Goal: Task Accomplishment & Management: Use online tool/utility

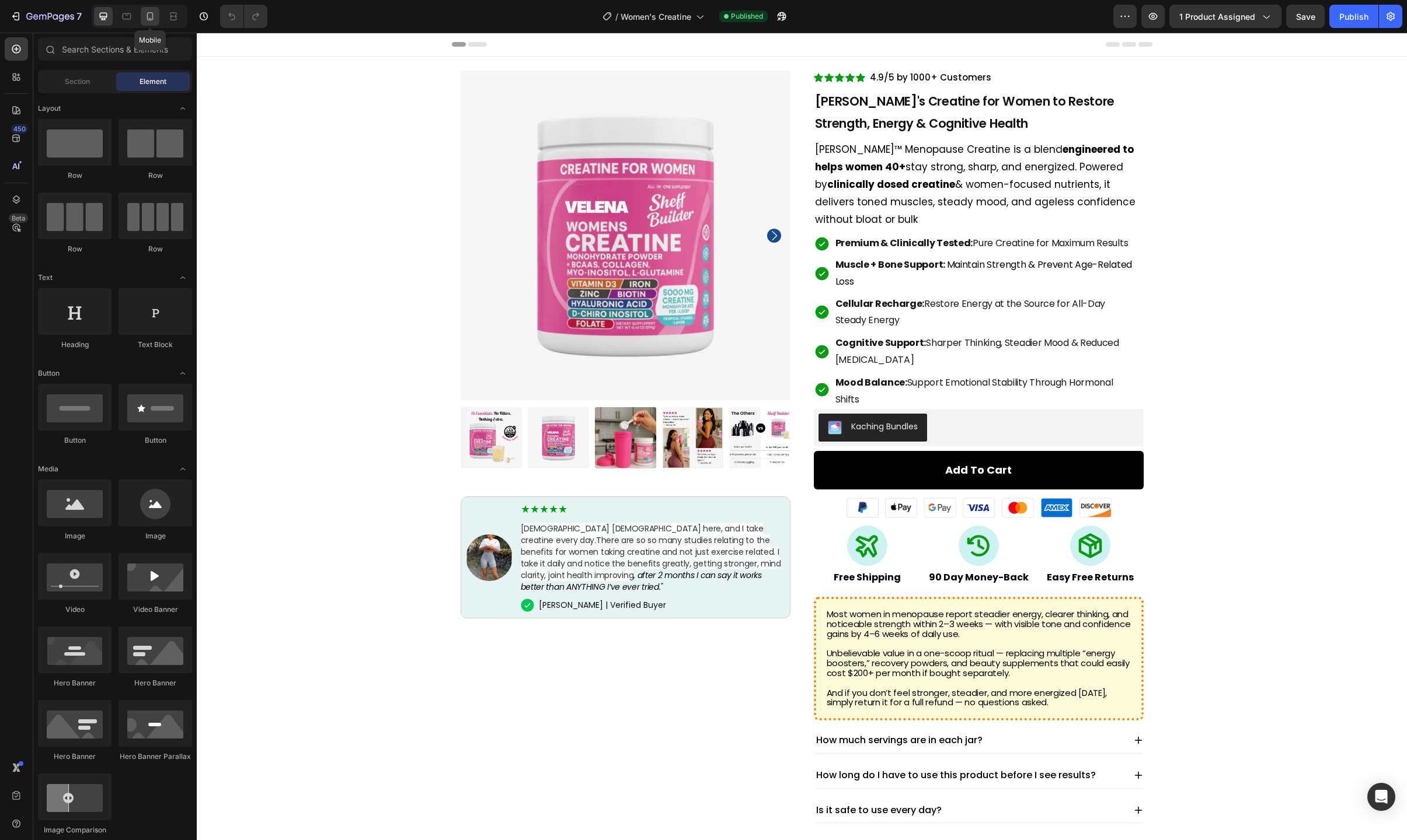
click at [149, 16] on icon at bounding box center [150, 16] width 12 height 12
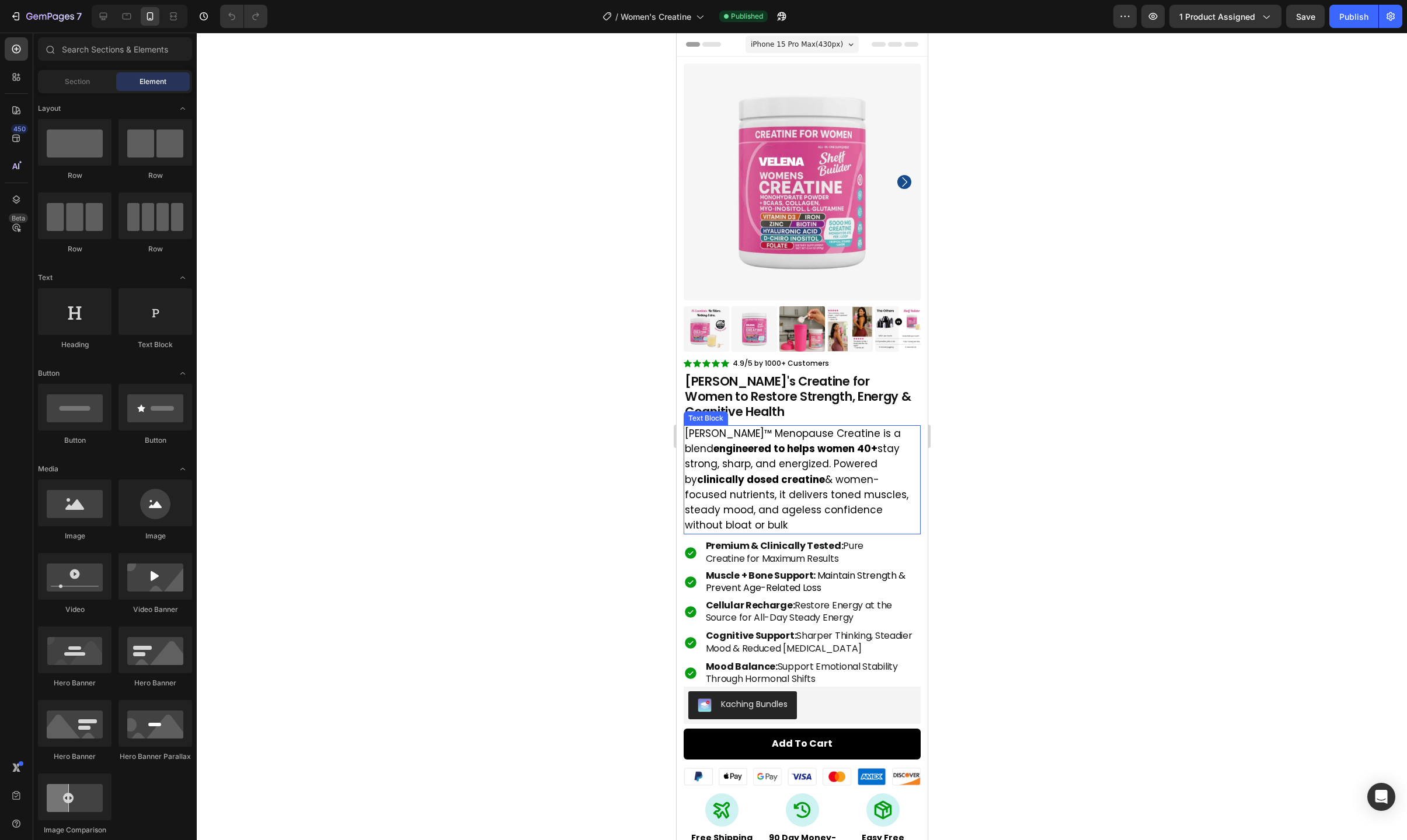
scroll to position [385, 0]
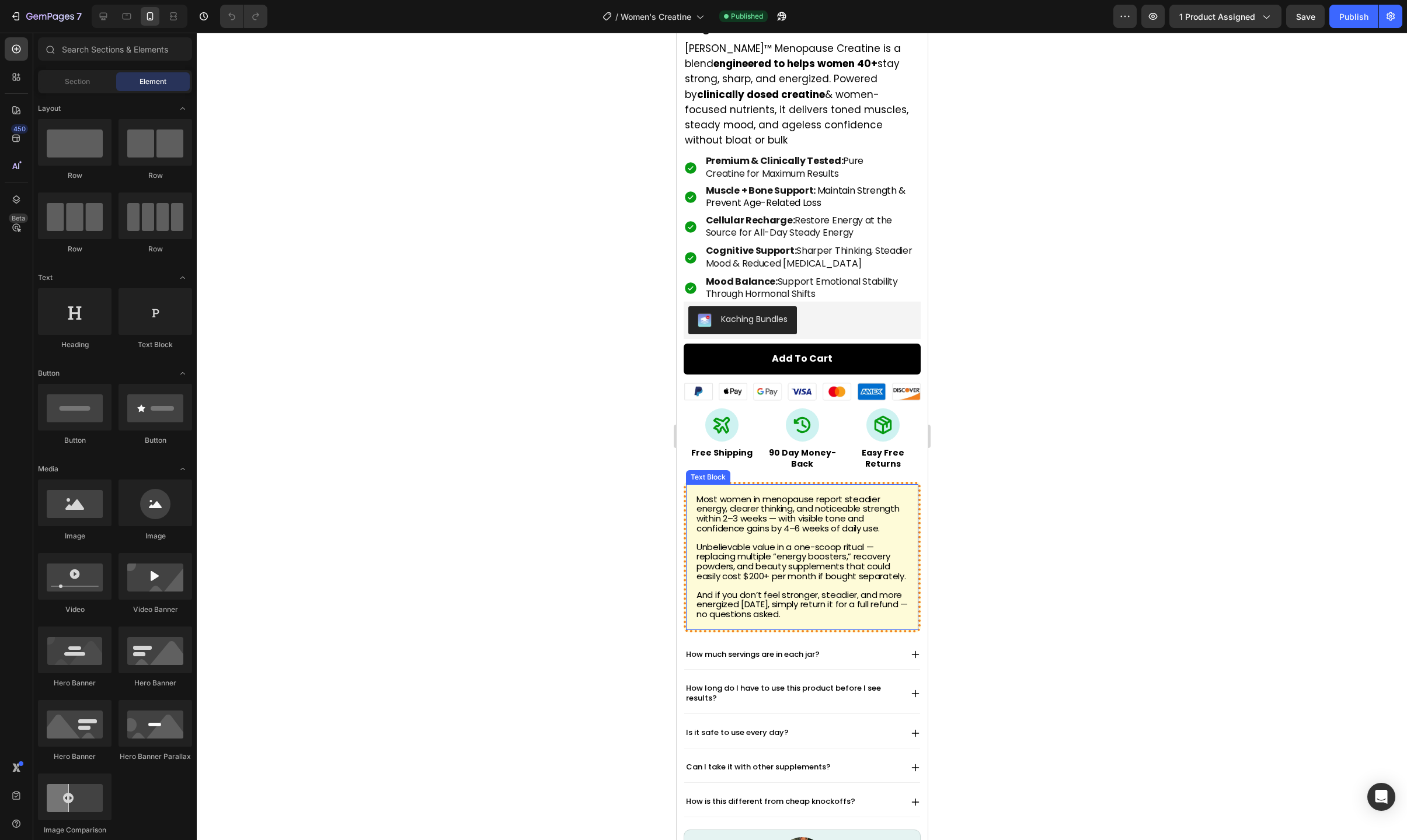
click at [827, 515] on span "Most women in menopause report steadier energy, clearer thinking, and noticeabl…" at bounding box center [797, 513] width 202 height 42
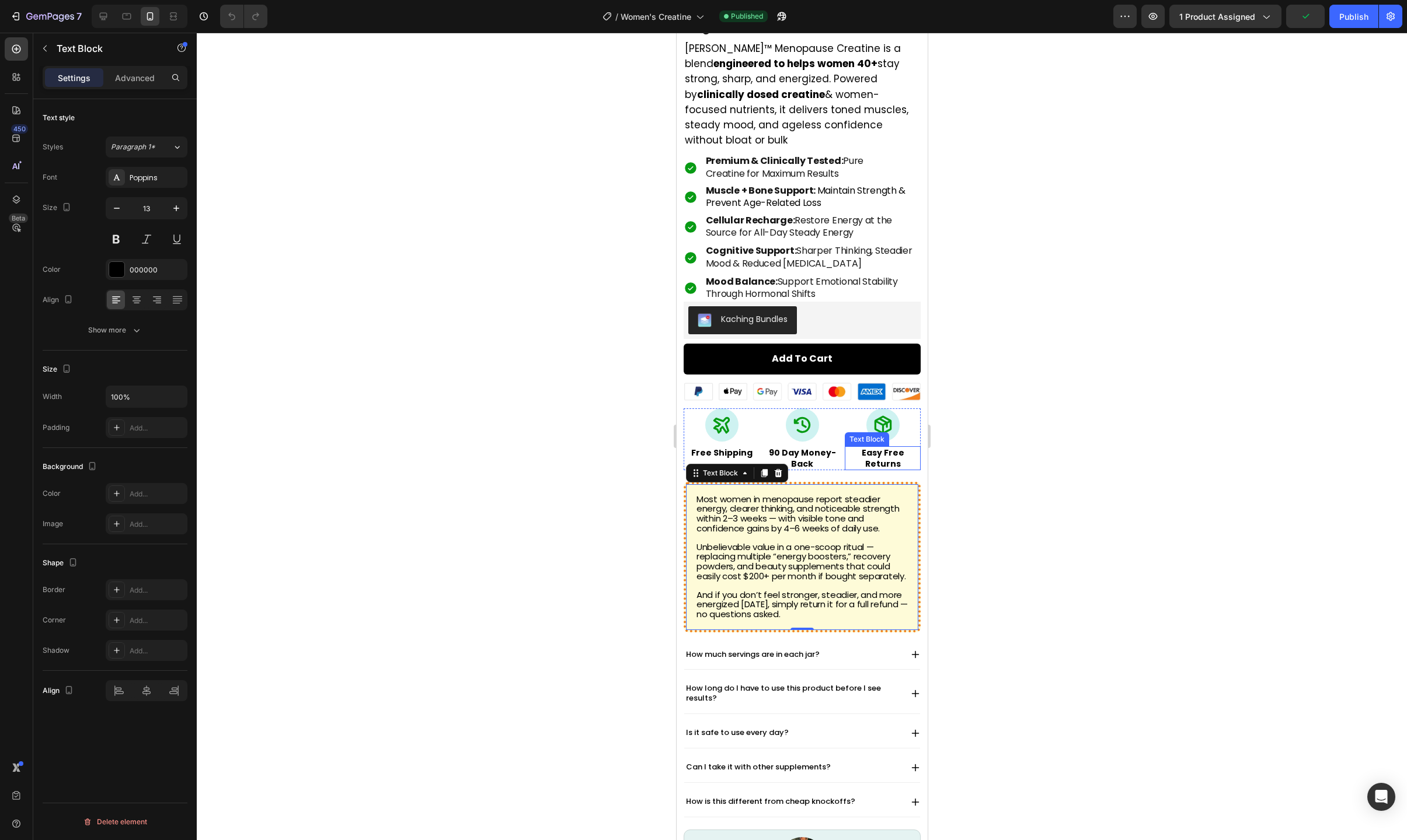
click at [990, 445] on div at bounding box center [801, 436] width 1210 height 807
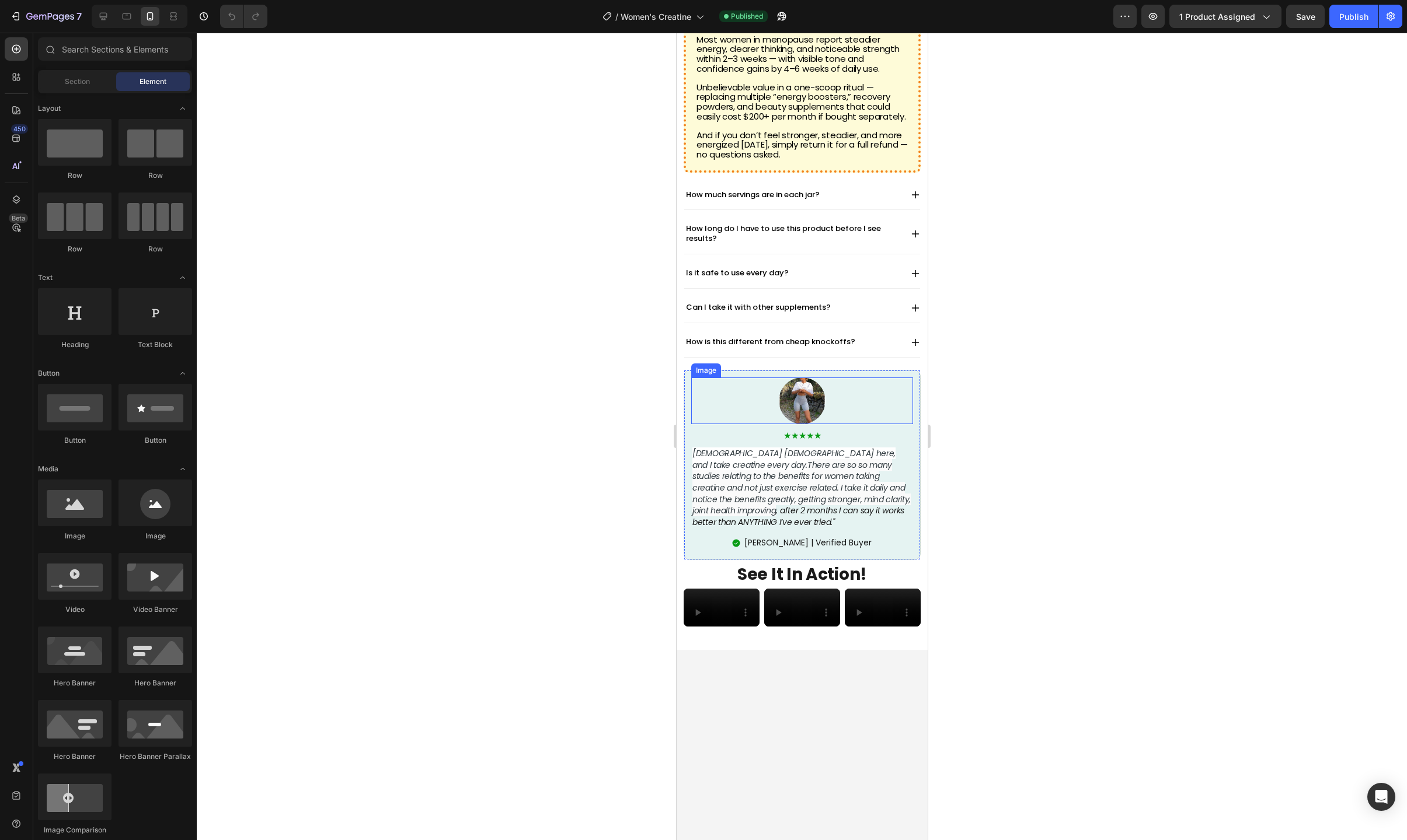
scroll to position [953, 0]
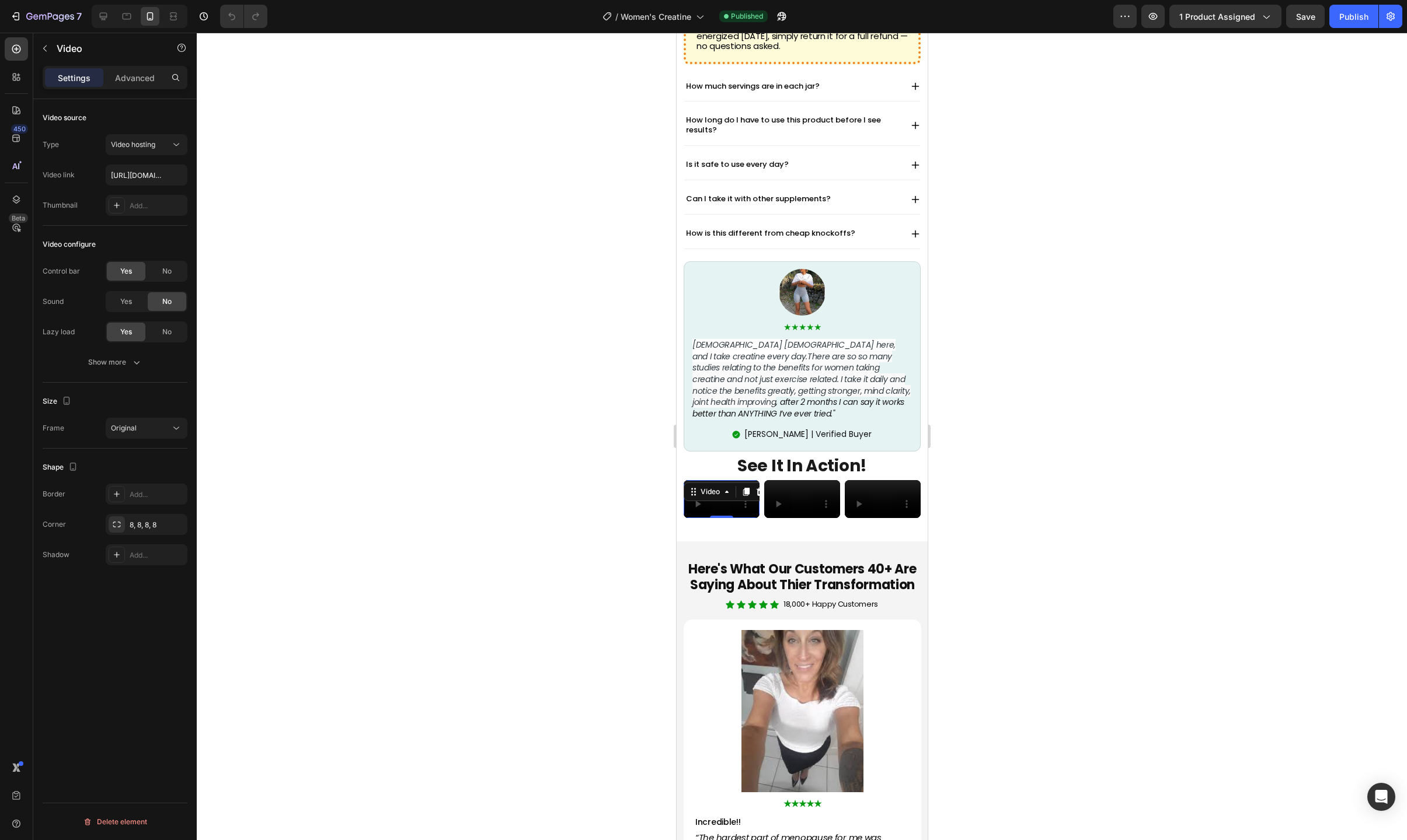
click at [746, 508] on video at bounding box center [721, 499] width 76 height 38
click at [132, 171] on input "[URL][DOMAIN_NAME]" at bounding box center [146, 175] width 82 height 21
click at [135, 145] on span "Video hosting" at bounding box center [133, 144] width 45 height 8
click at [221, 221] on div at bounding box center [801, 436] width 1210 height 807
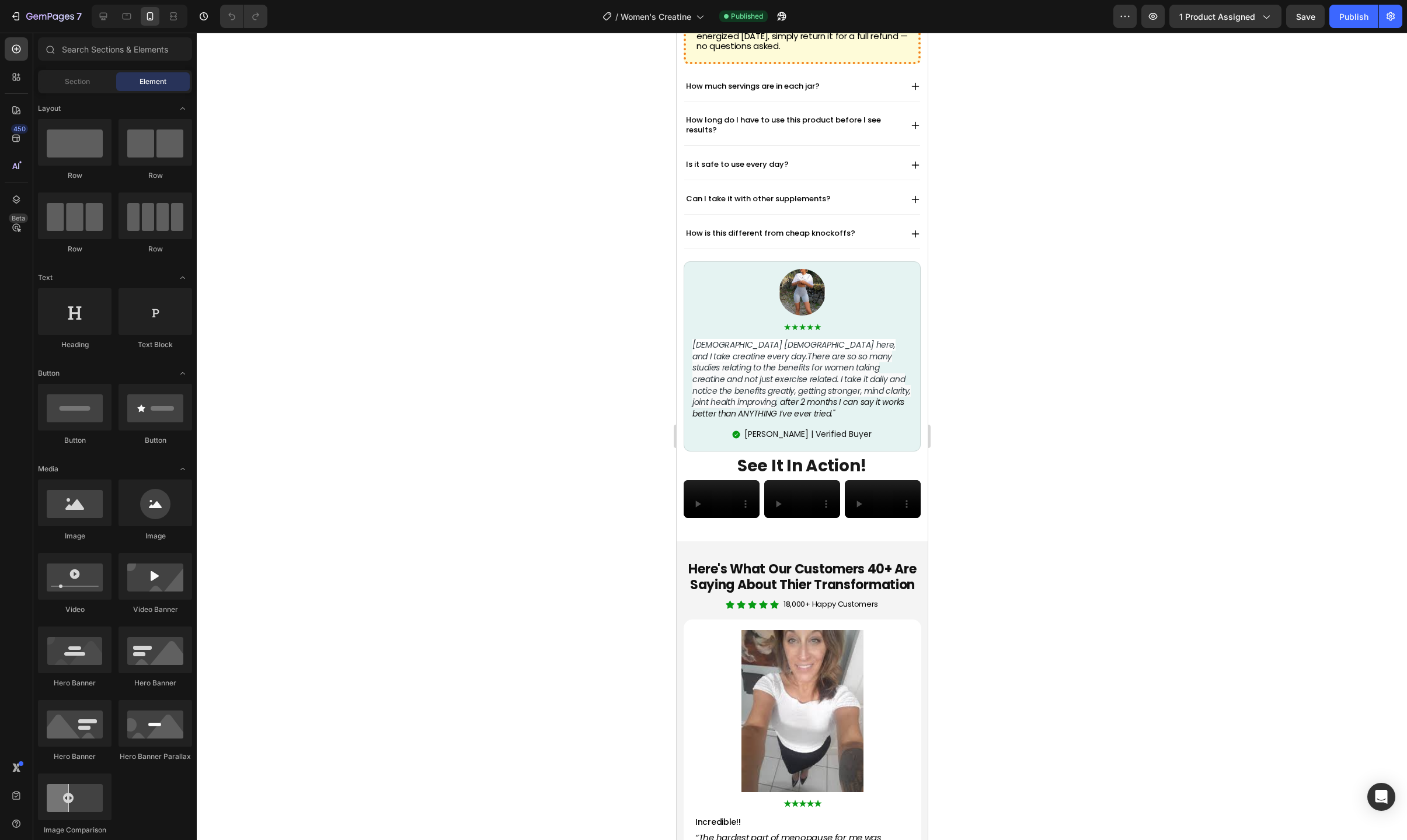
click at [149, 79] on span "Element" at bounding box center [153, 81] width 27 height 11
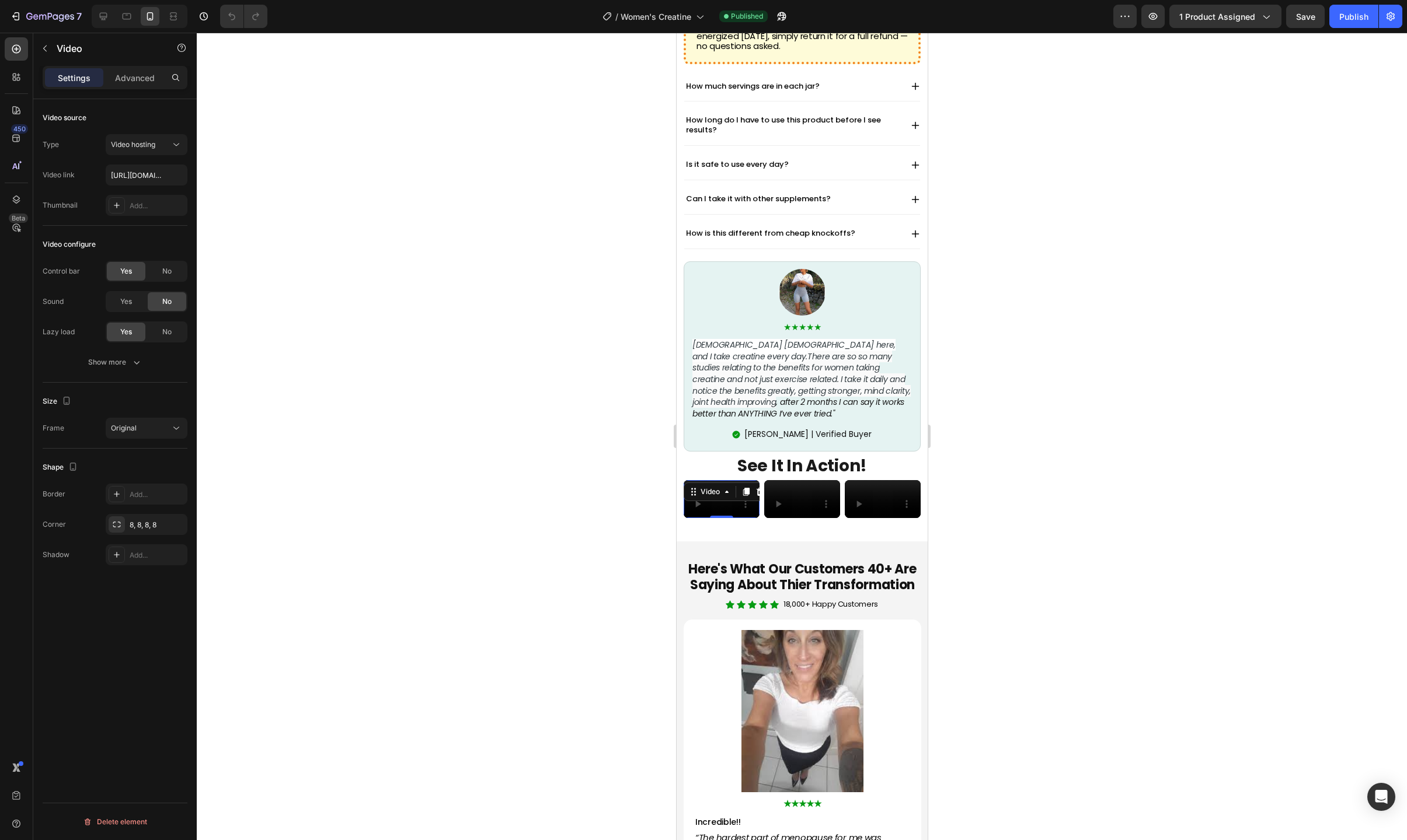
click at [723, 515] on video at bounding box center [721, 499] width 76 height 38
click at [134, 174] on input "[URL][DOMAIN_NAME]" at bounding box center [146, 175] width 82 height 21
click at [142, 177] on input "text" at bounding box center [146, 175] width 82 height 21
click at [275, 206] on div at bounding box center [801, 436] width 1210 height 807
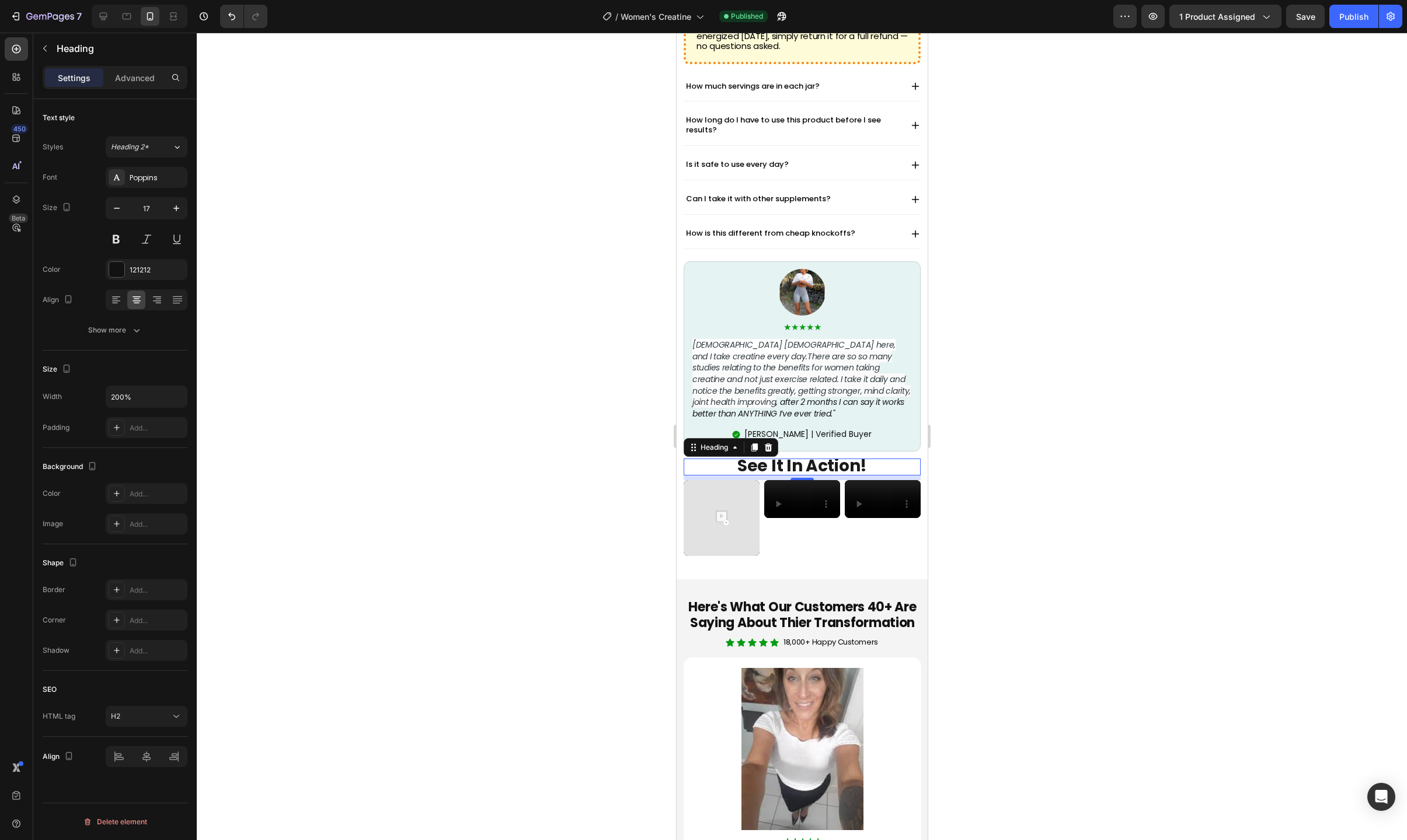
click at [804, 455] on strong "See It In Action!" at bounding box center [801, 466] width 129 height 23
click at [767, 443] on icon at bounding box center [768, 447] width 9 height 9
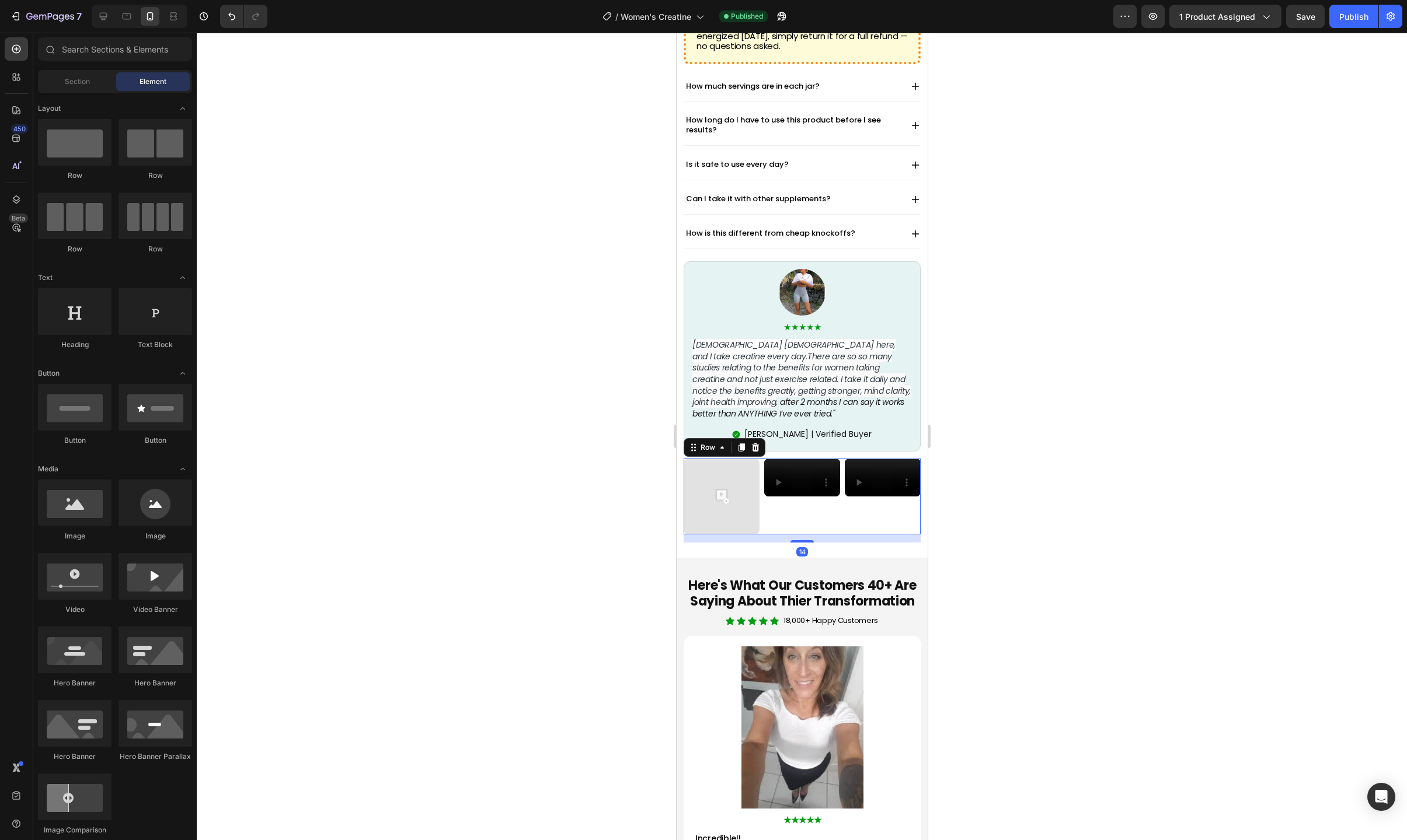
click at [760, 459] on div "Video Video Video Row 14" at bounding box center [801, 496] width 237 height 76
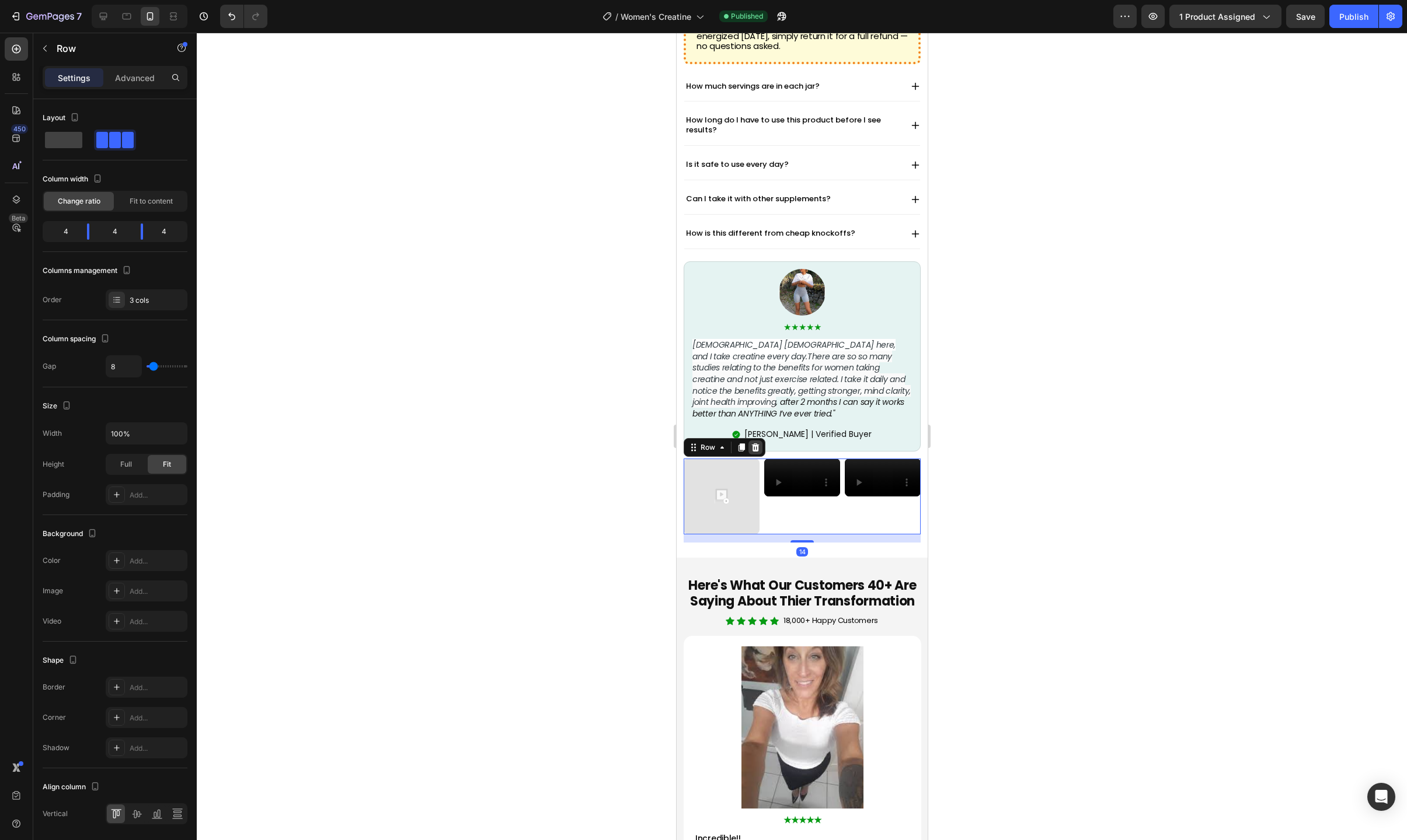
click at [756, 441] on div at bounding box center [755, 448] width 14 height 14
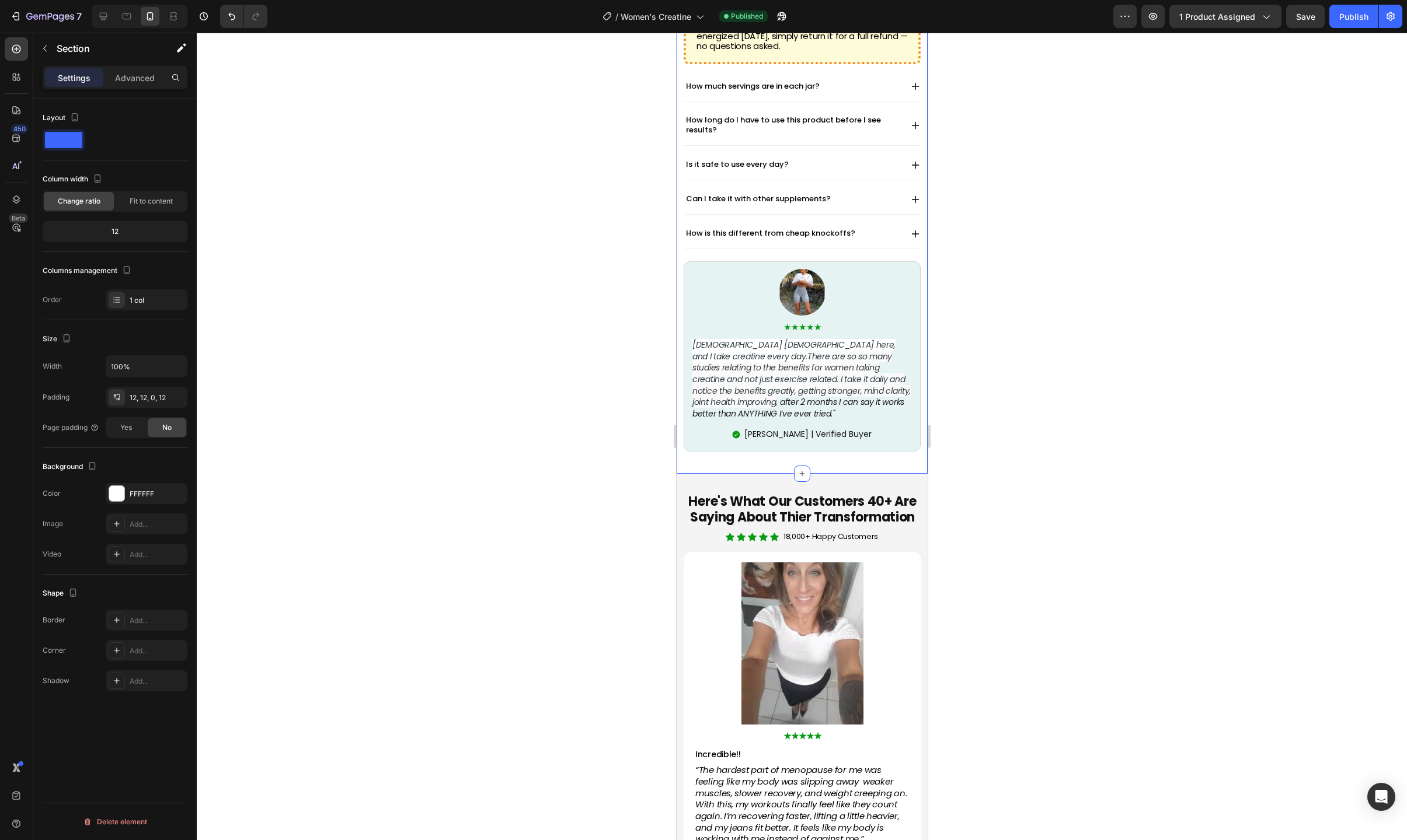
click at [137, 78] on p "Advanced" at bounding box center [135, 78] width 40 height 12
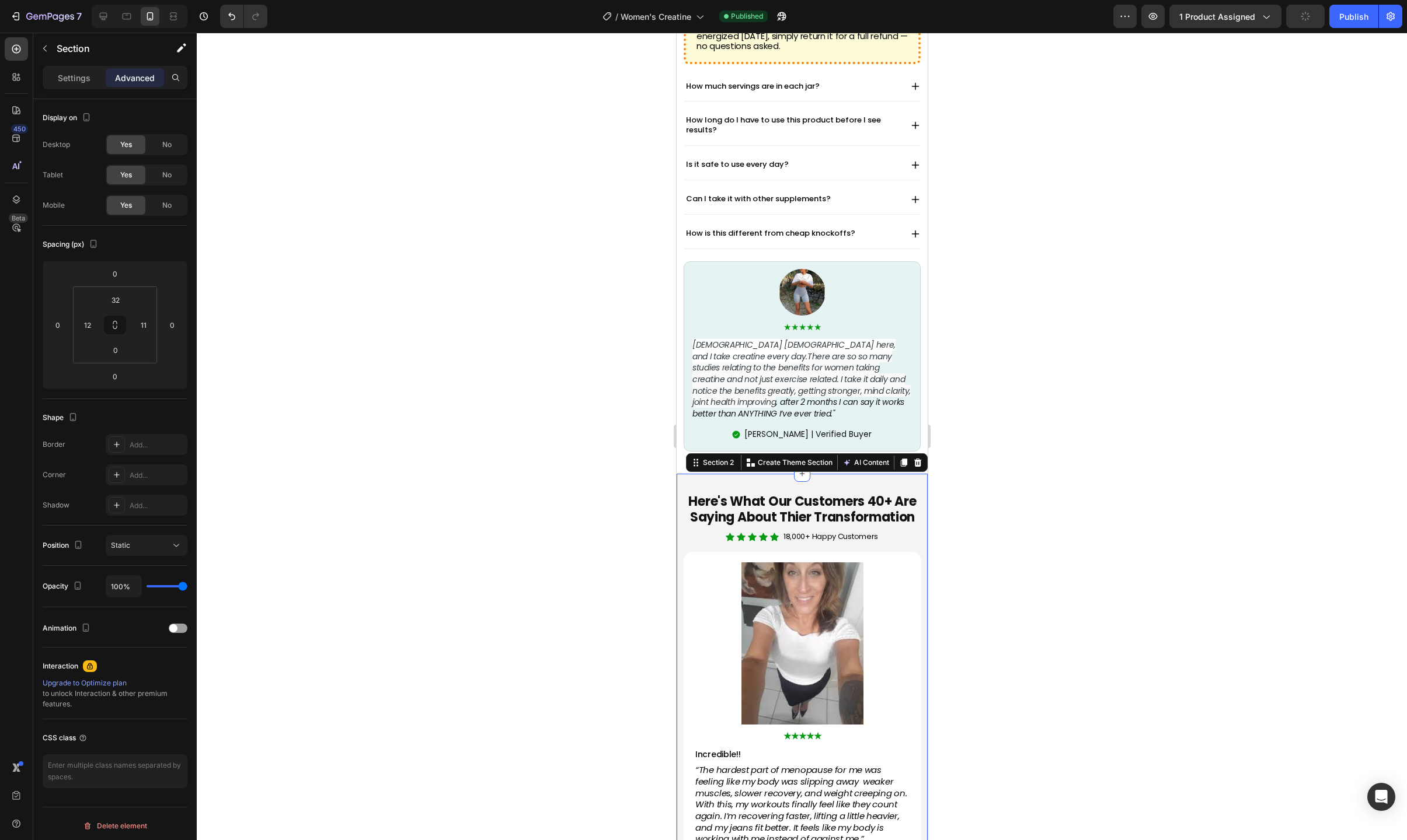
click at [112, 299] on input "32" at bounding box center [115, 300] width 23 height 18
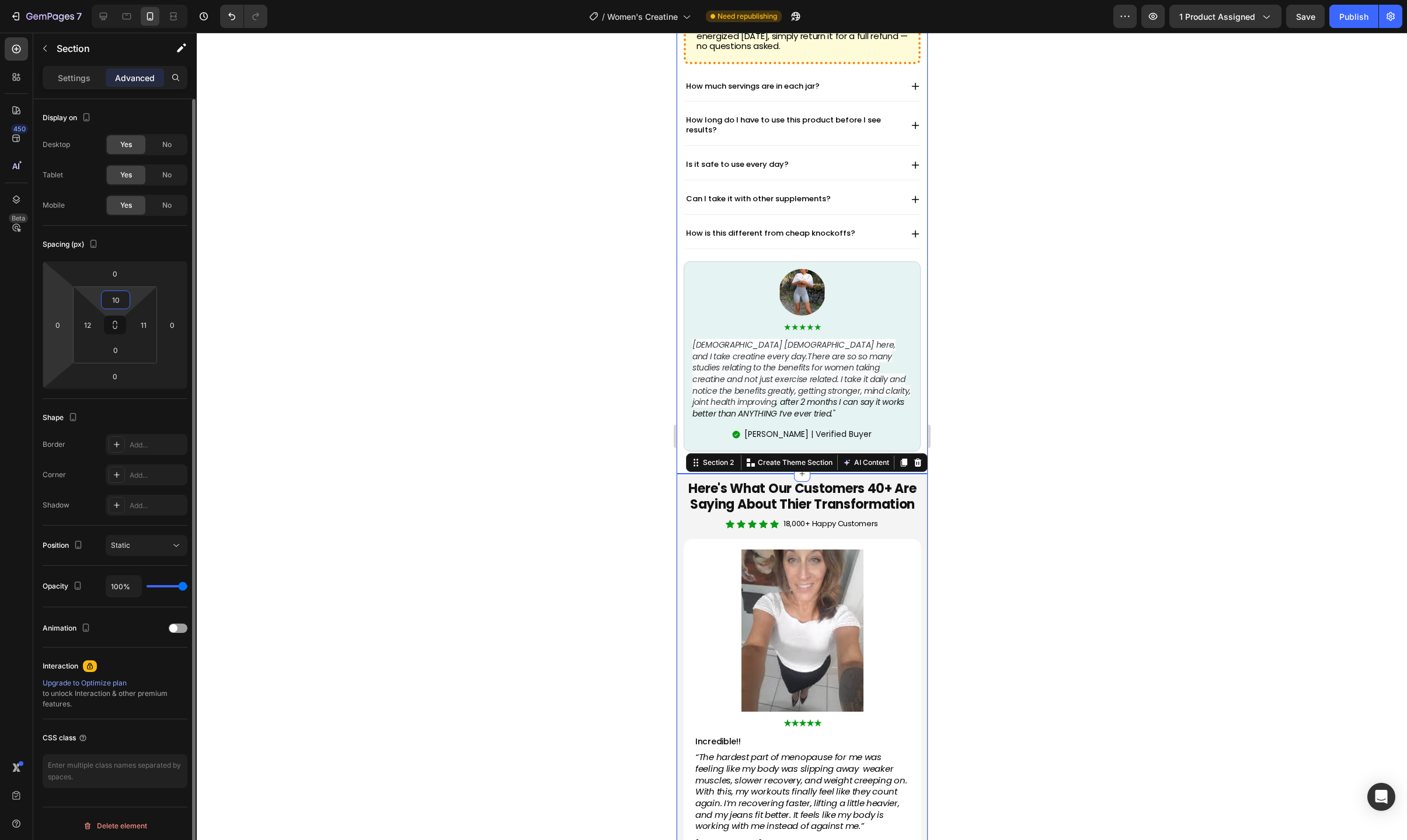
type input "10"
click at [526, 399] on div at bounding box center [801, 436] width 1210 height 807
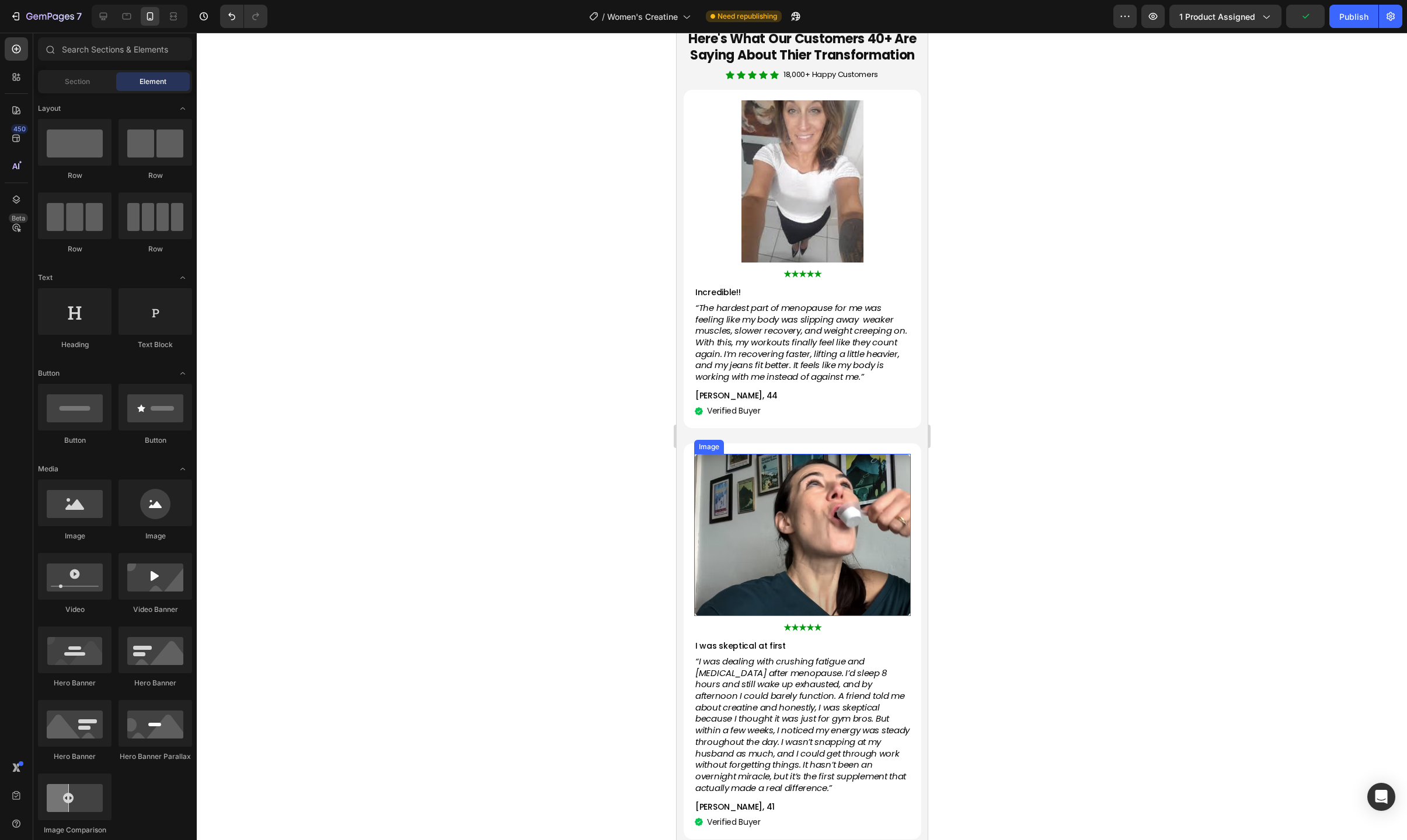
scroll to position [1033, 0]
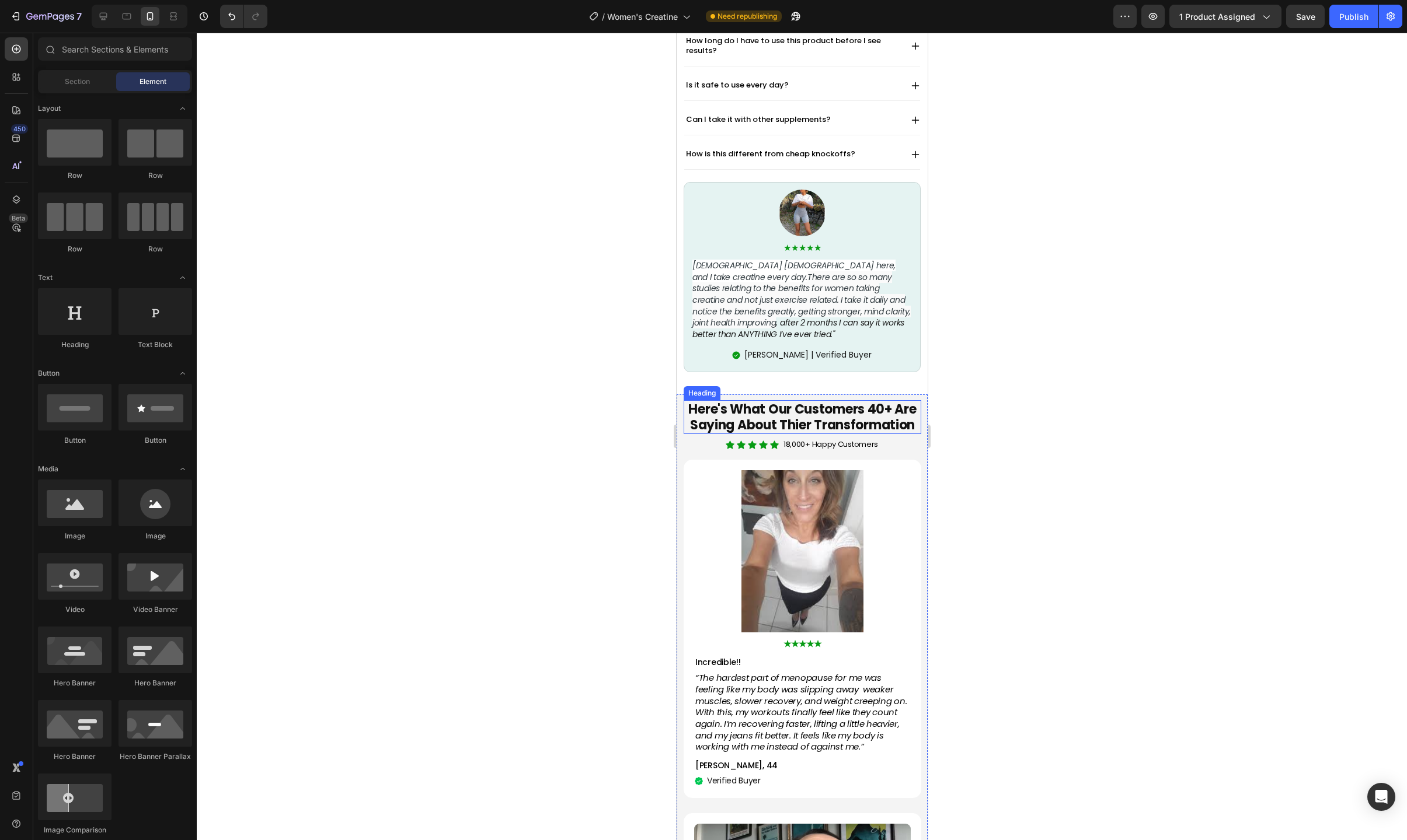
click at [874, 400] on strong "Here's What Our Customers 40+ Are Saying About Thier Transformation" at bounding box center [801, 417] width 228 height 34
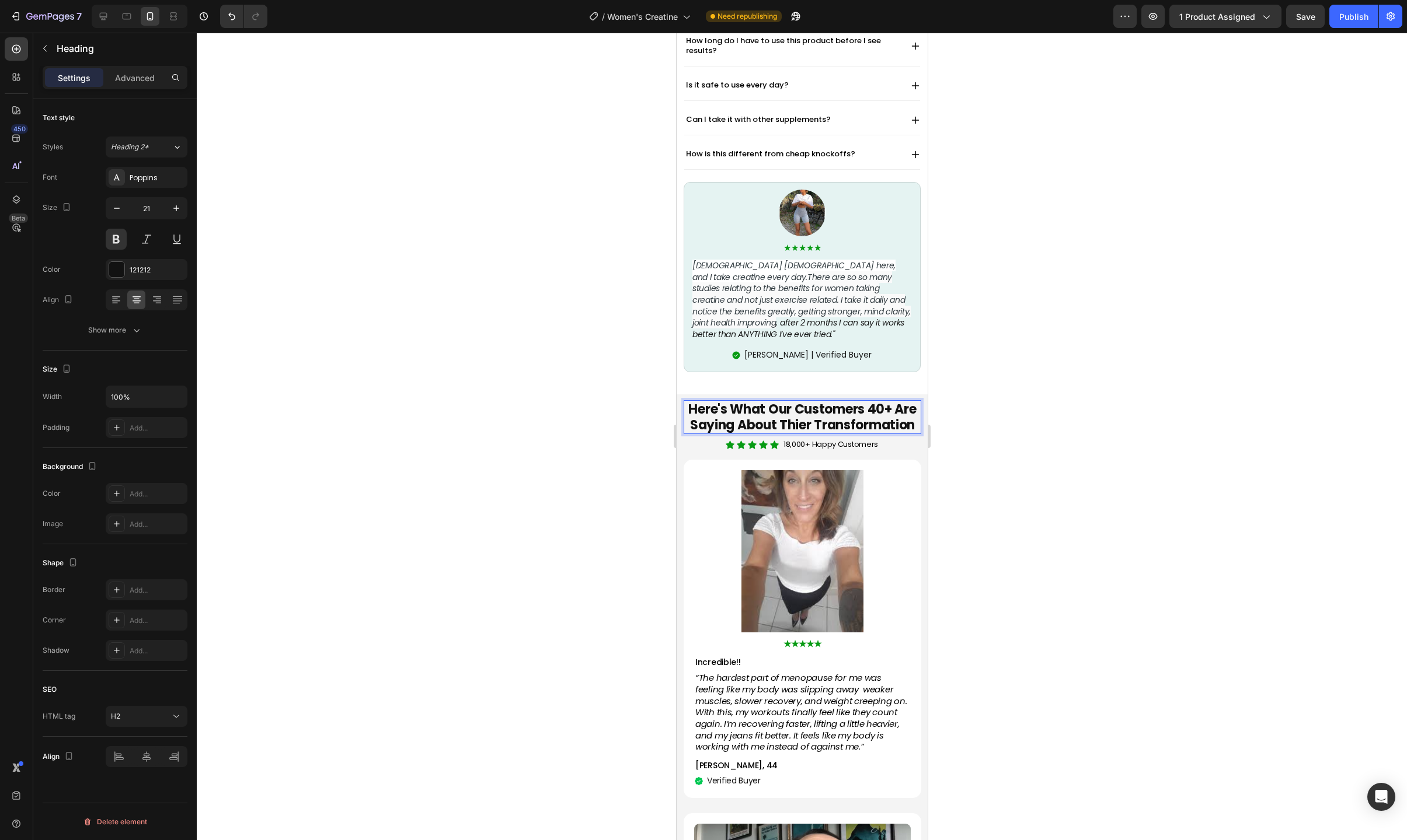
click at [875, 400] on strong "Here's What Our Customers 40+ Are Saying About Thier Transformation" at bounding box center [801, 417] width 228 height 34
click at [956, 455] on div at bounding box center [801, 436] width 1210 height 807
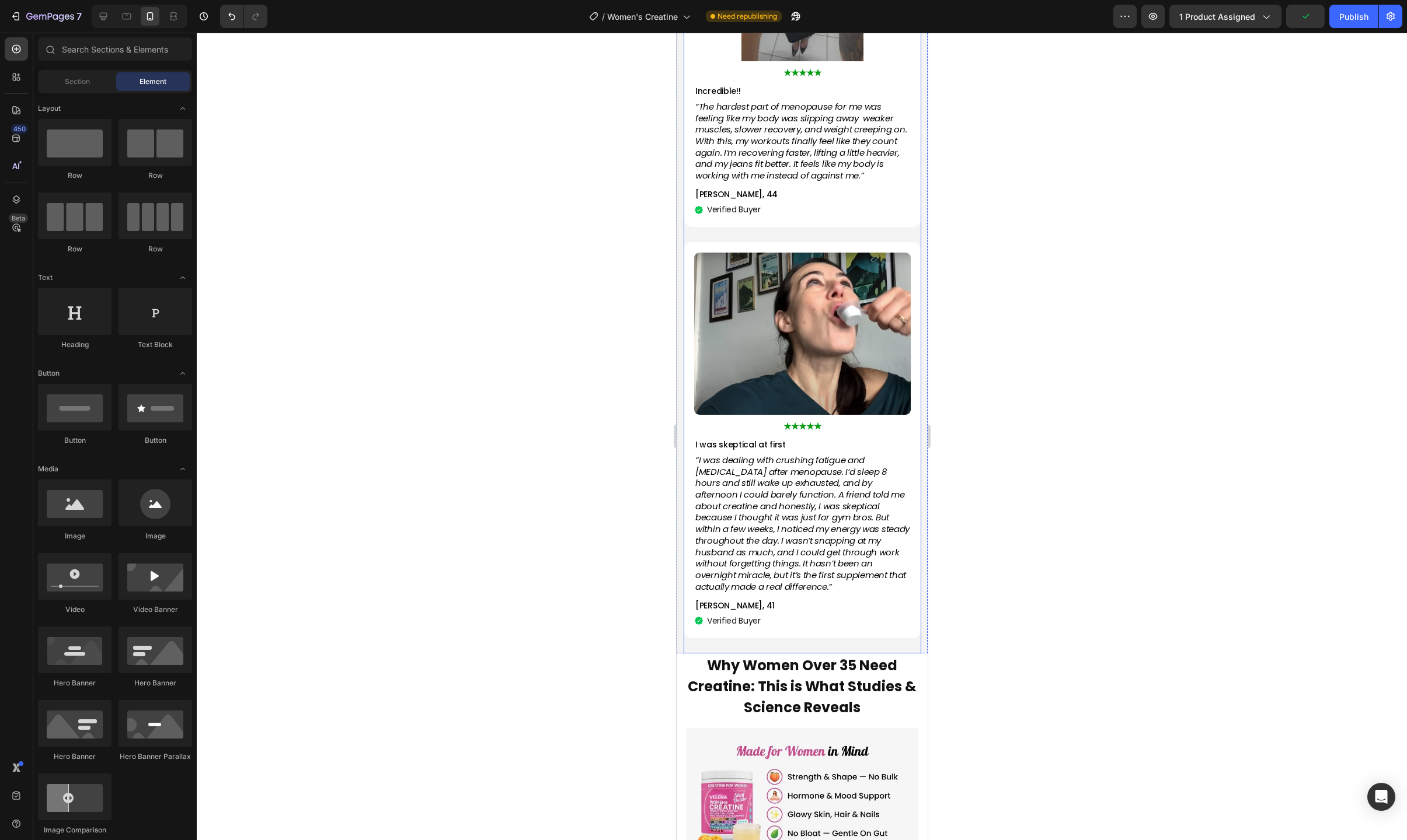
scroll to position [1713, 0]
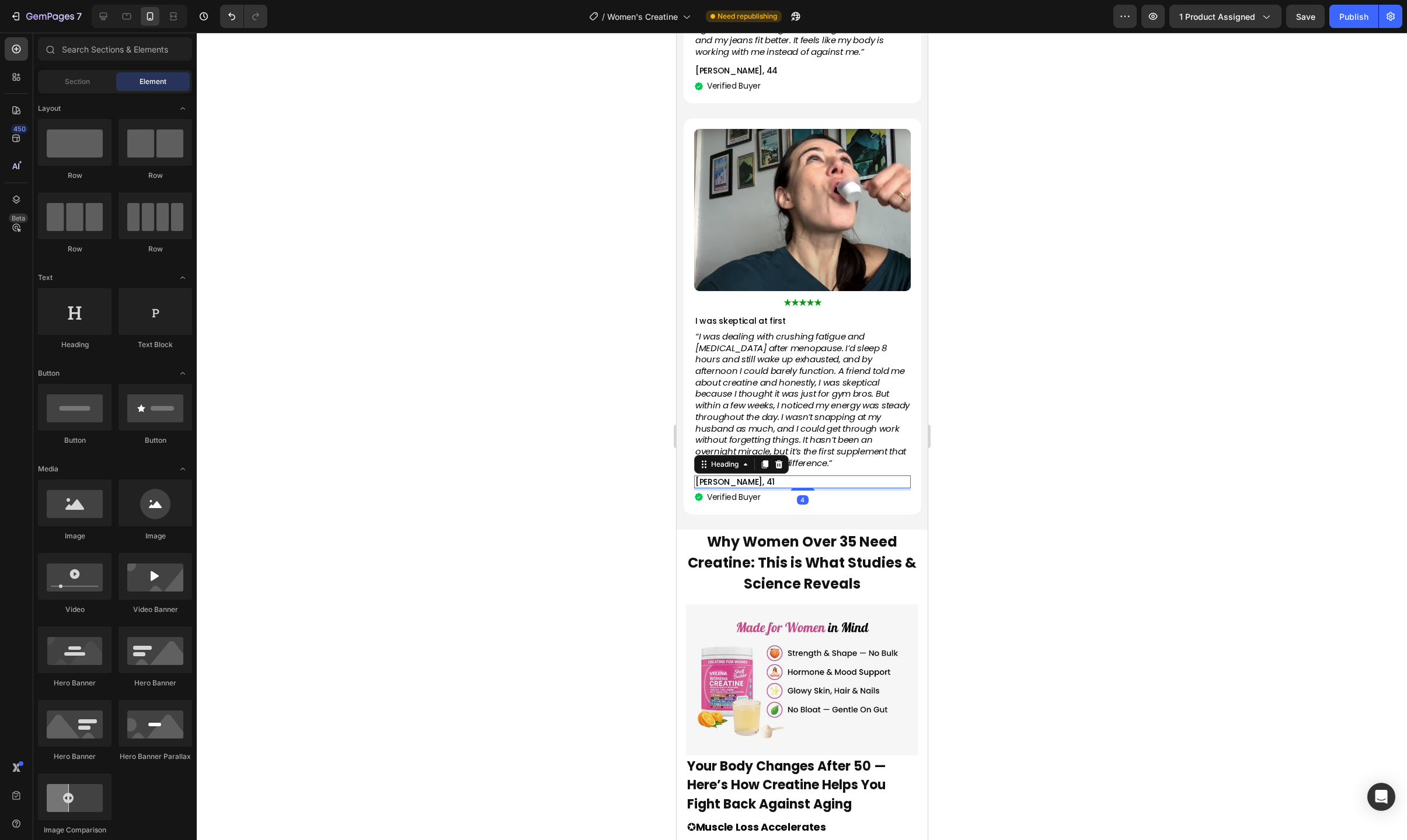
click at [730, 476] on h2 "[PERSON_NAME], 41" at bounding box center [801, 482] width 216 height 13
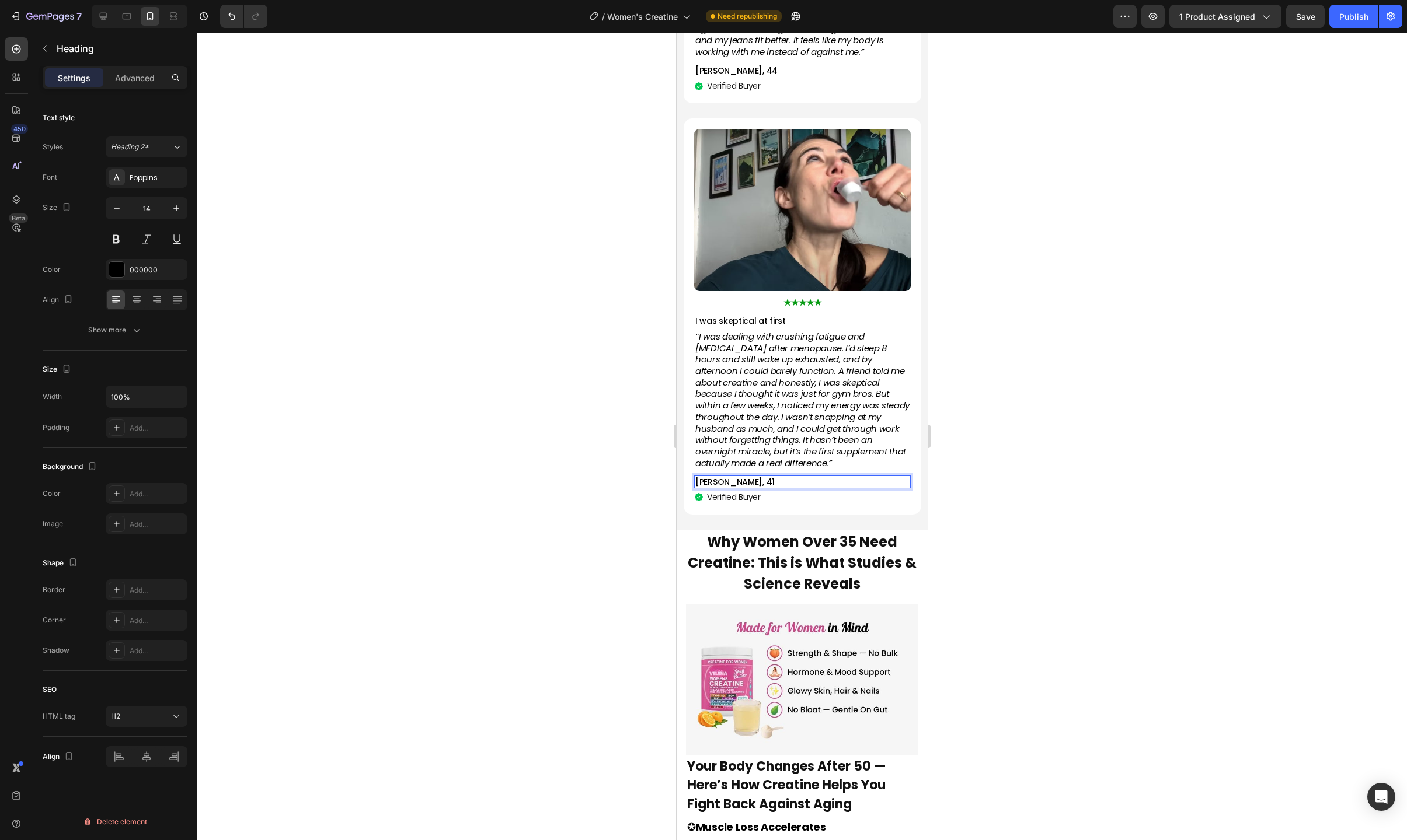
click at [730, 476] on h2 "[PERSON_NAME], 41" at bounding box center [801, 482] width 216 height 13
click at [729, 477] on p "[PERSON_NAME], 41" at bounding box center [801, 482] width 214 height 11
click at [998, 514] on div at bounding box center [801, 436] width 1210 height 807
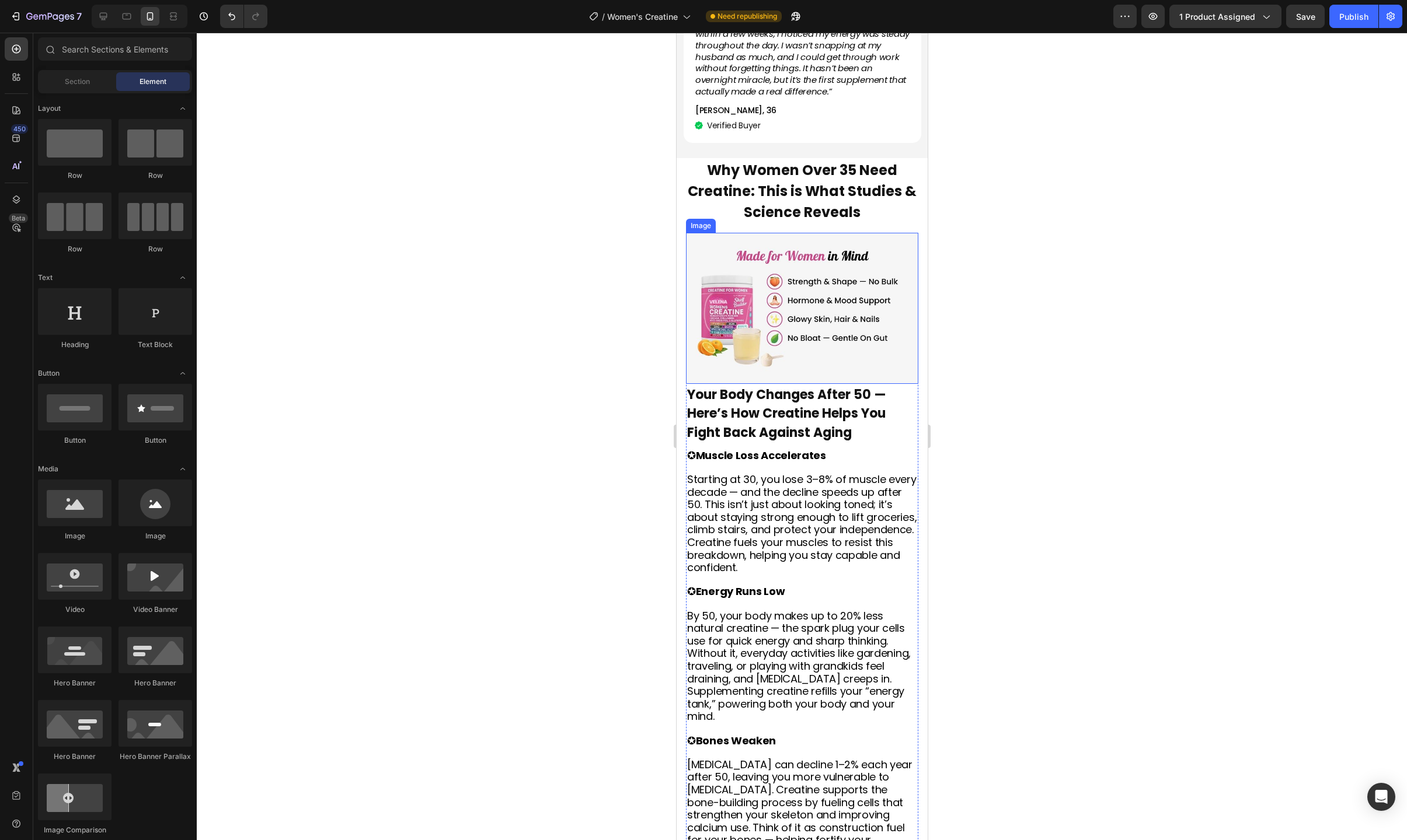
scroll to position [2153, 0]
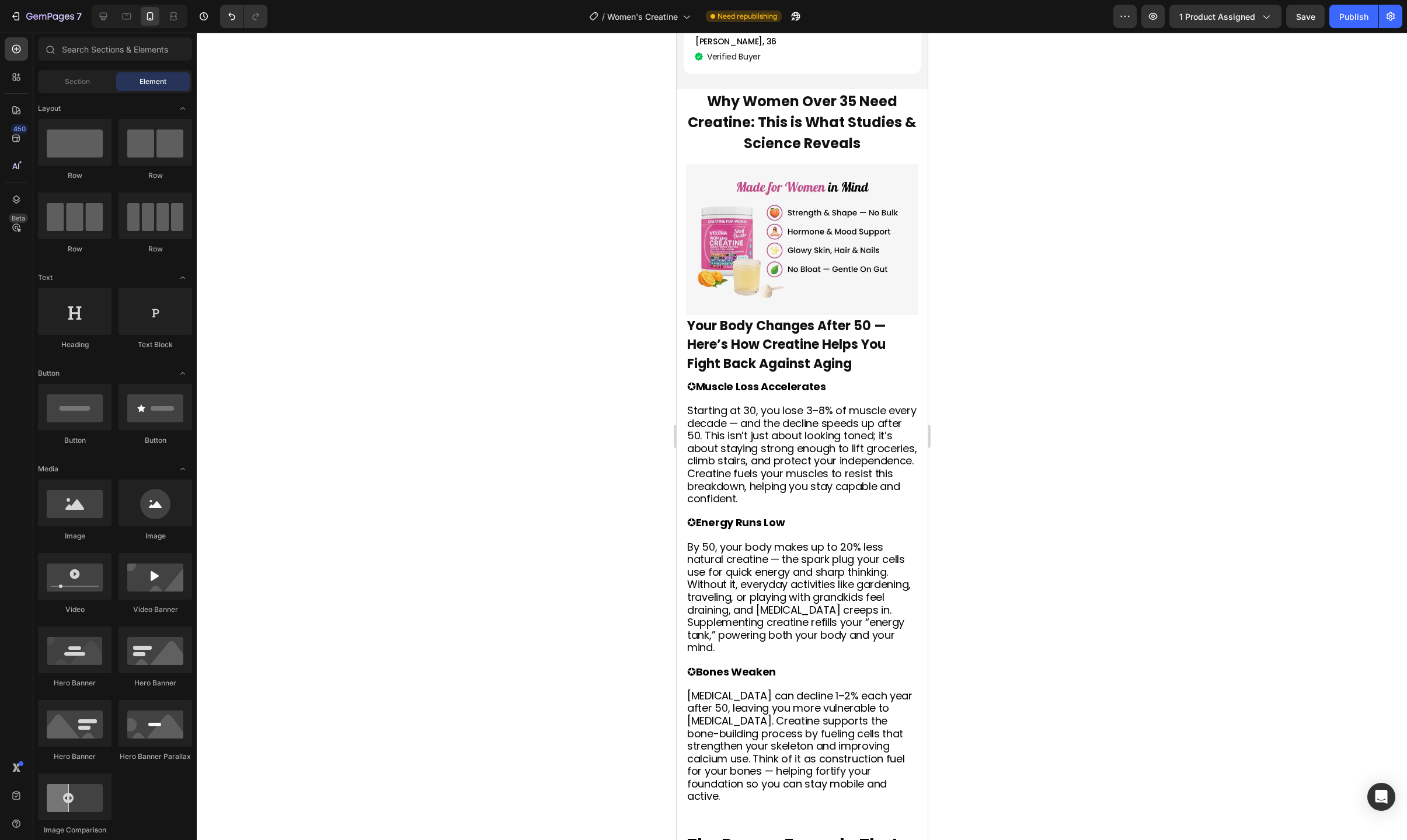
click at [349, 409] on div at bounding box center [801, 436] width 1210 height 807
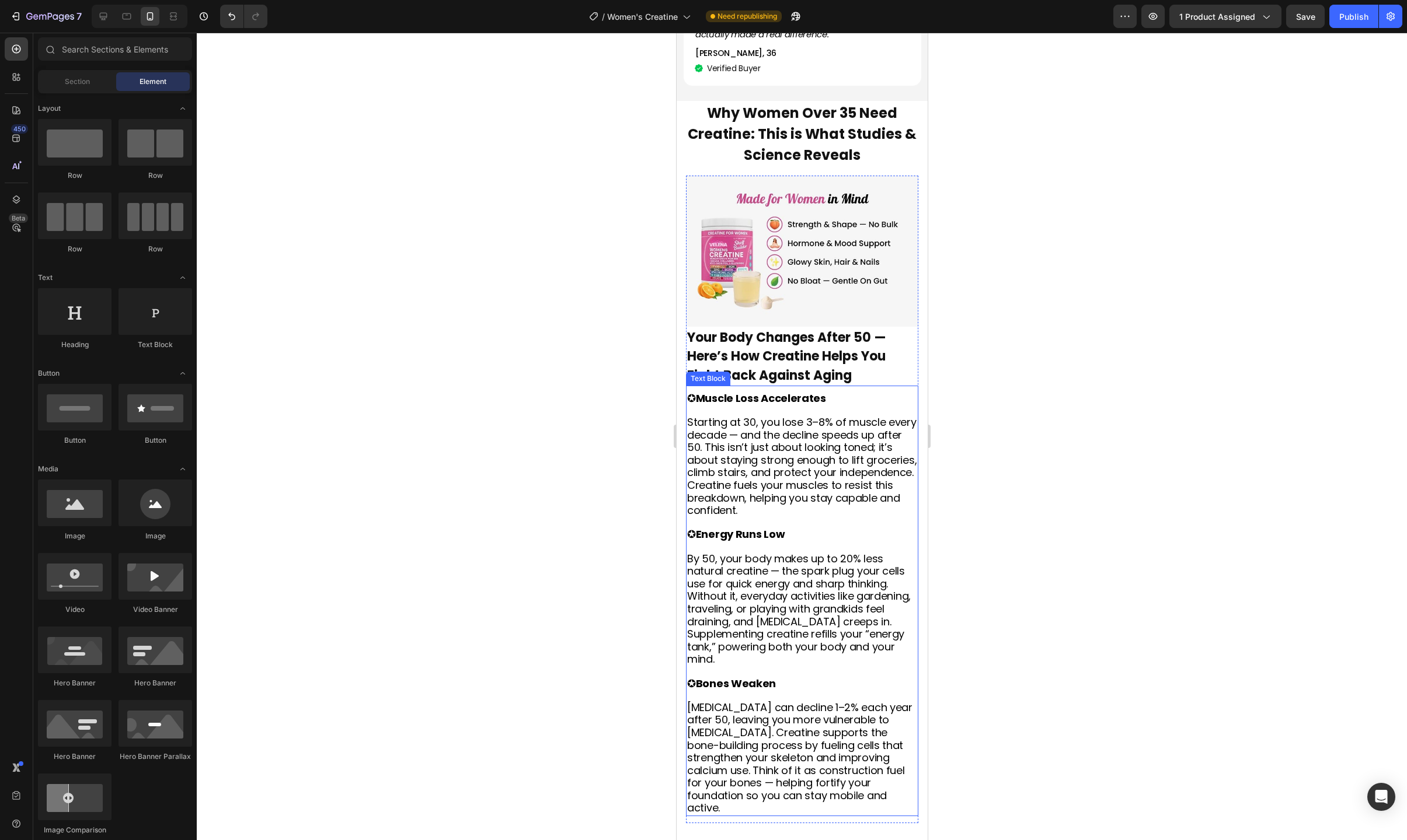
scroll to position [2131, 0]
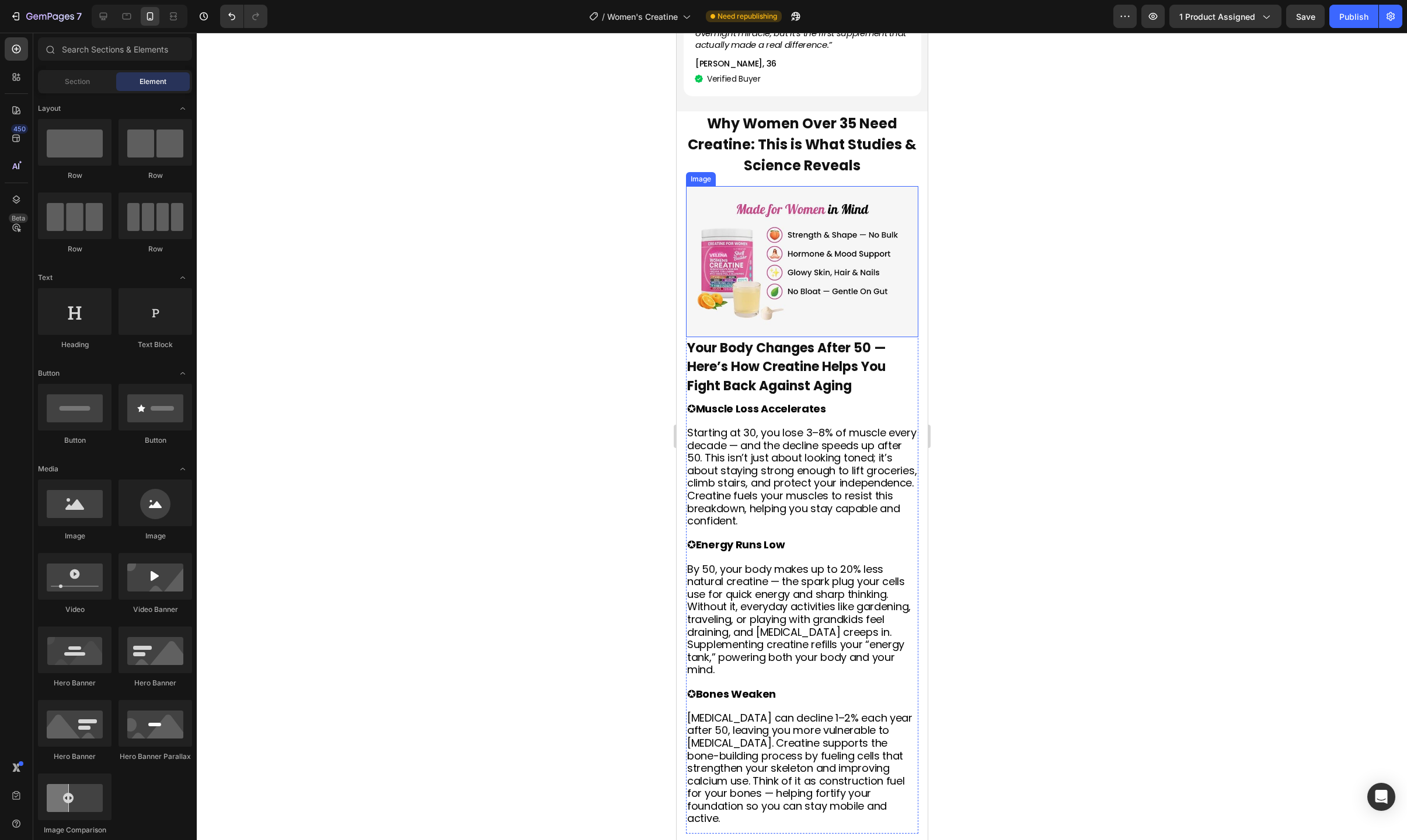
click at [847, 267] on img at bounding box center [801, 262] width 232 height 151
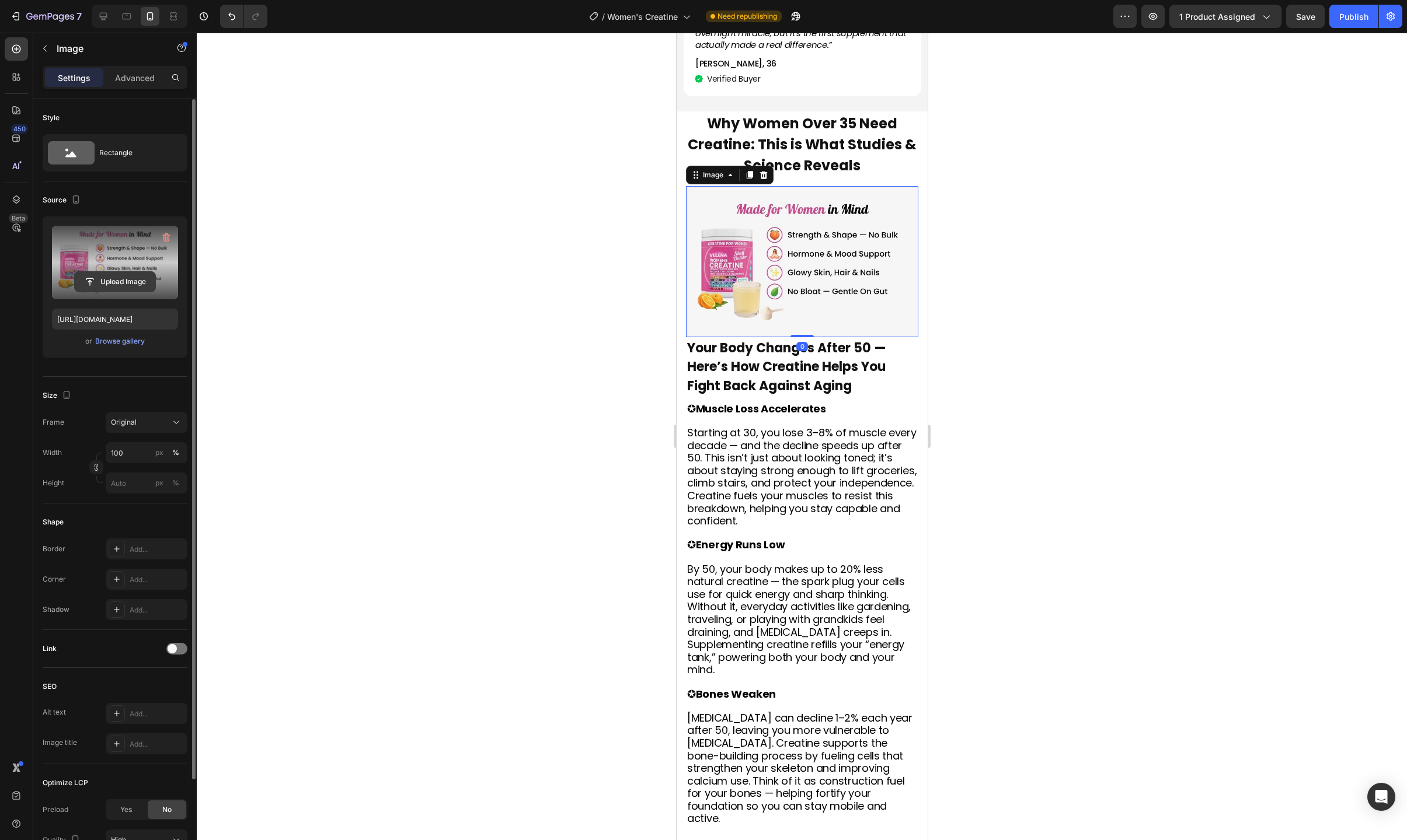
click at [106, 276] on input "file" at bounding box center [115, 282] width 81 height 20
type input "[URL][DOMAIN_NAME]"
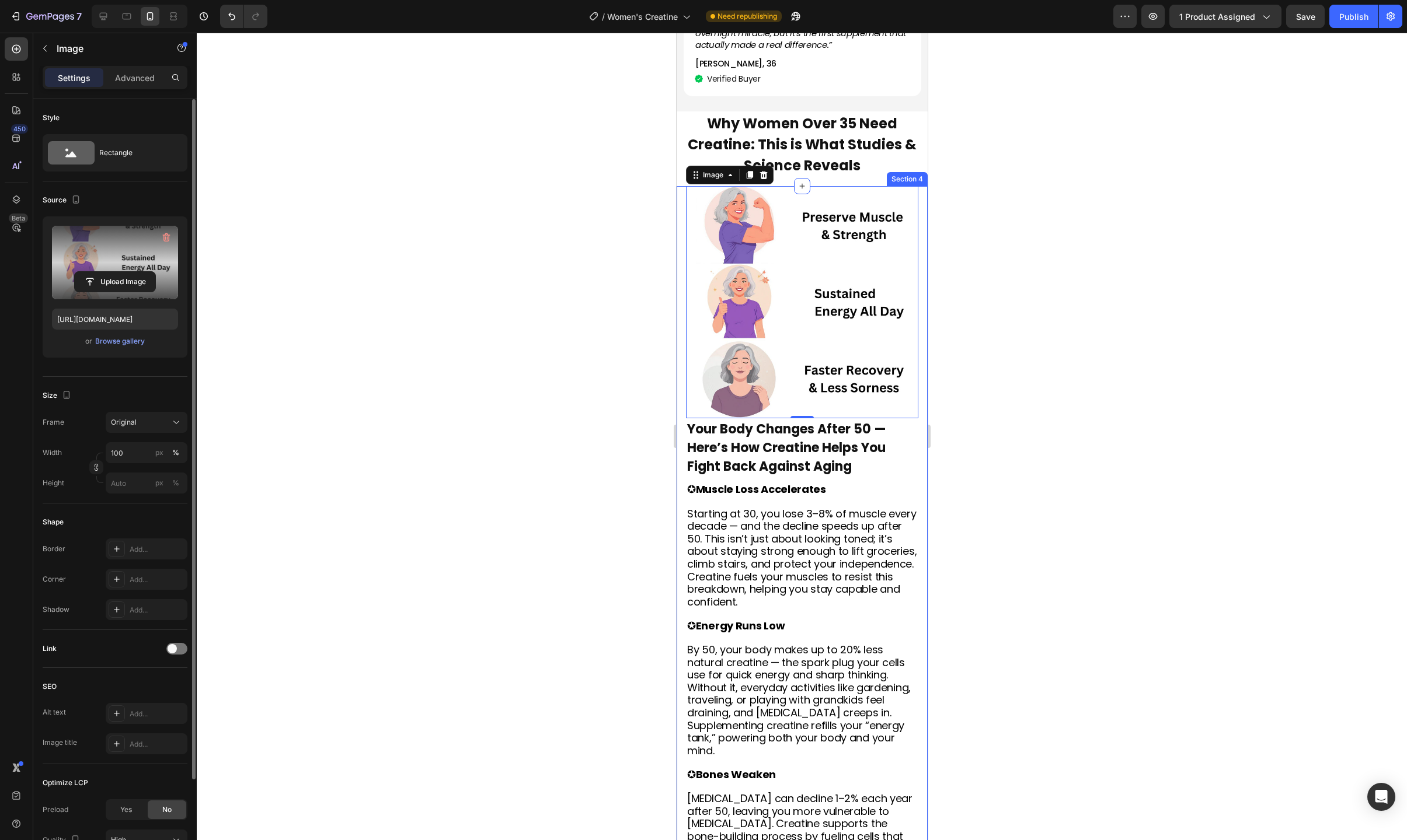
click at [966, 318] on div at bounding box center [801, 436] width 1210 height 807
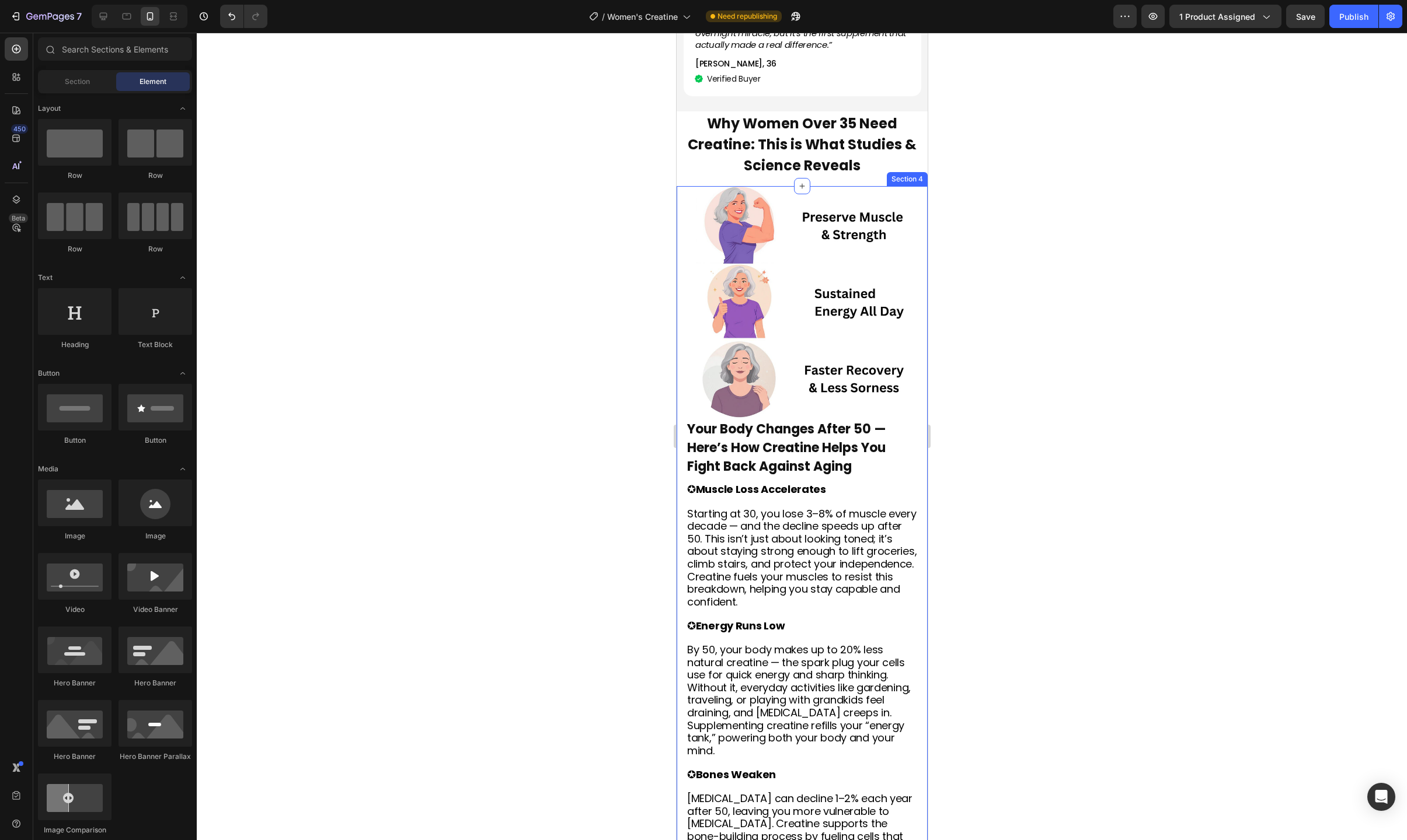
click at [966, 318] on div at bounding box center [801, 436] width 1210 height 807
click at [801, 420] on strong "Your Body Changes After 50 — Here’s How Creatine Helps You Fight Back Against A…" at bounding box center [785, 448] width 199 height 55
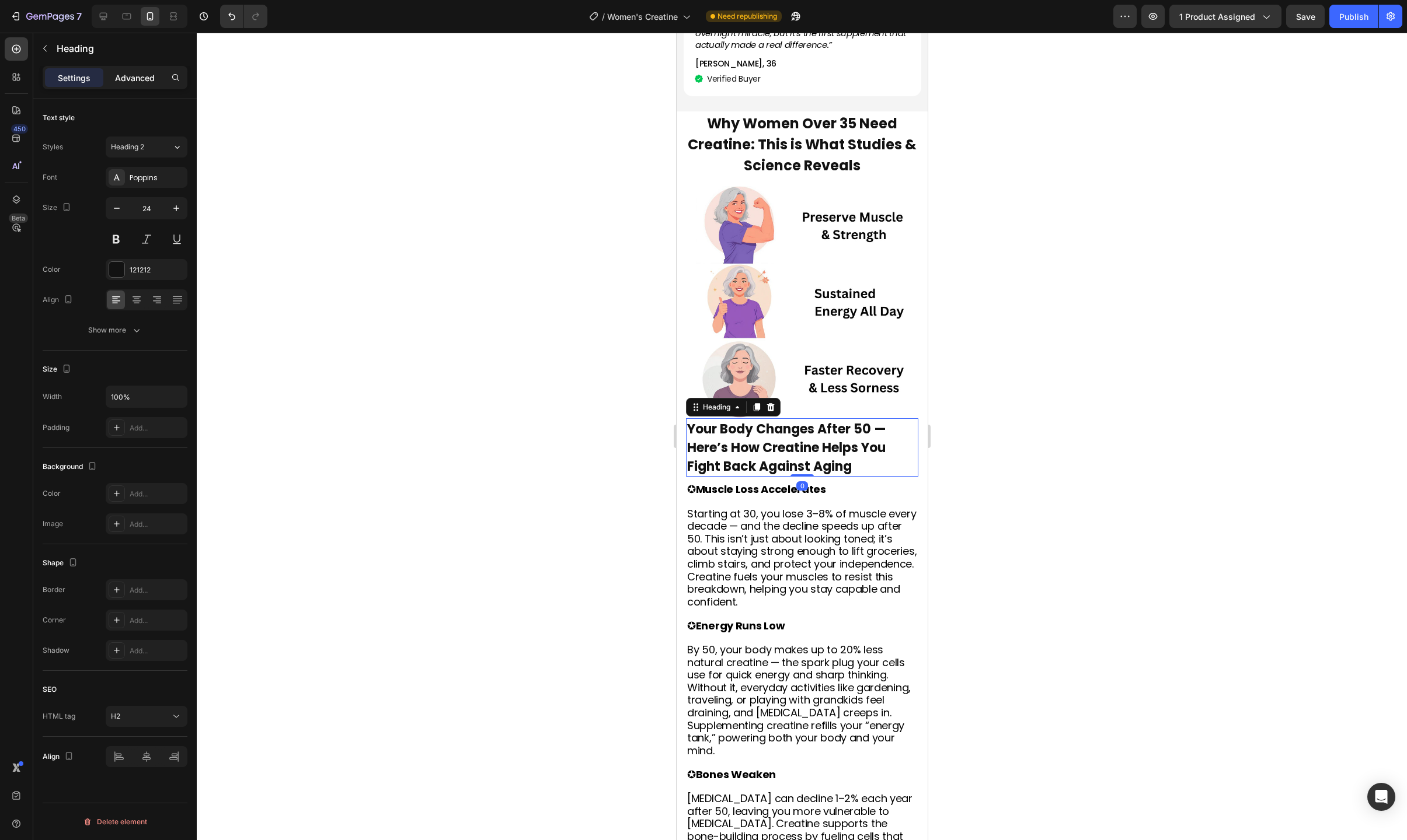
click at [128, 79] on p "Advanced" at bounding box center [135, 78] width 40 height 12
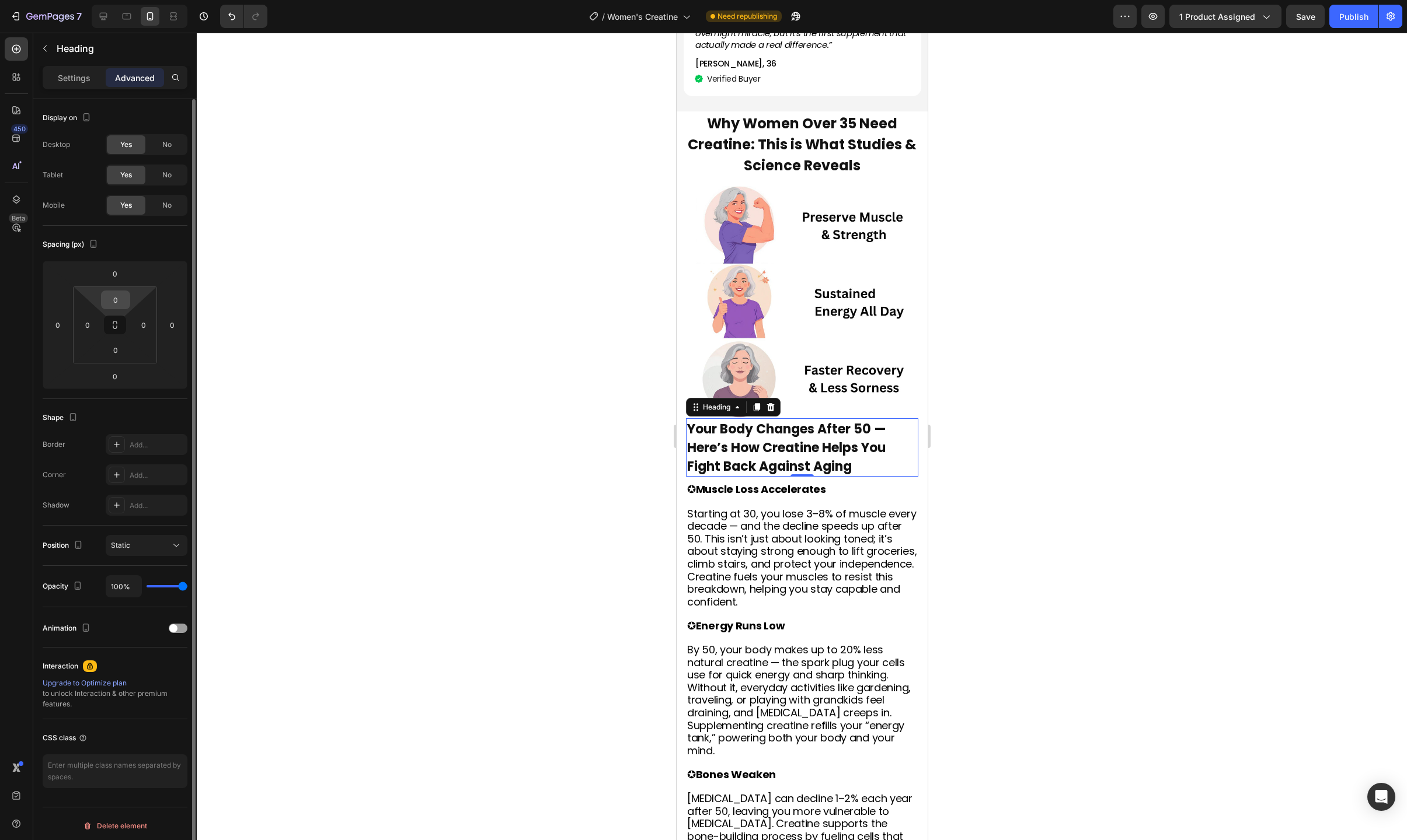
click at [120, 299] on input "0" at bounding box center [115, 300] width 23 height 18
type input "10"
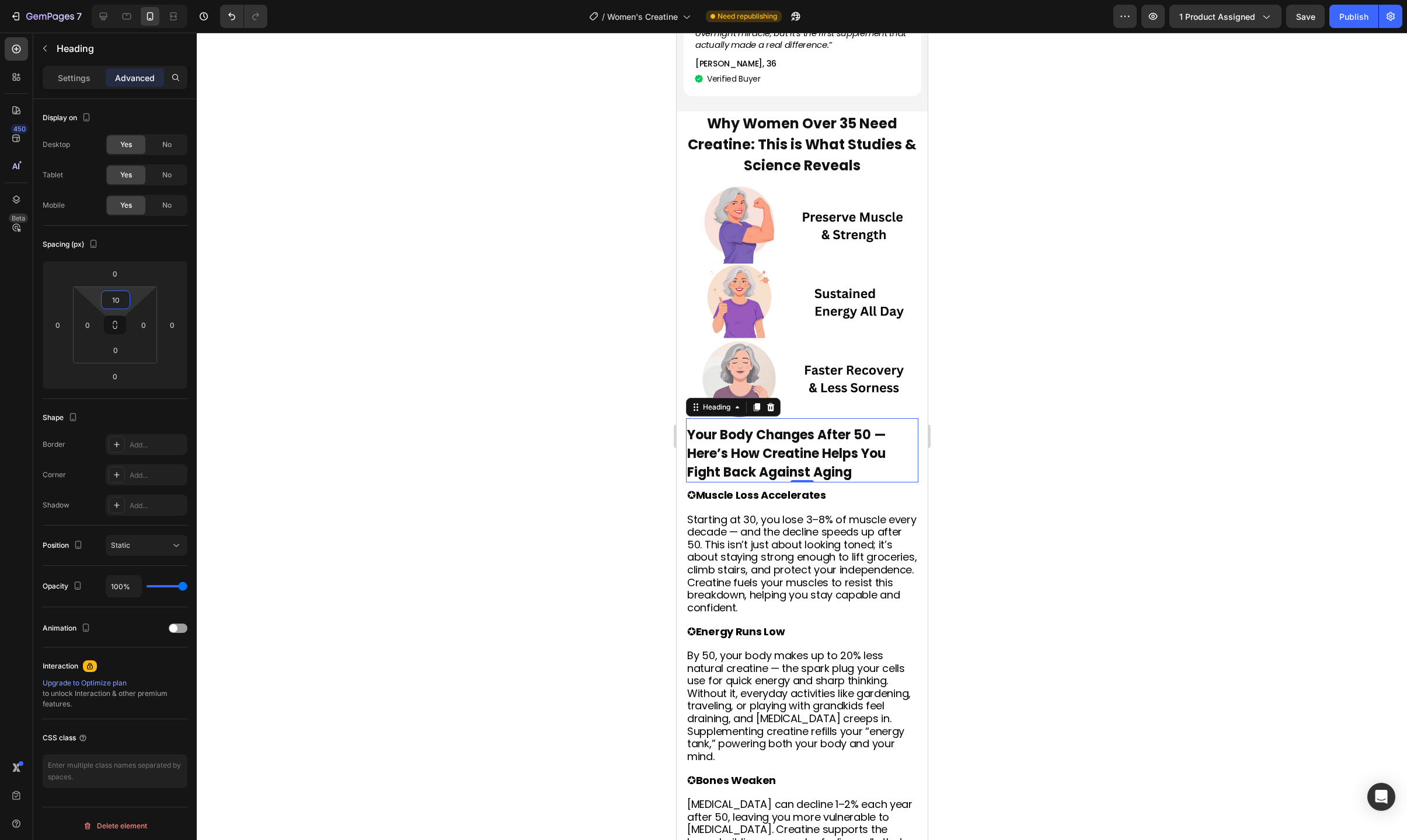
click at [1043, 356] on div at bounding box center [801, 436] width 1210 height 807
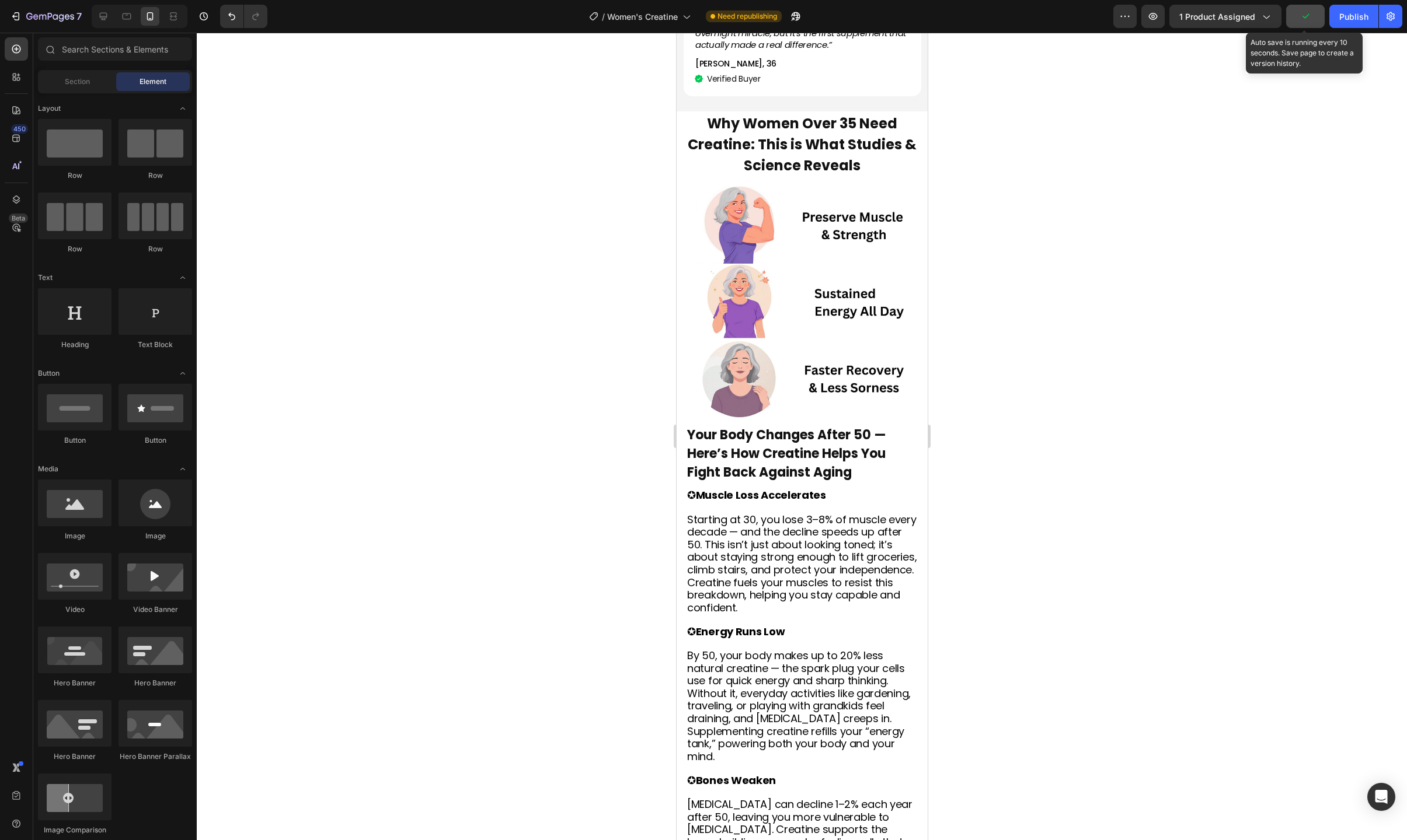
click at [1309, 21] on icon "button" at bounding box center [1305, 16] width 12 height 12
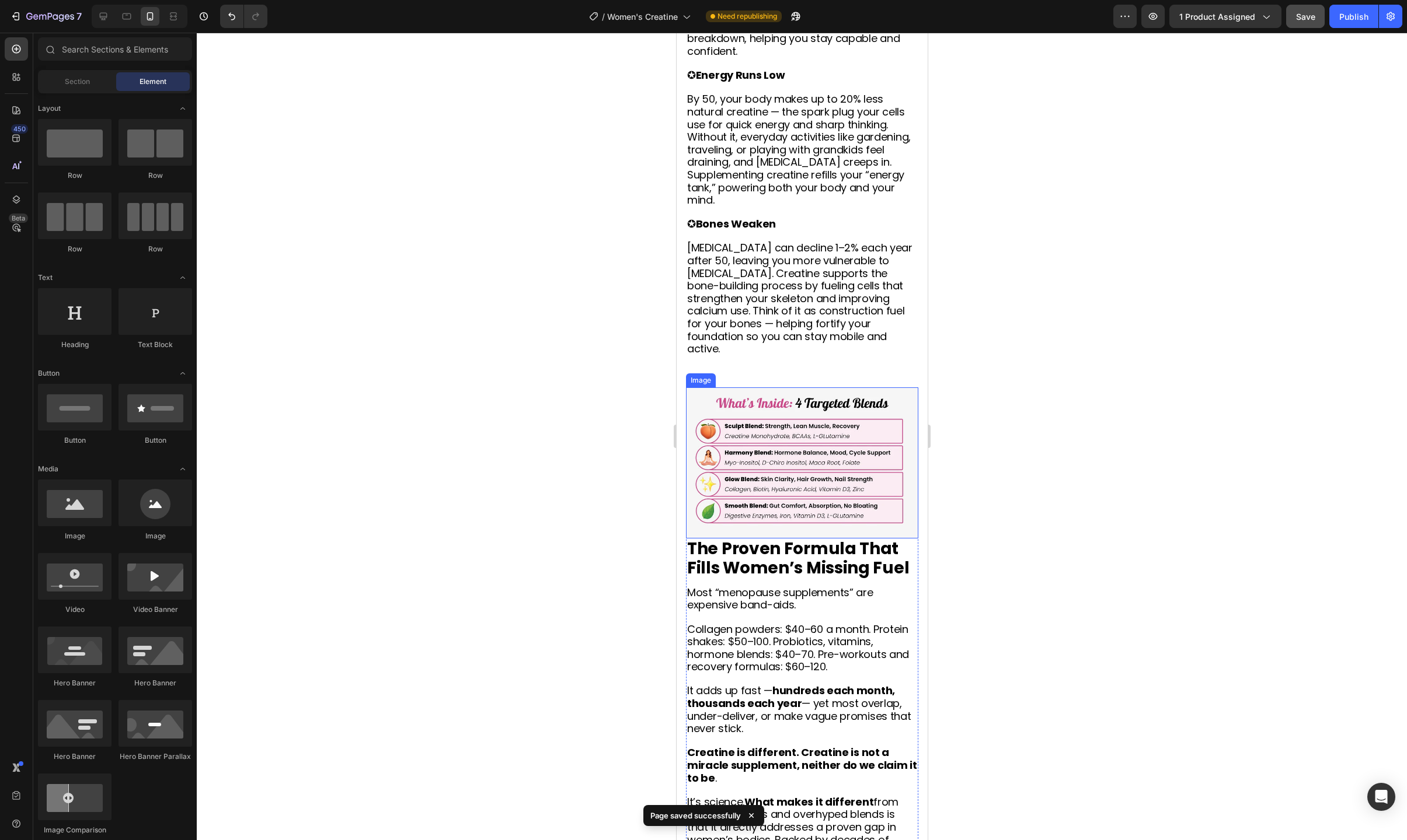
scroll to position [2676, 0]
click at [821, 422] on img at bounding box center [801, 462] width 232 height 151
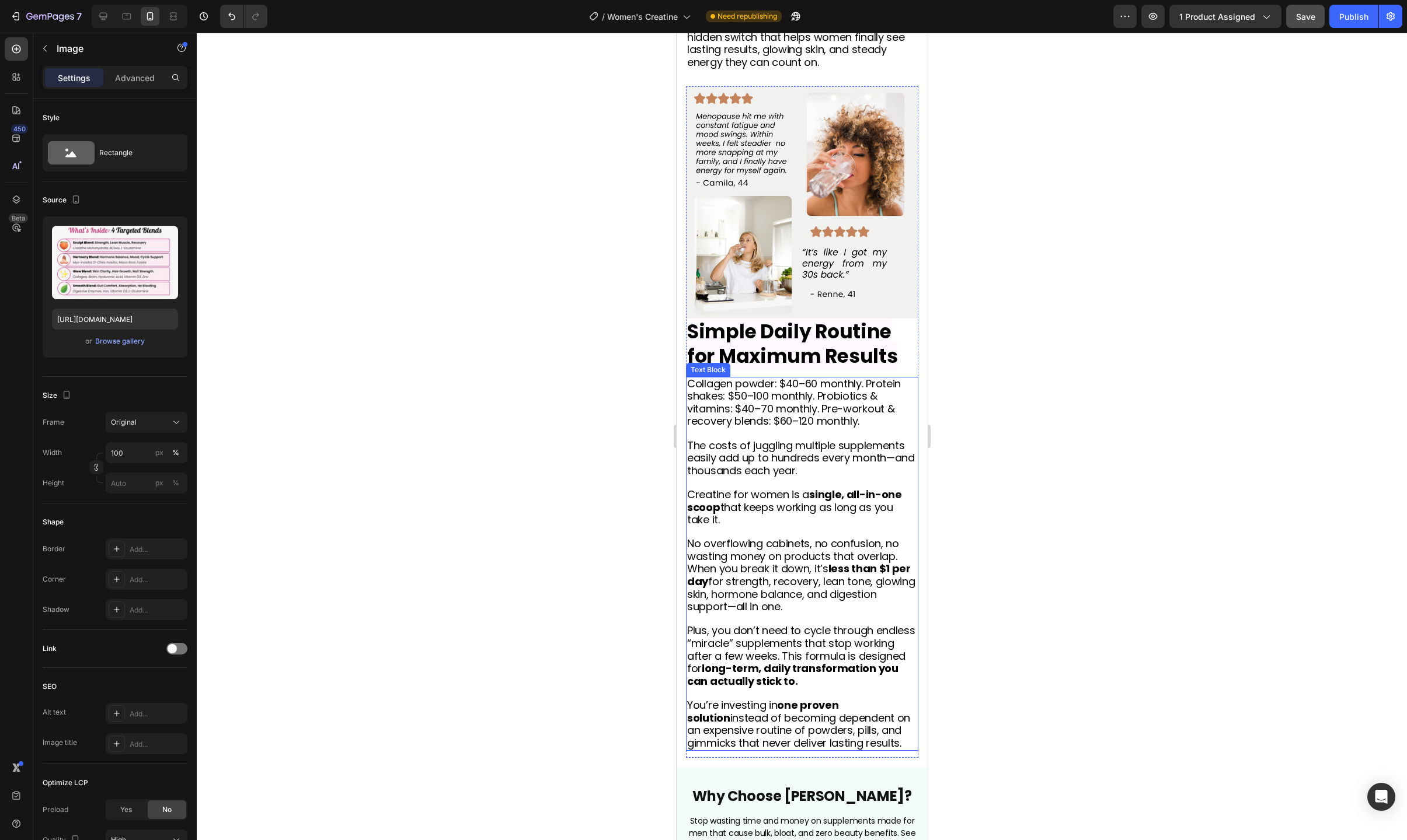
scroll to position [3935, 0]
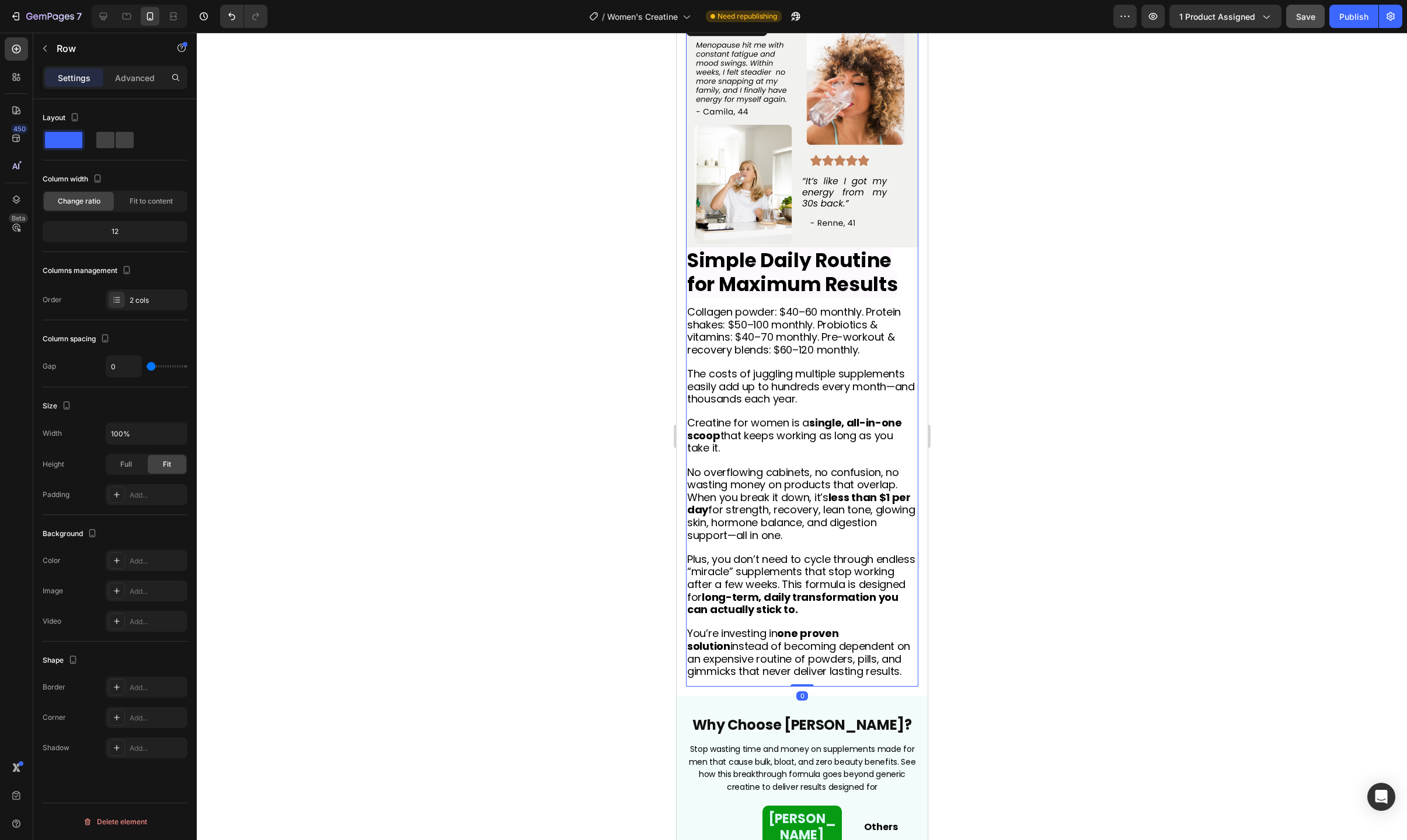
click at [734, 683] on div "Simple Daily Routine for Maximum Results Heading Collagen powder: $40–60 monthl…" at bounding box center [801, 467] width 232 height 439
click at [65, 54] on p "Row" at bounding box center [106, 49] width 99 height 14
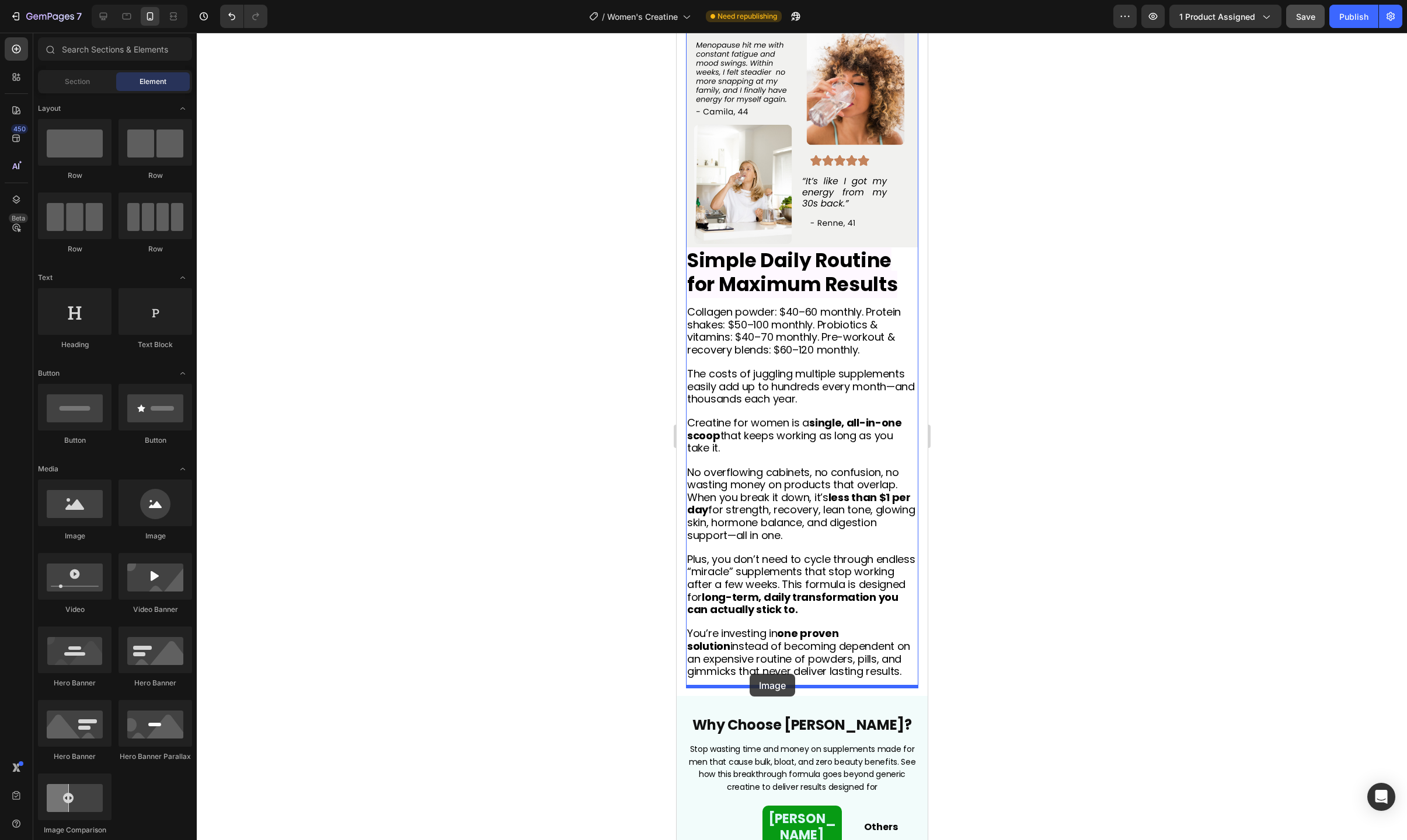
drag, startPoint x: 802, startPoint y: 553, endPoint x: 749, endPoint y: 674, distance: 132.1
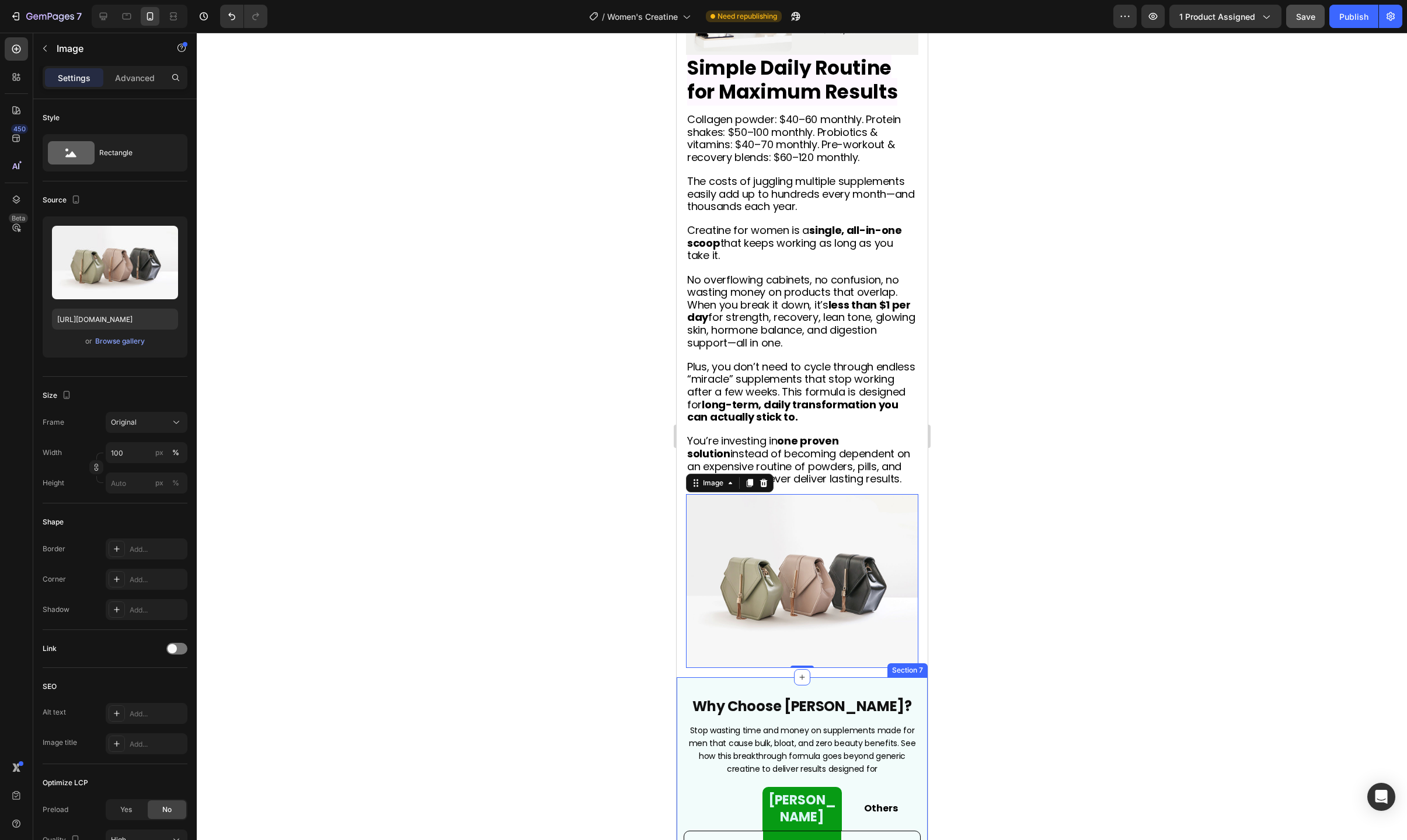
scroll to position [4143, 0]
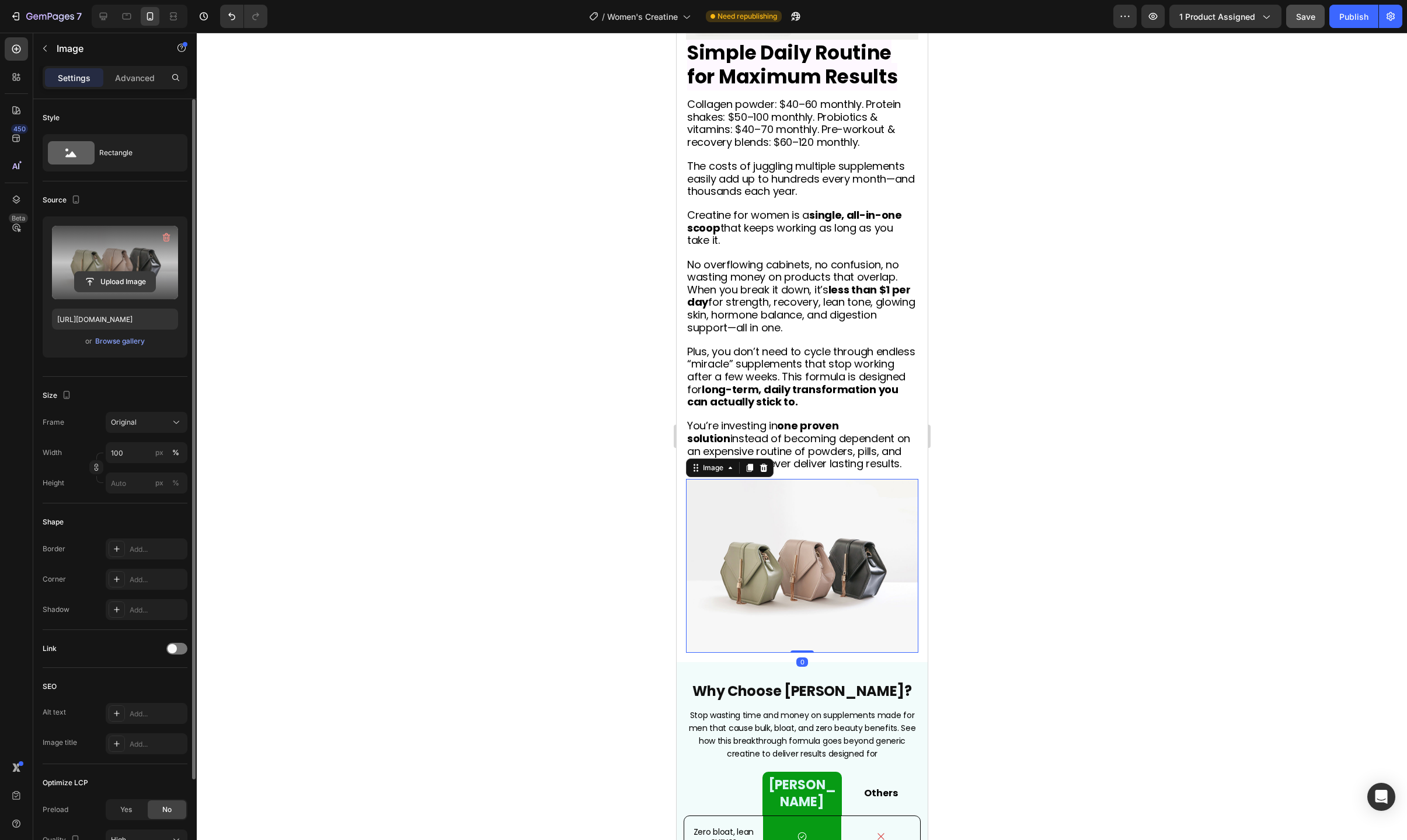
click at [122, 283] on input "file" at bounding box center [115, 282] width 81 height 20
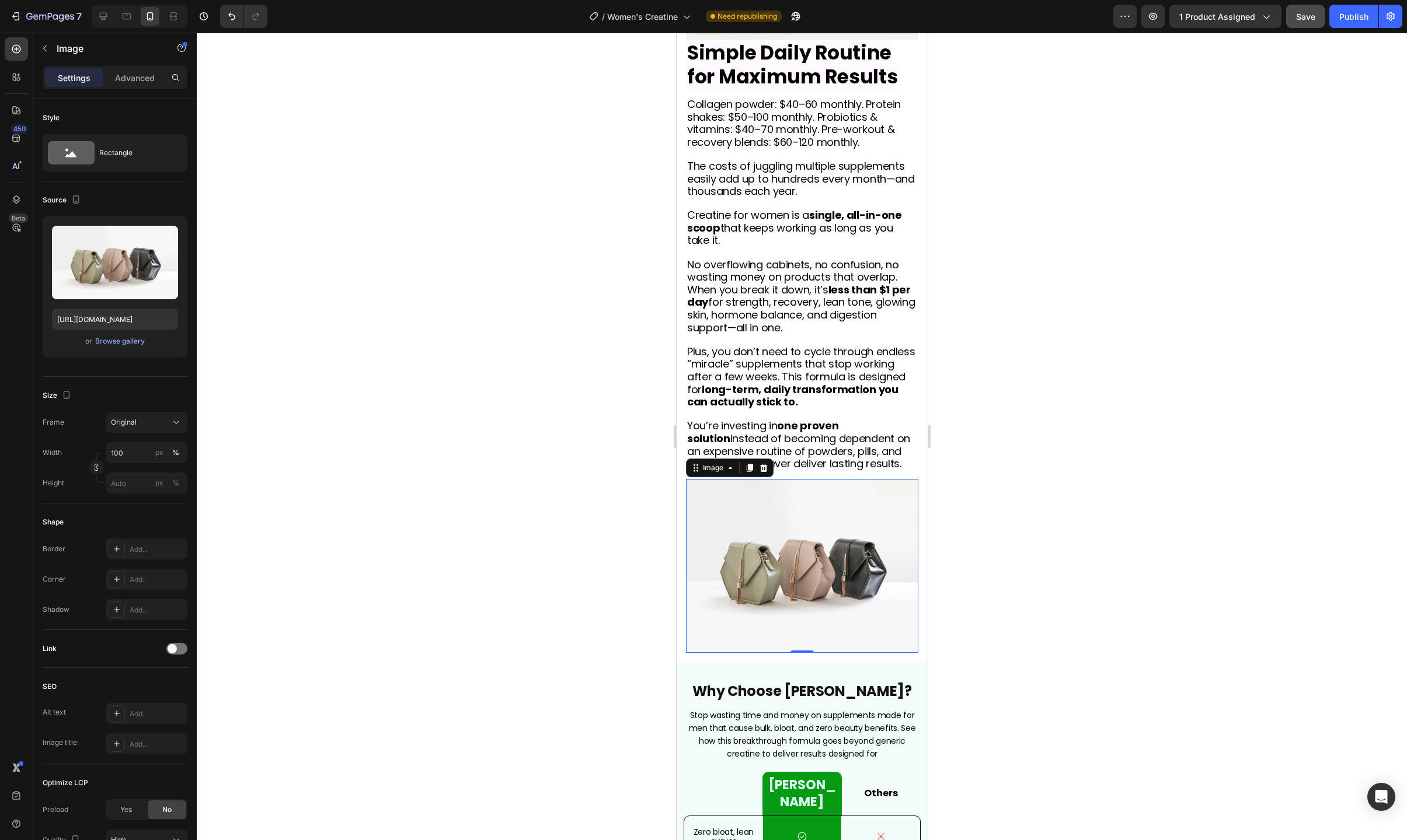
click at [362, 516] on div at bounding box center [801, 436] width 1210 height 807
click at [801, 564] on img at bounding box center [801, 566] width 232 height 175
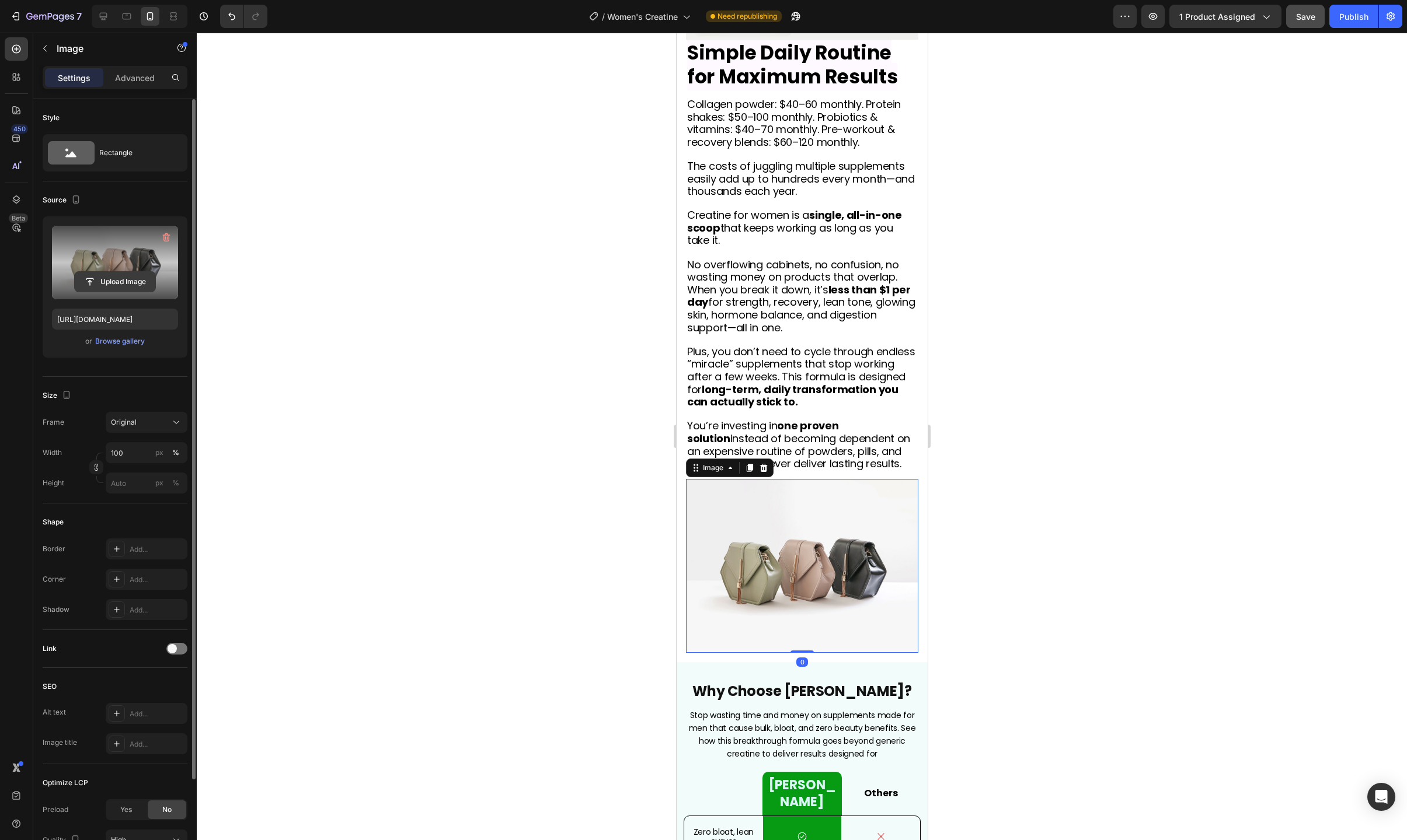
click at [112, 286] on input "file" at bounding box center [115, 282] width 81 height 20
type input "[URL][DOMAIN_NAME]"
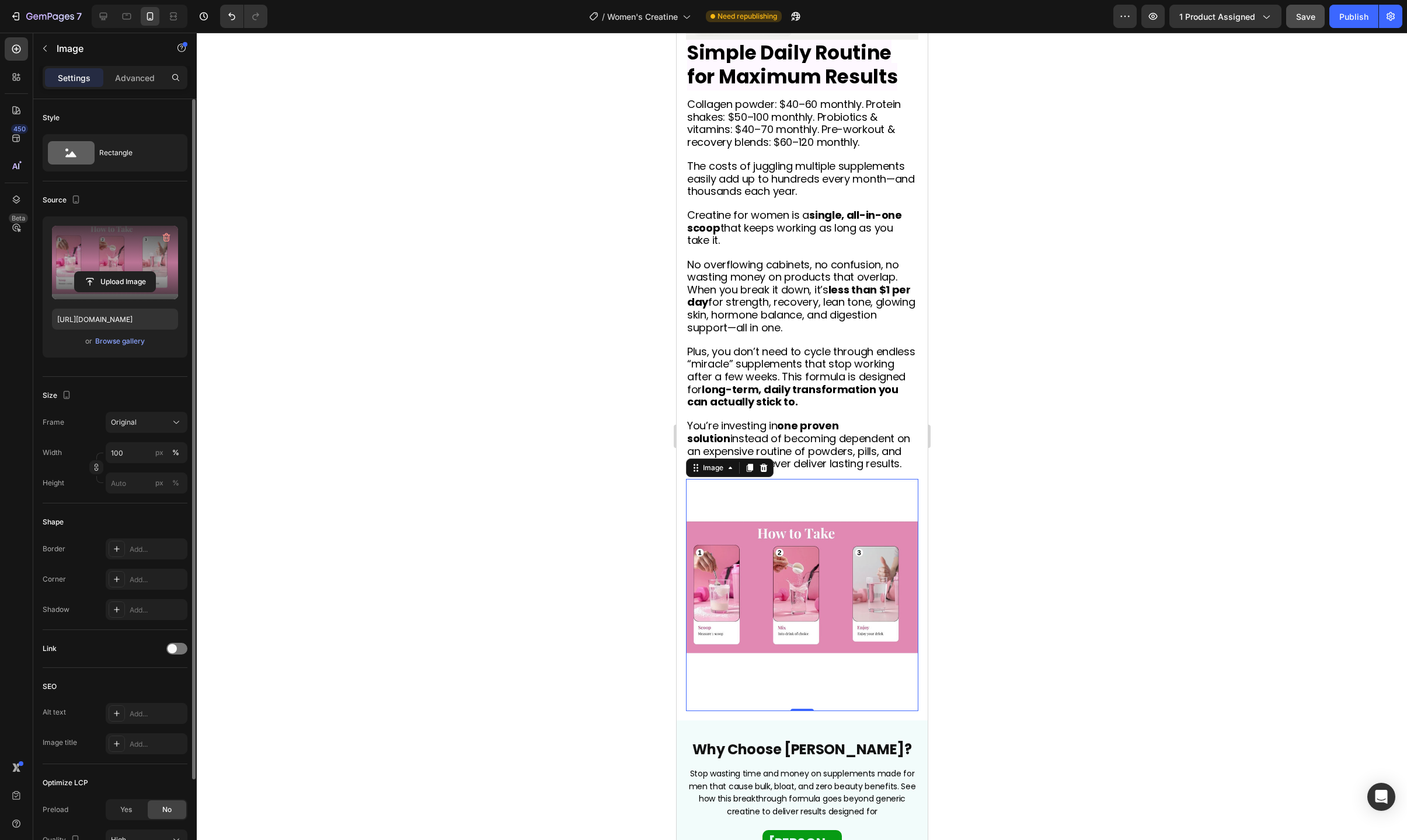
click at [845, 486] on img at bounding box center [801, 595] width 232 height 232
click at [123, 429] on button "Original" at bounding box center [146, 423] width 82 height 21
click at [144, 497] on div "Horizontal" at bounding box center [144, 495] width 68 height 12
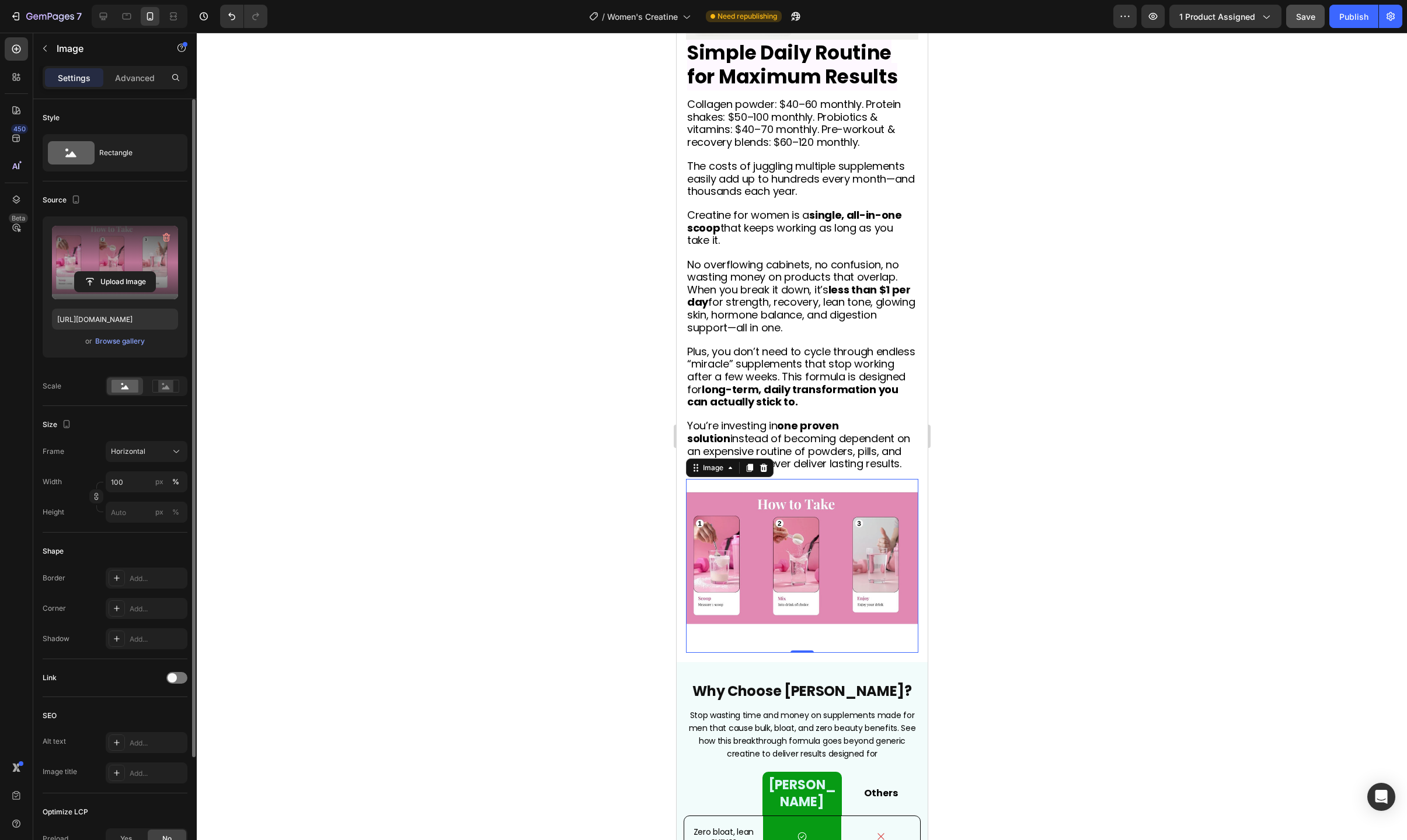
click at [714, 586] on img at bounding box center [801, 566] width 232 height 175
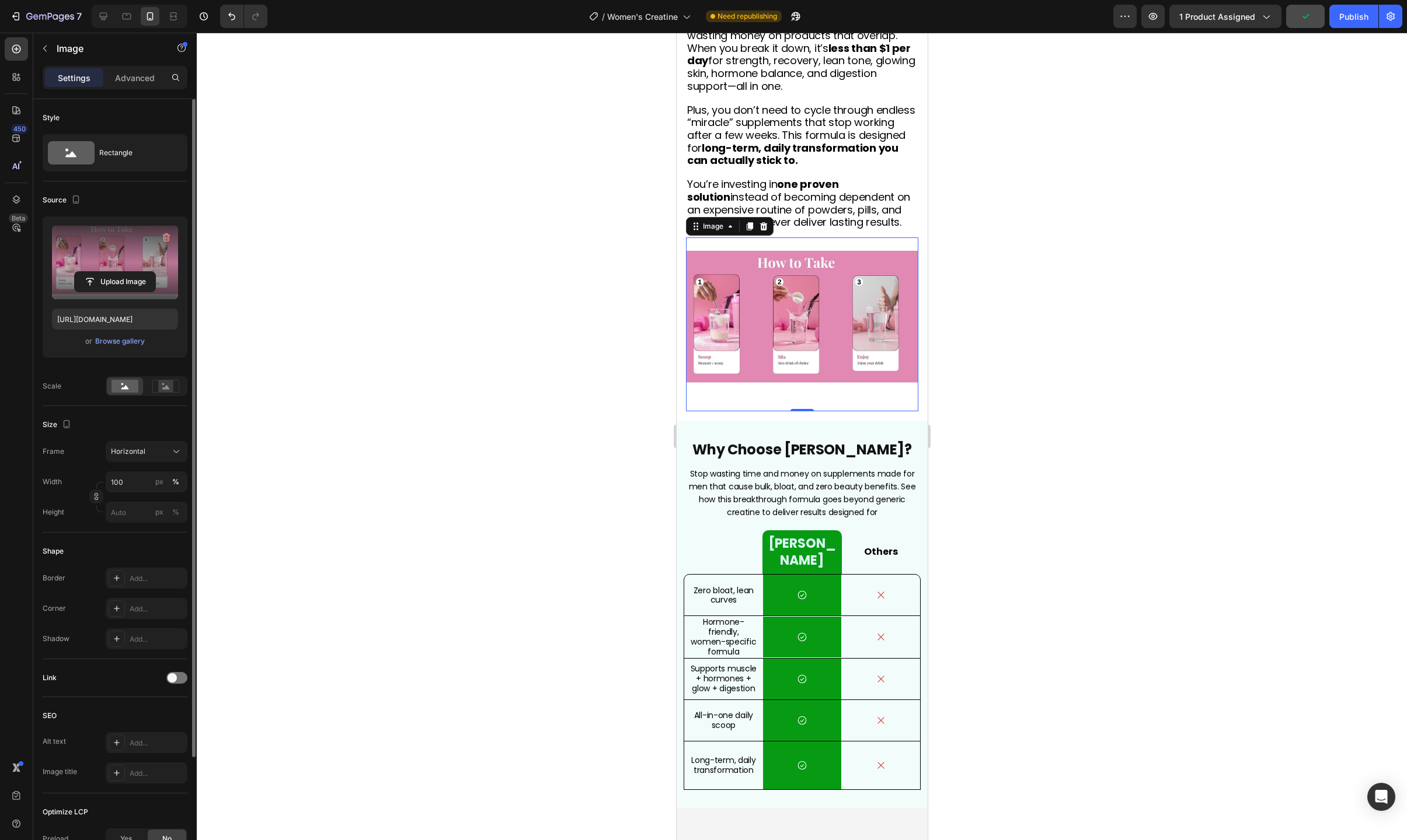
scroll to position [4385, 0]
click at [880, 365] on img at bounding box center [801, 324] width 232 height 175
click at [170, 390] on rect at bounding box center [166, 386] width 15 height 12
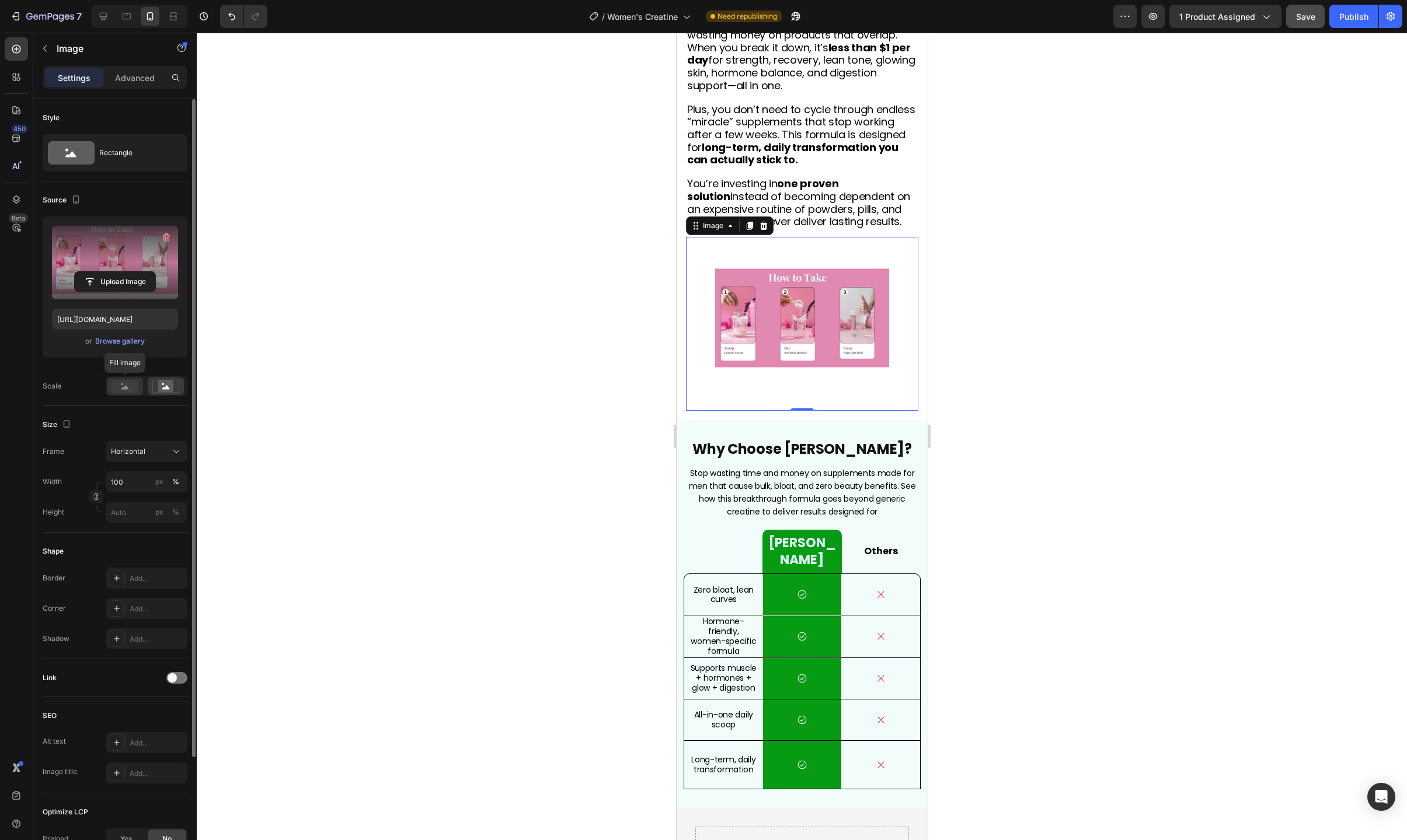
click at [125, 388] on icon at bounding box center [125, 387] width 8 height 4
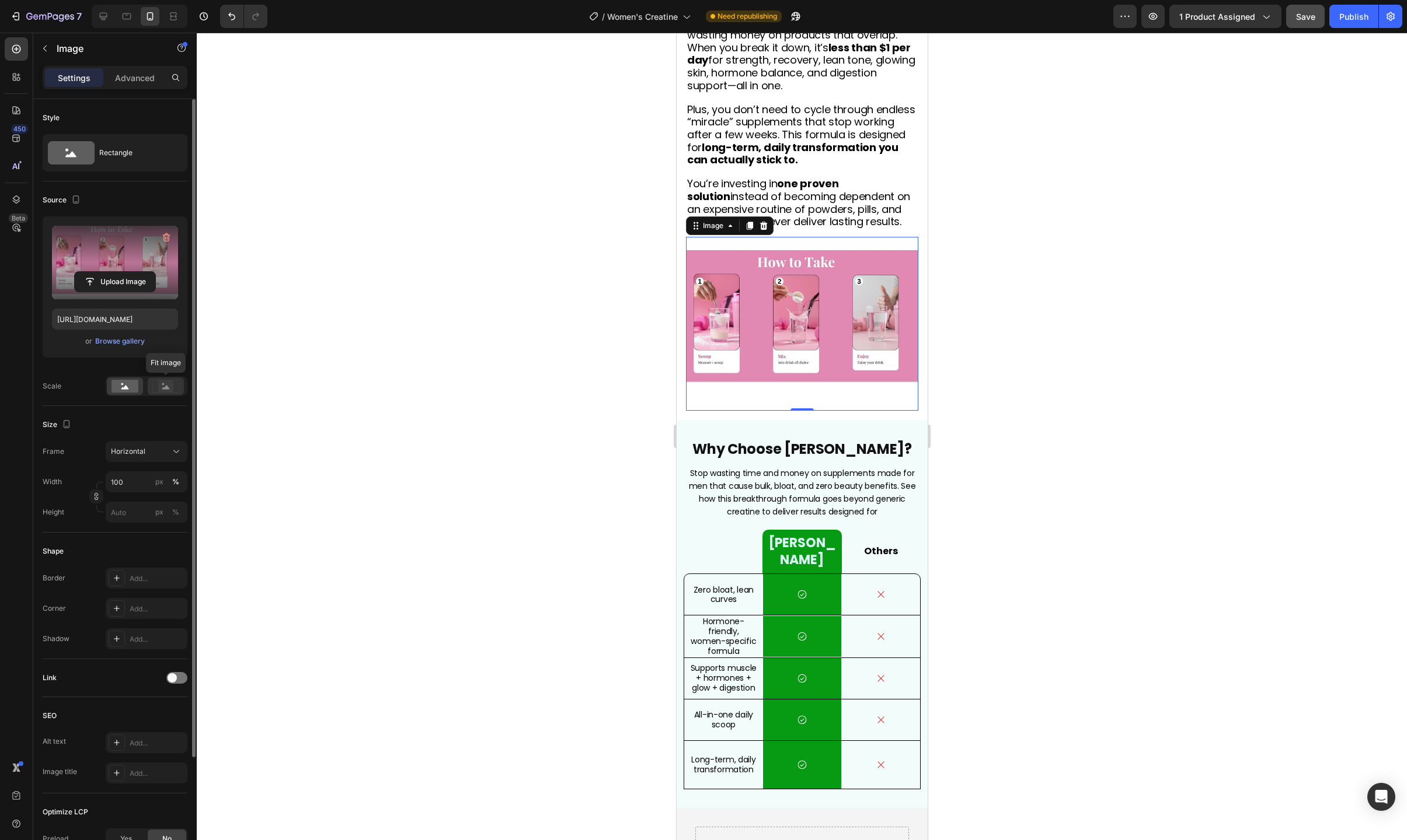
drag, startPoint x: 173, startPoint y: 383, endPoint x: 169, endPoint y: 394, distance: 11.7
click at [173, 383] on icon at bounding box center [166, 386] width 27 height 13
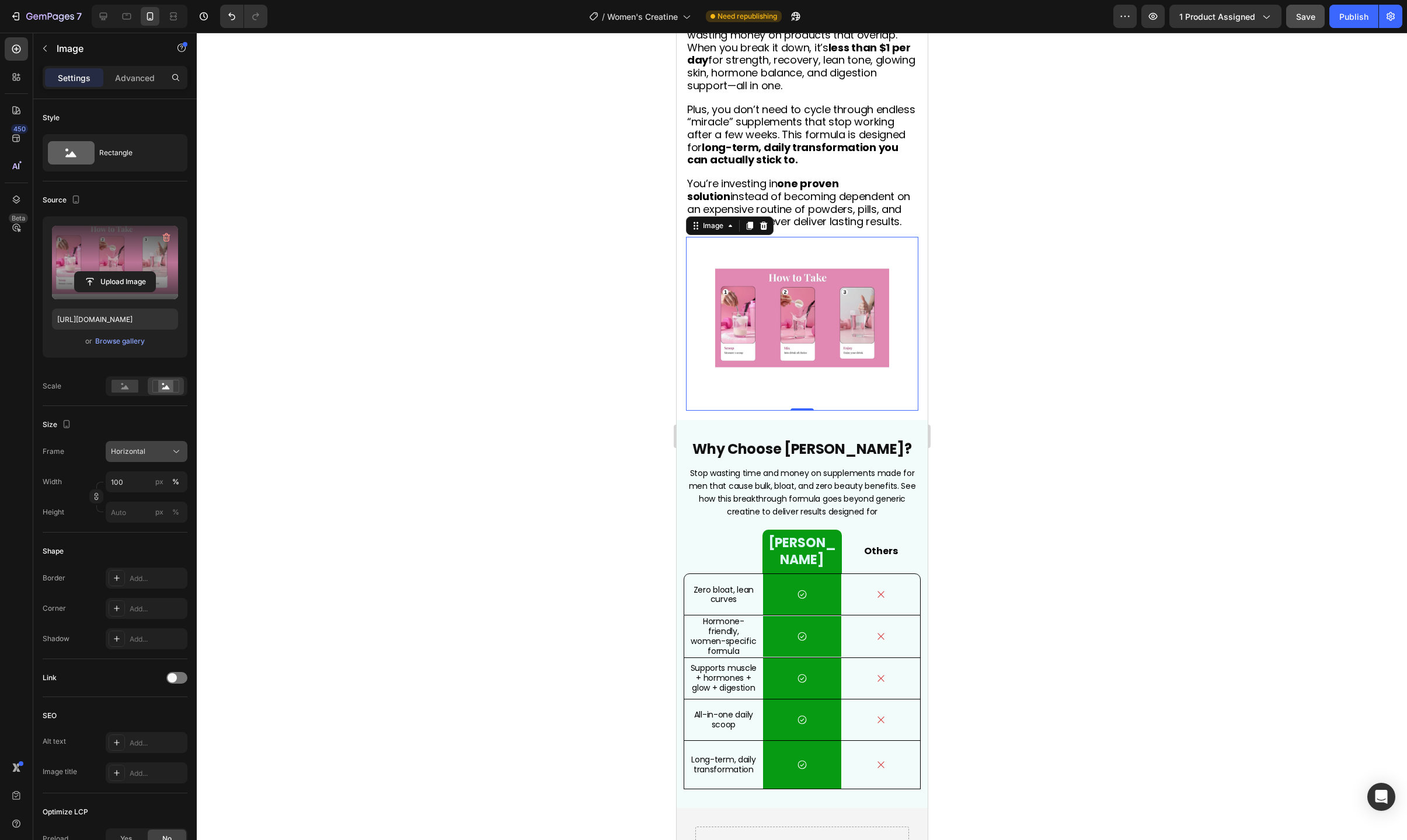
click at [154, 456] on div "Horizontal" at bounding box center [139, 451] width 57 height 11
click at [151, 551] on div "Original" at bounding box center [144, 546] width 68 height 11
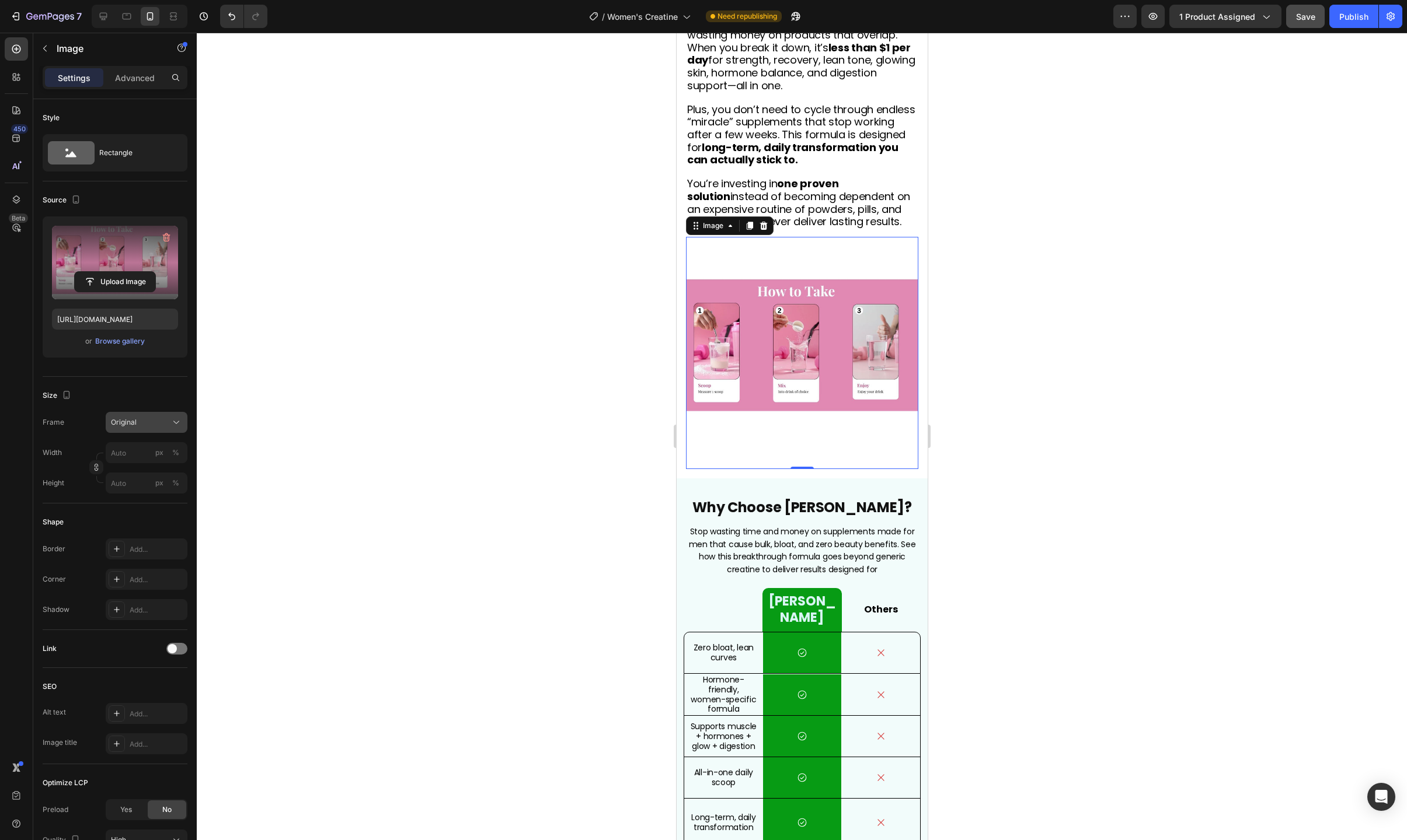
click at [142, 416] on button "Original" at bounding box center [146, 423] width 82 height 21
click at [144, 448] on div "Square" at bounding box center [144, 451] width 68 height 12
click at [768, 324] on img at bounding box center [801, 353] width 232 height 232
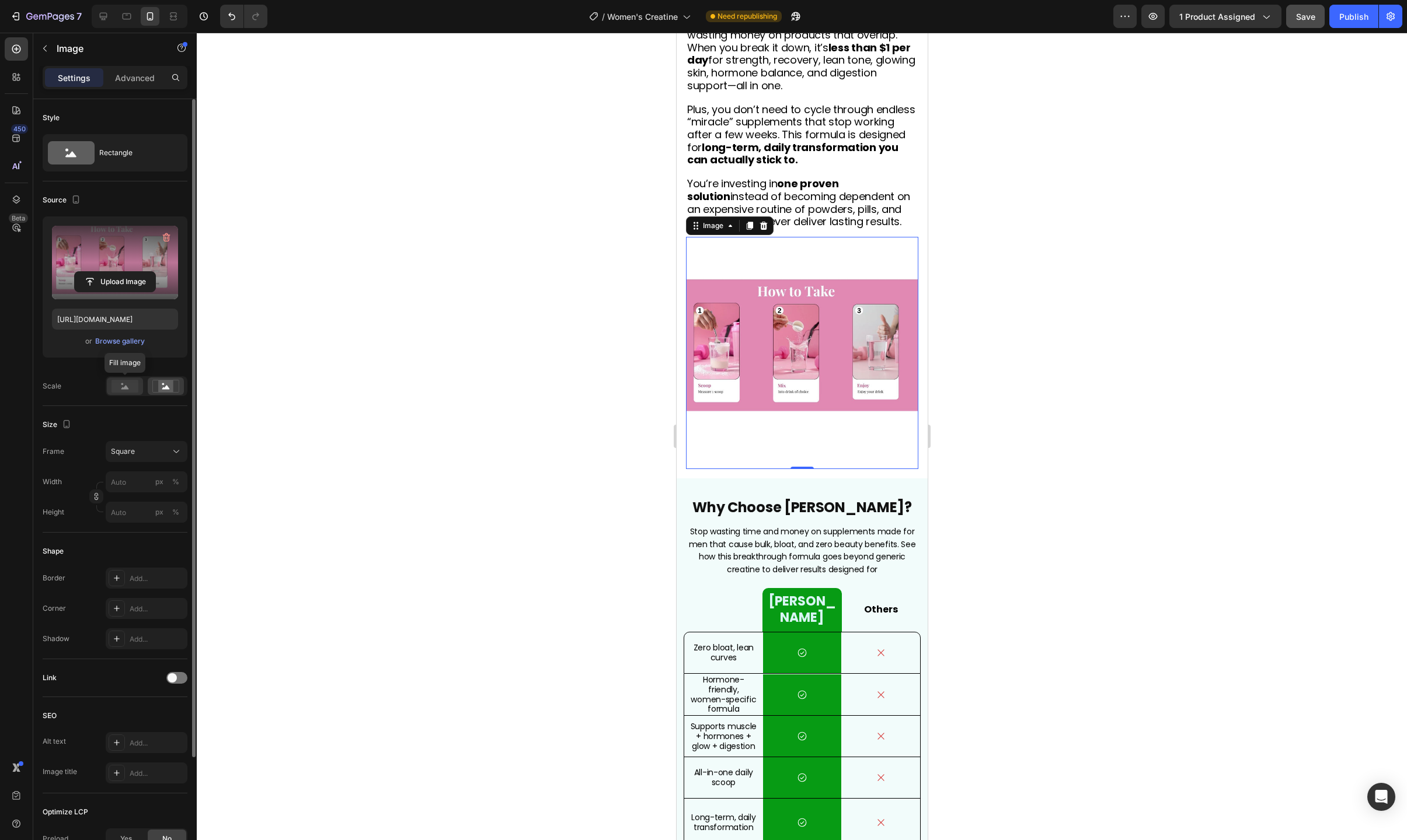
click at [129, 390] on rect at bounding box center [125, 386] width 27 height 13
click at [158, 452] on div "Square" at bounding box center [139, 451] width 57 height 11
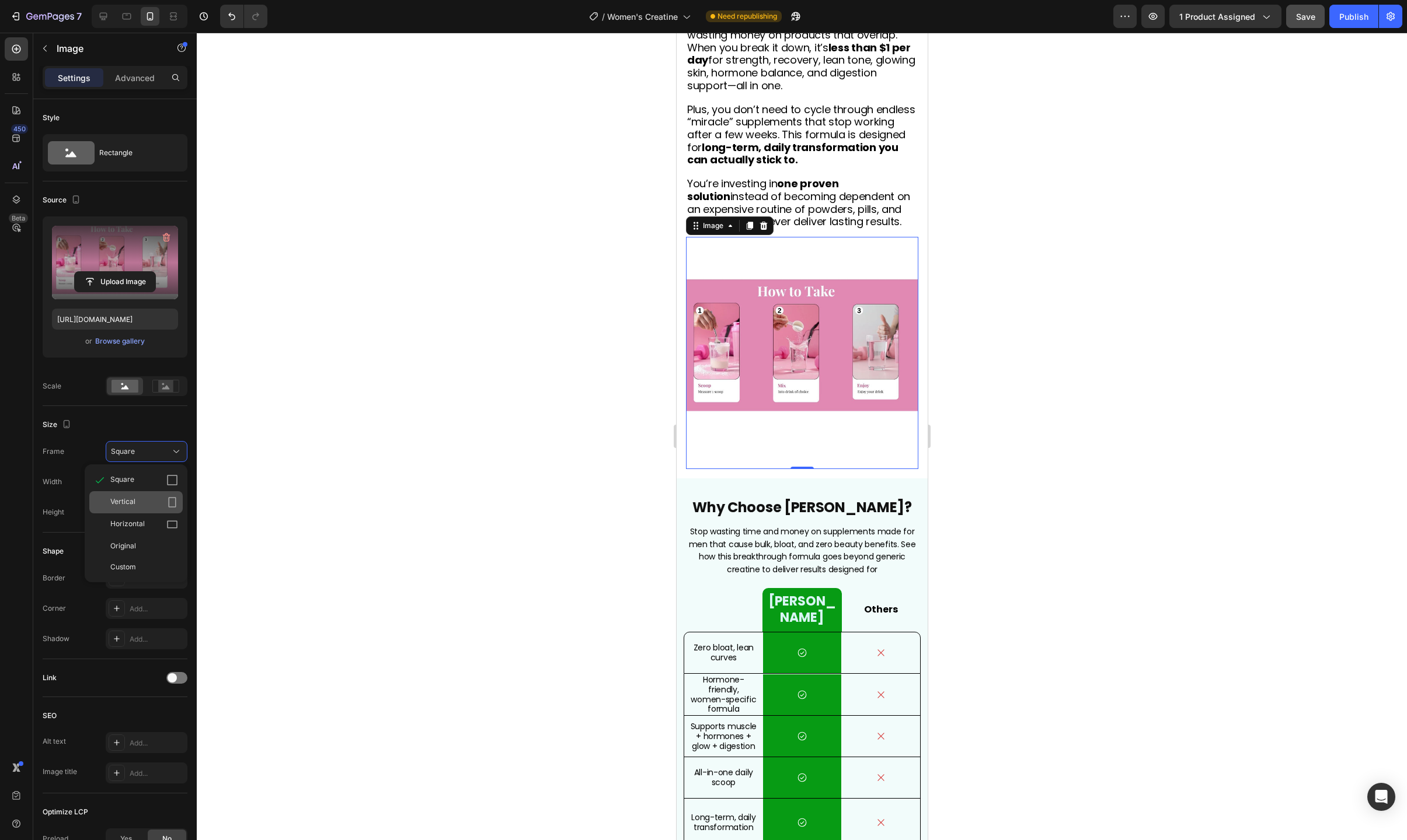
click at [148, 500] on div "Vertical" at bounding box center [144, 502] width 68 height 12
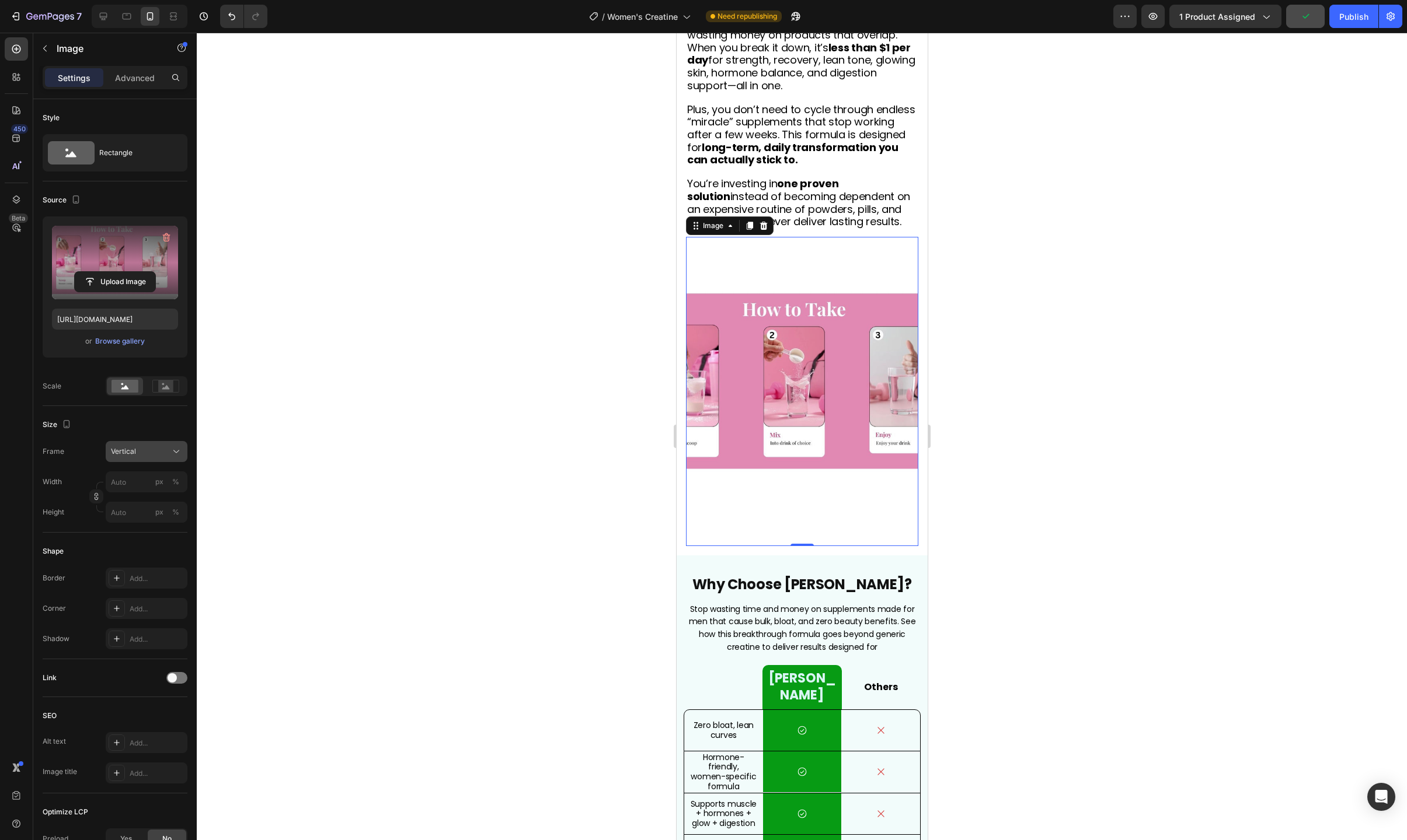
click at [148, 453] on div "Vertical" at bounding box center [139, 451] width 57 height 11
click at [149, 521] on div "Horizontal" at bounding box center [144, 525] width 68 height 12
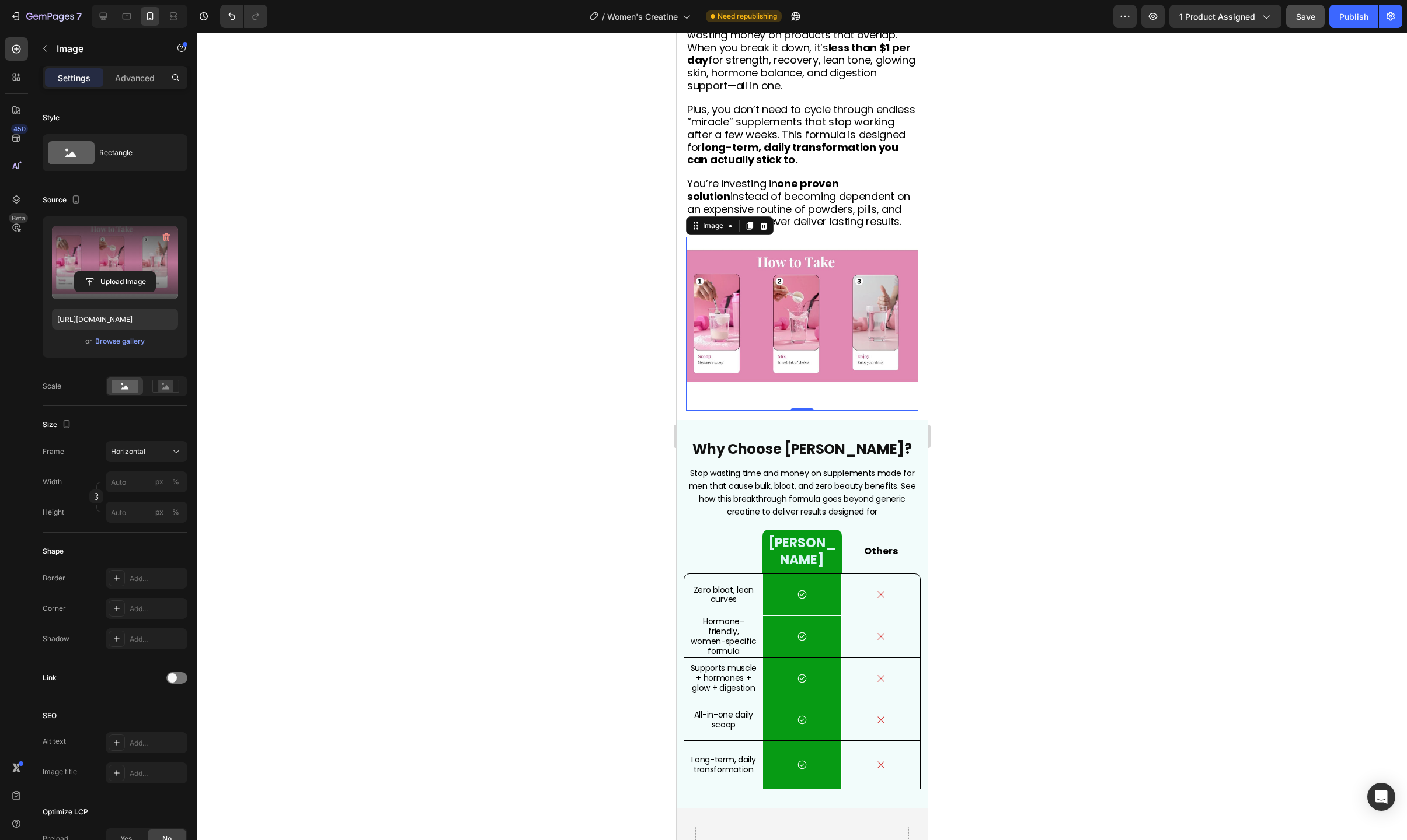
click at [792, 332] on img at bounding box center [801, 324] width 232 height 175
click at [122, 279] on input "file" at bounding box center [115, 282] width 81 height 20
type input "[URL][DOMAIN_NAME]"
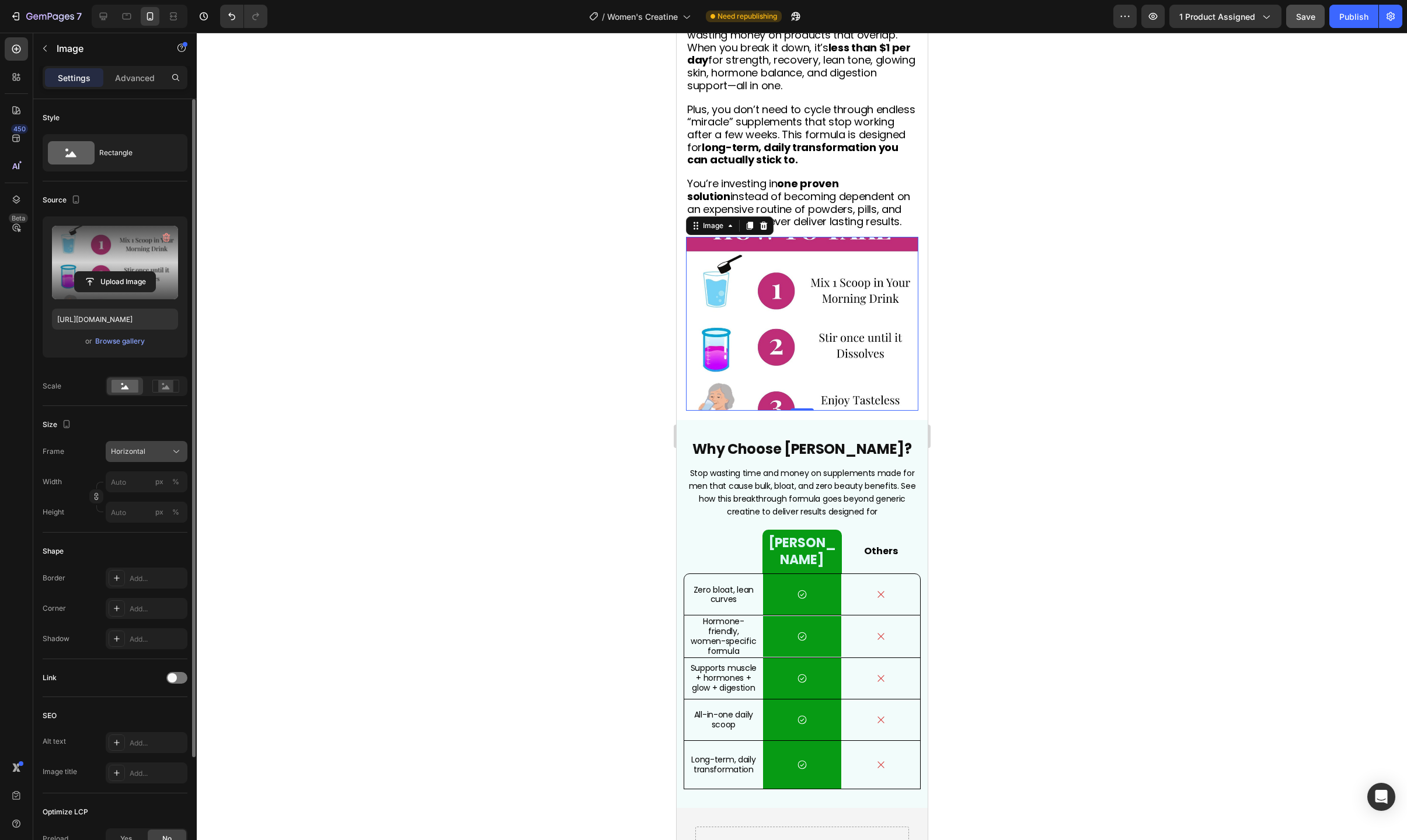
click at [137, 443] on button "Horizontal" at bounding box center [146, 452] width 82 height 21
drag, startPoint x: 174, startPoint y: 397, endPoint x: 171, endPoint y: 390, distance: 7.6
click at [174, 697] on div "Source Upload Image [URL][DOMAIN_NAME] or Browse gallery Scale" at bounding box center [115, 745] width 145 height 96
click at [169, 388] on rect at bounding box center [166, 386] width 15 height 12
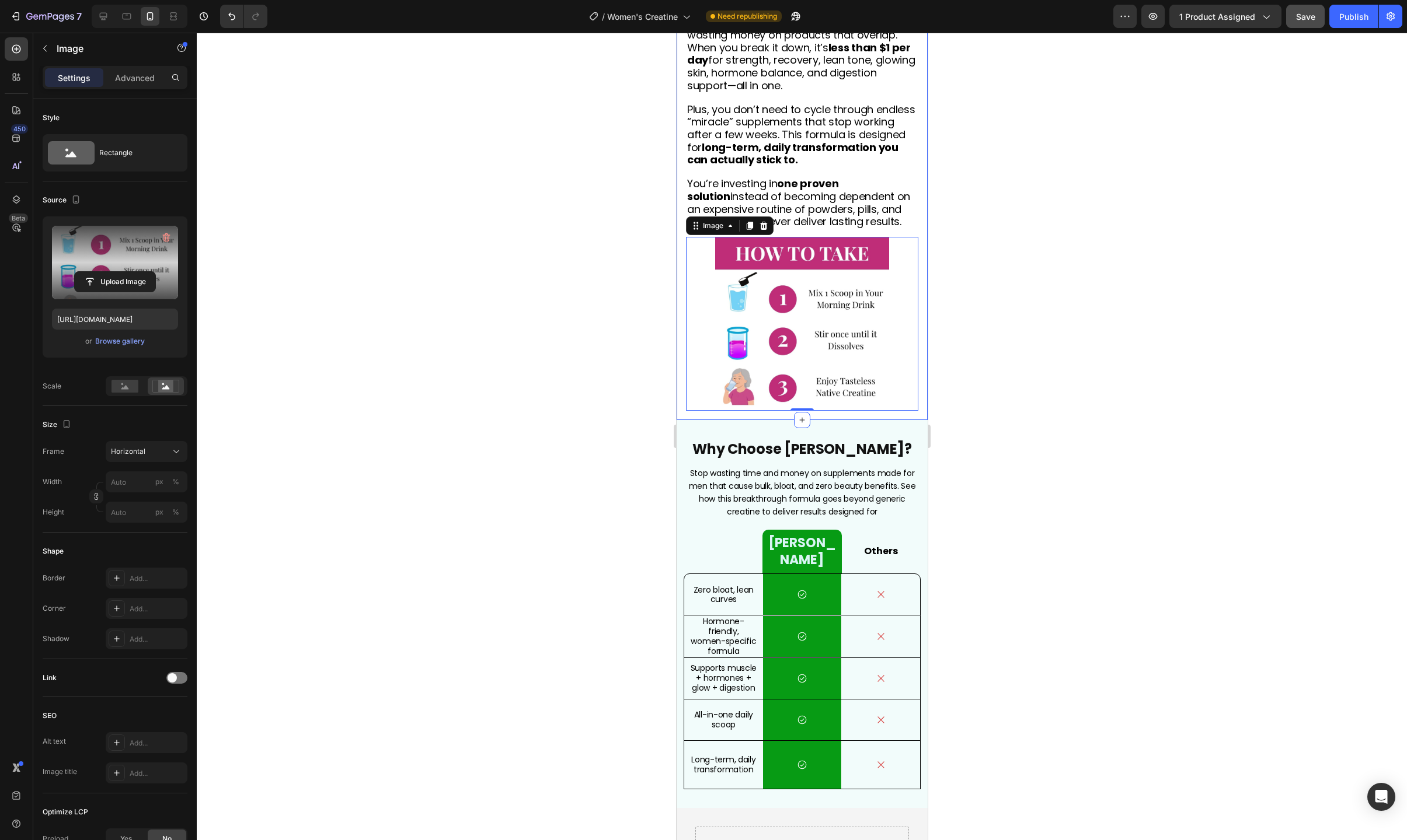
click at [1024, 352] on div at bounding box center [801, 436] width 1210 height 807
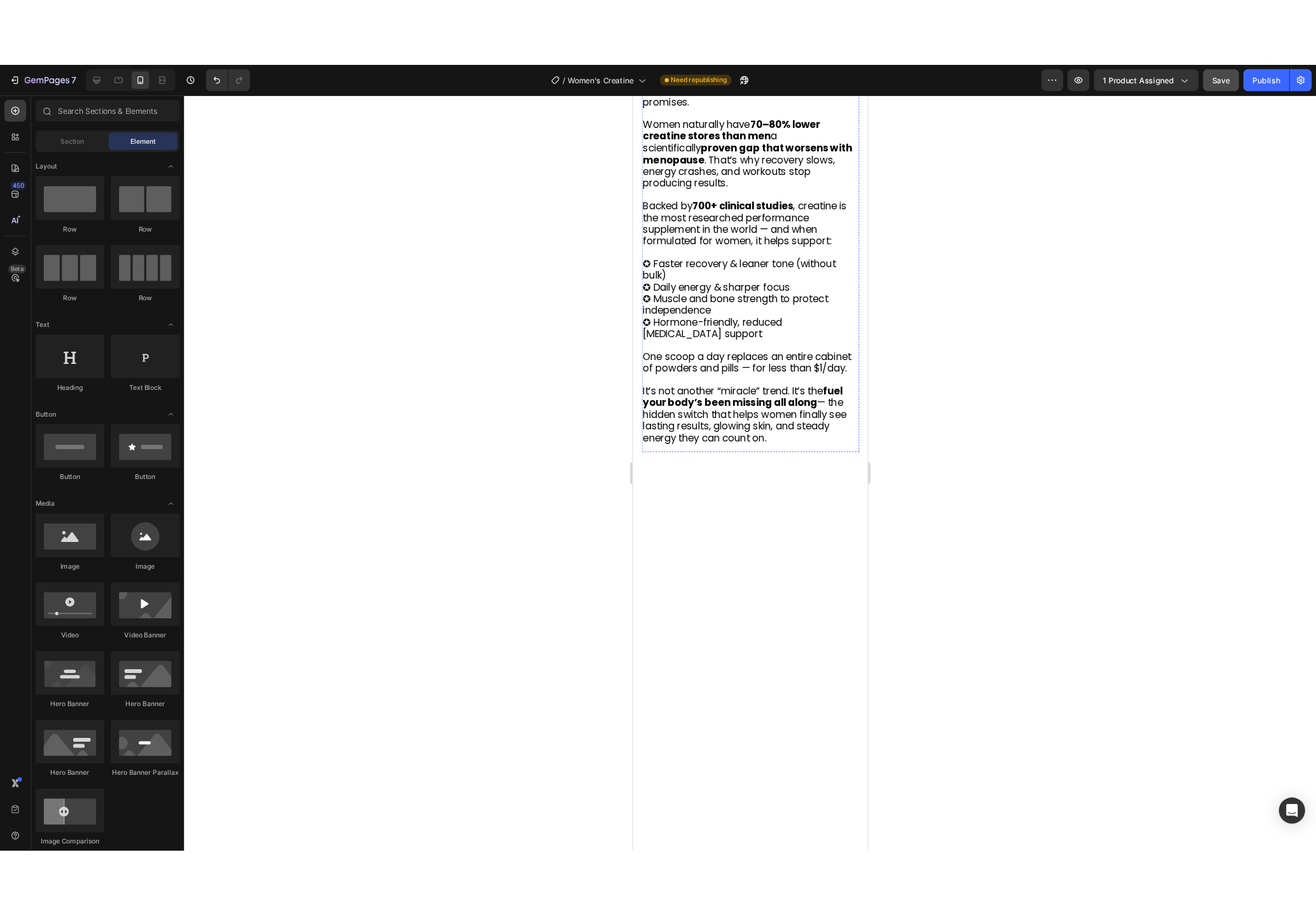
scroll to position [0, 0]
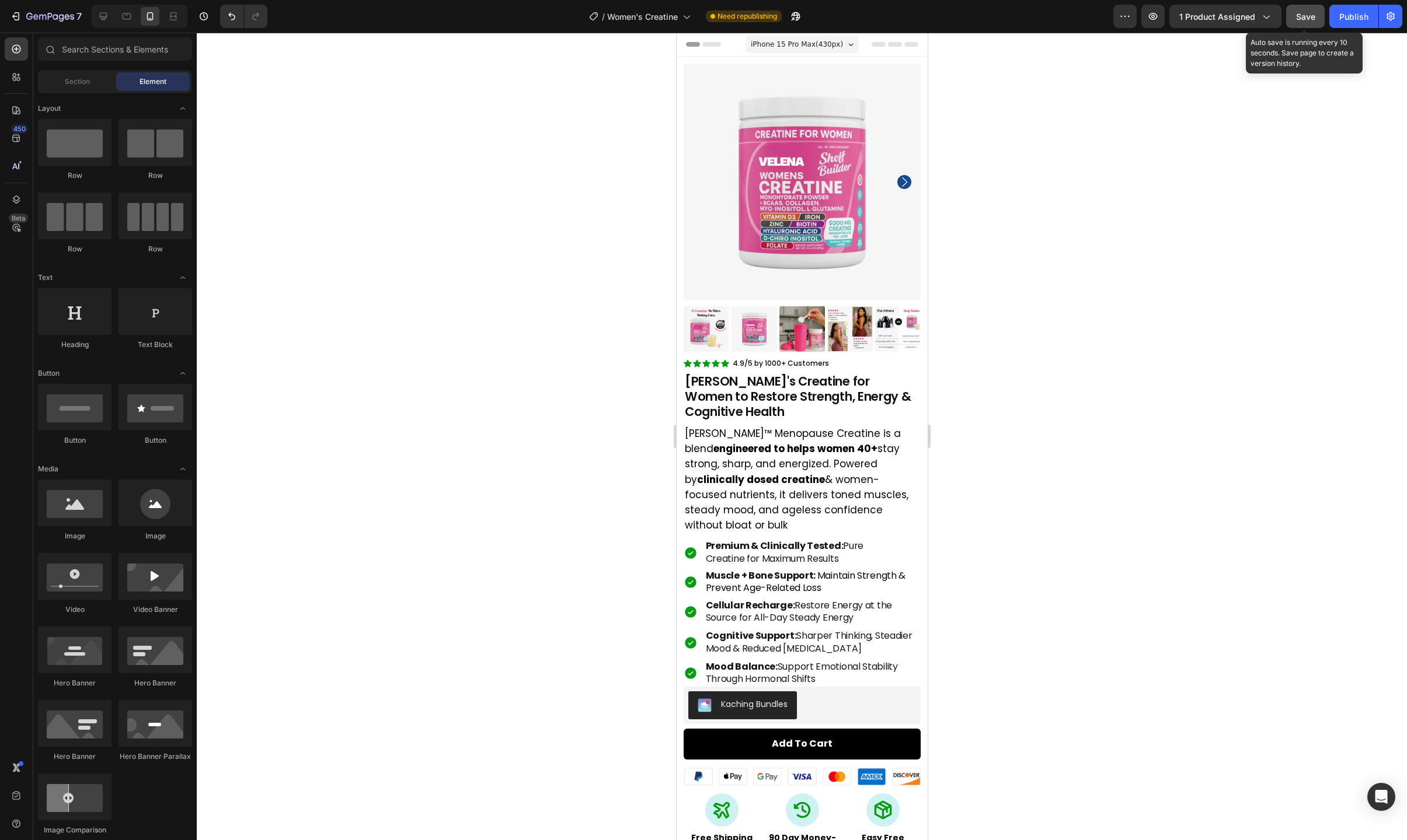
click at [1316, 18] on button "Save" at bounding box center [1305, 16] width 38 height 23
click at [1351, 21] on div "Publish" at bounding box center [1353, 16] width 29 height 12
click at [773, 407] on h2 "[PERSON_NAME]'s Creatine for Women to Restore Strength, Energy & Cognitive Heal…" at bounding box center [801, 397] width 237 height 48
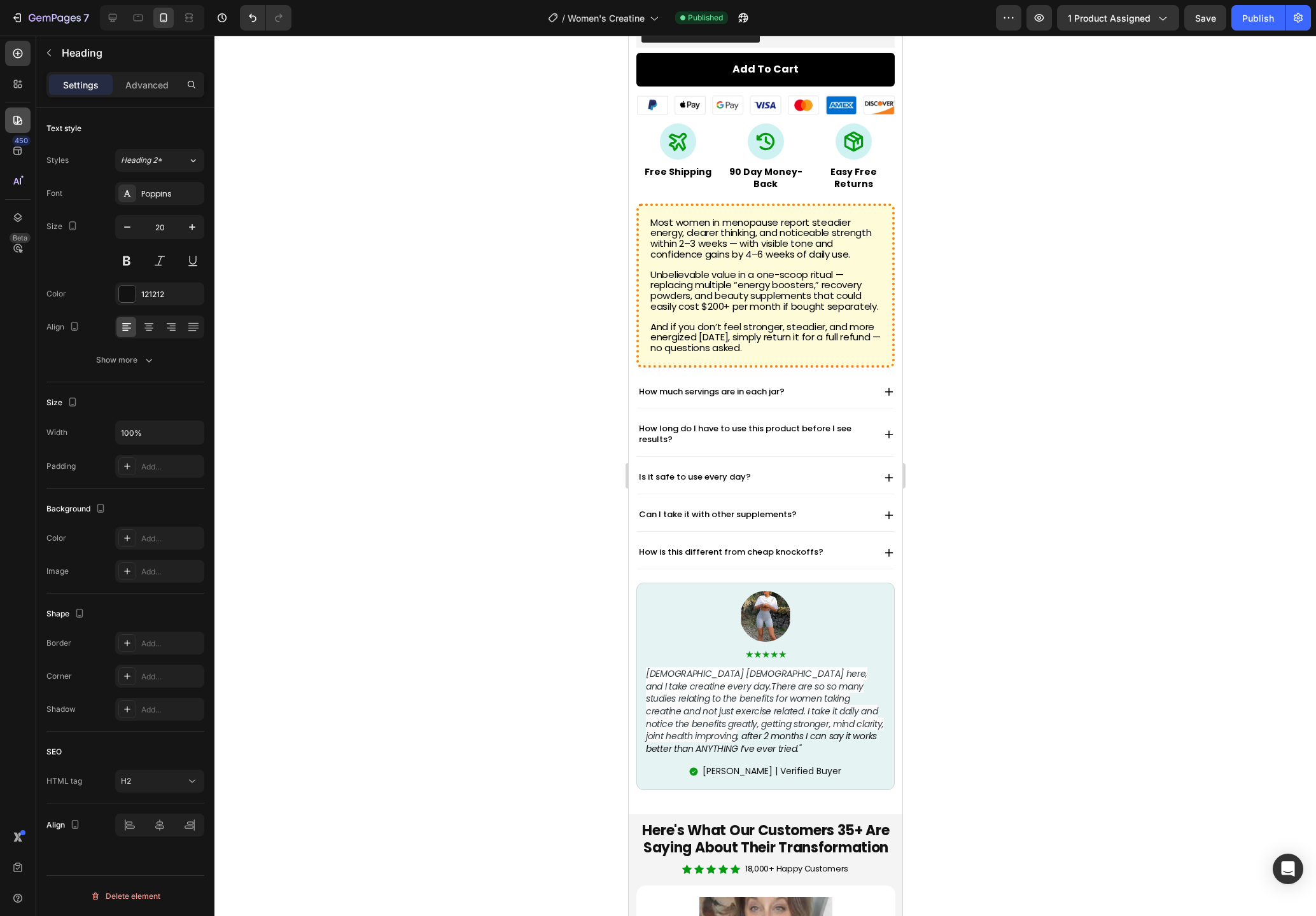
scroll to position [1032, 0]
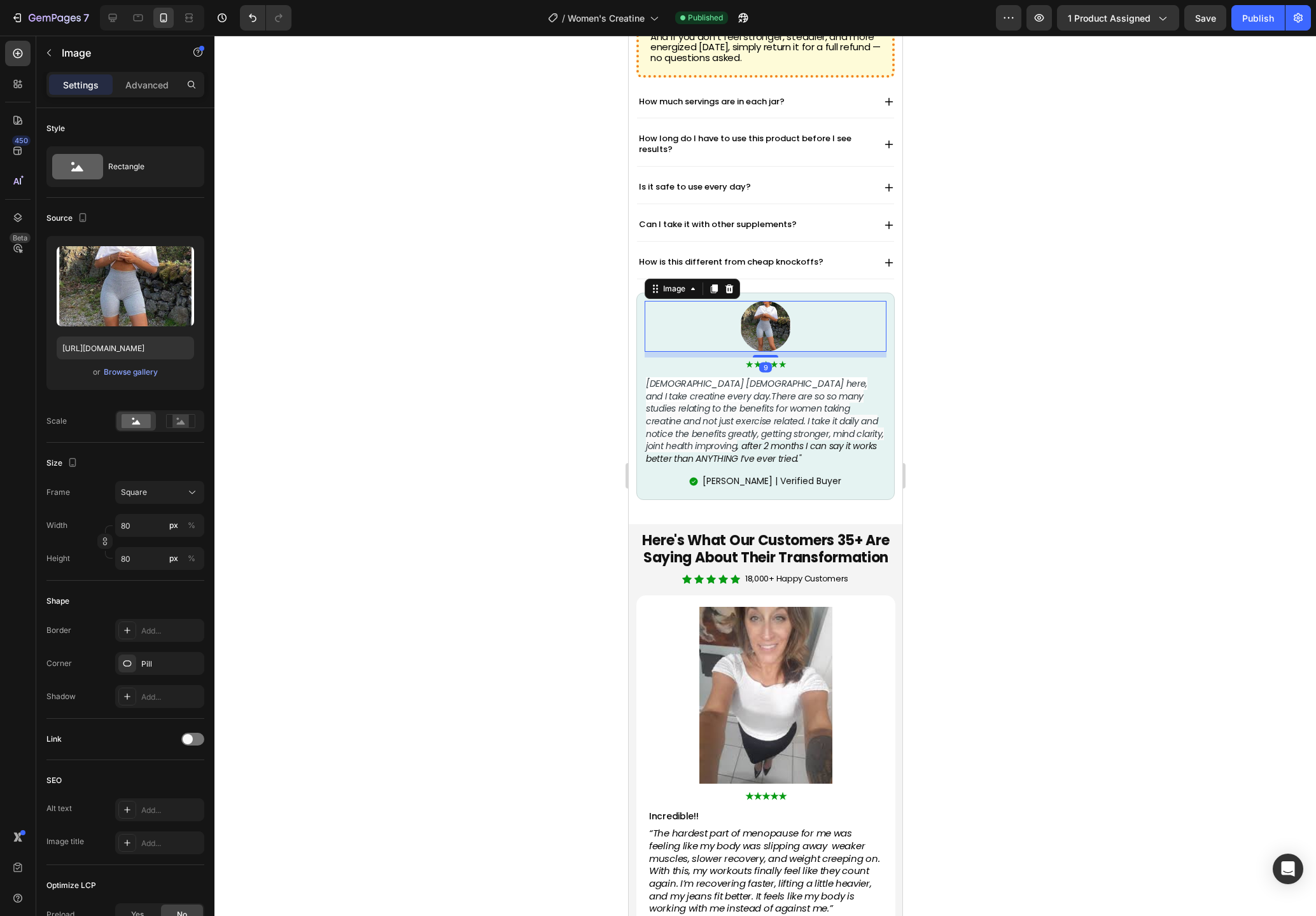
click at [690, 301] on div at bounding box center [765, 326] width 242 height 51
click at [950, 325] on div at bounding box center [765, 476] width 1101 height 881
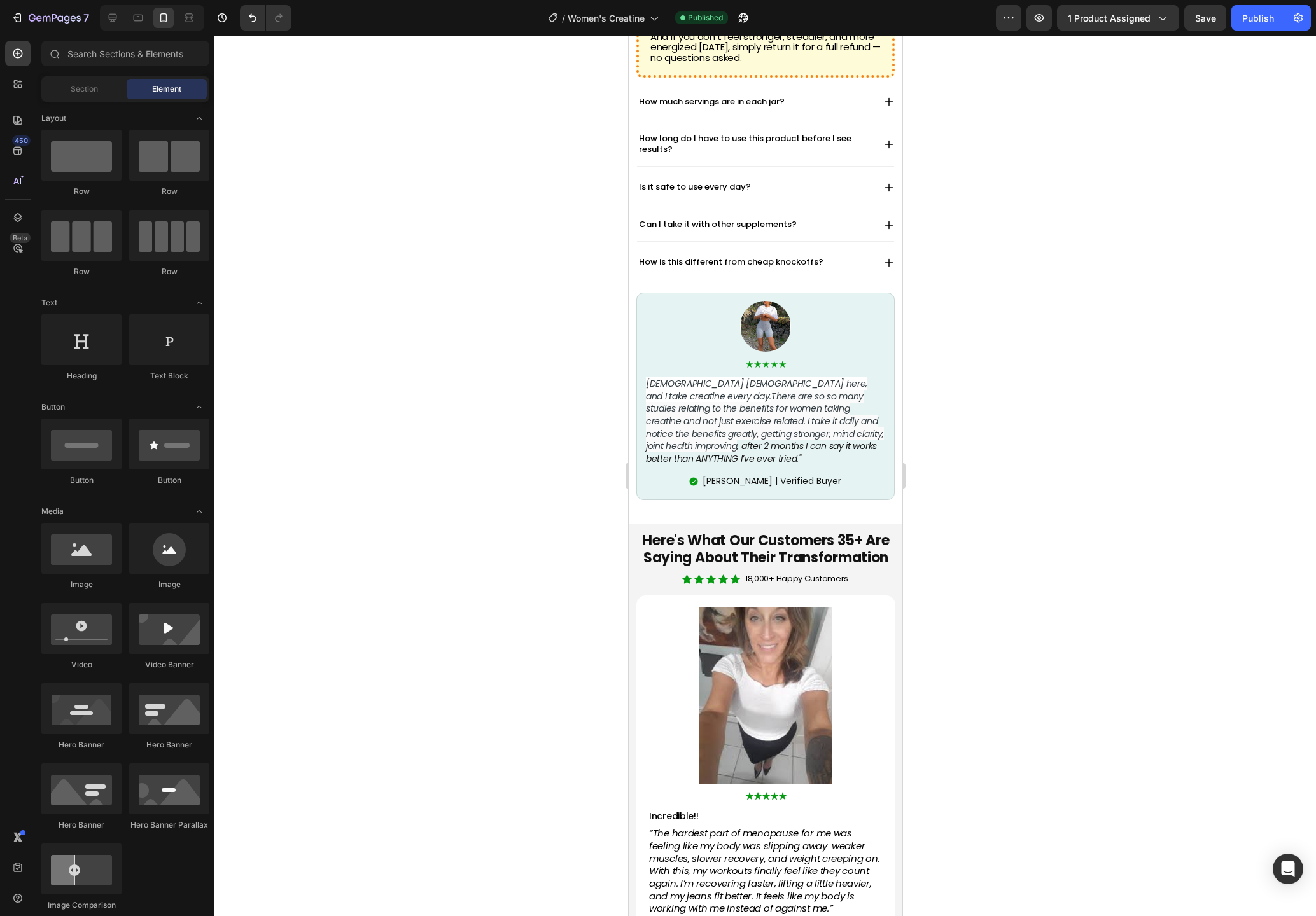
click at [823, 301] on div at bounding box center [765, 326] width 242 height 51
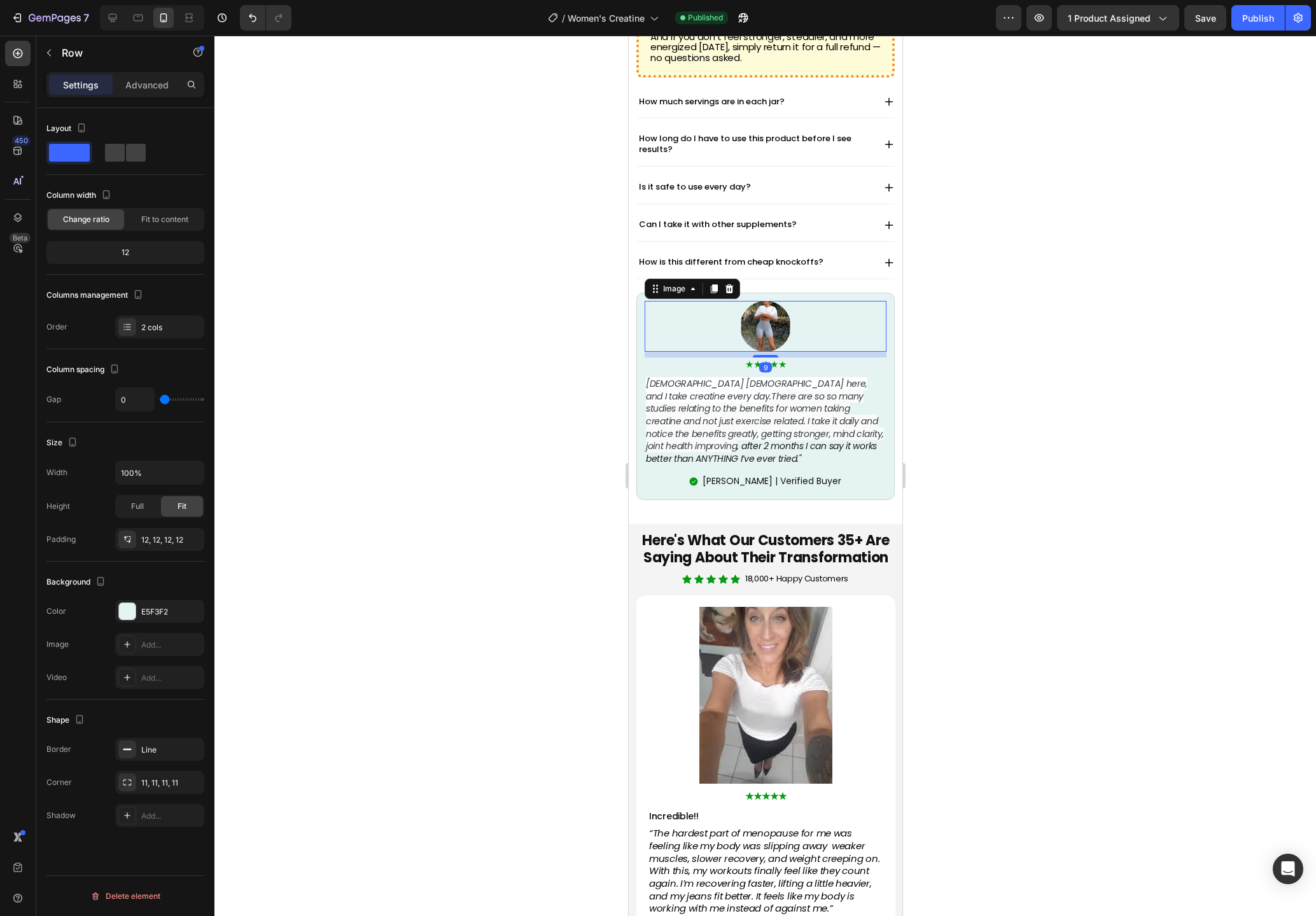
click at [636, 293] on div "Image 9 ★★★★★ Text Block [DEMOGRAPHIC_DATA] [DEMOGRAPHIC_DATA] here, and I take…" at bounding box center [764, 396] width 258 height 207
click at [715, 277] on icon at bounding box center [715, 281] width 8 height 9
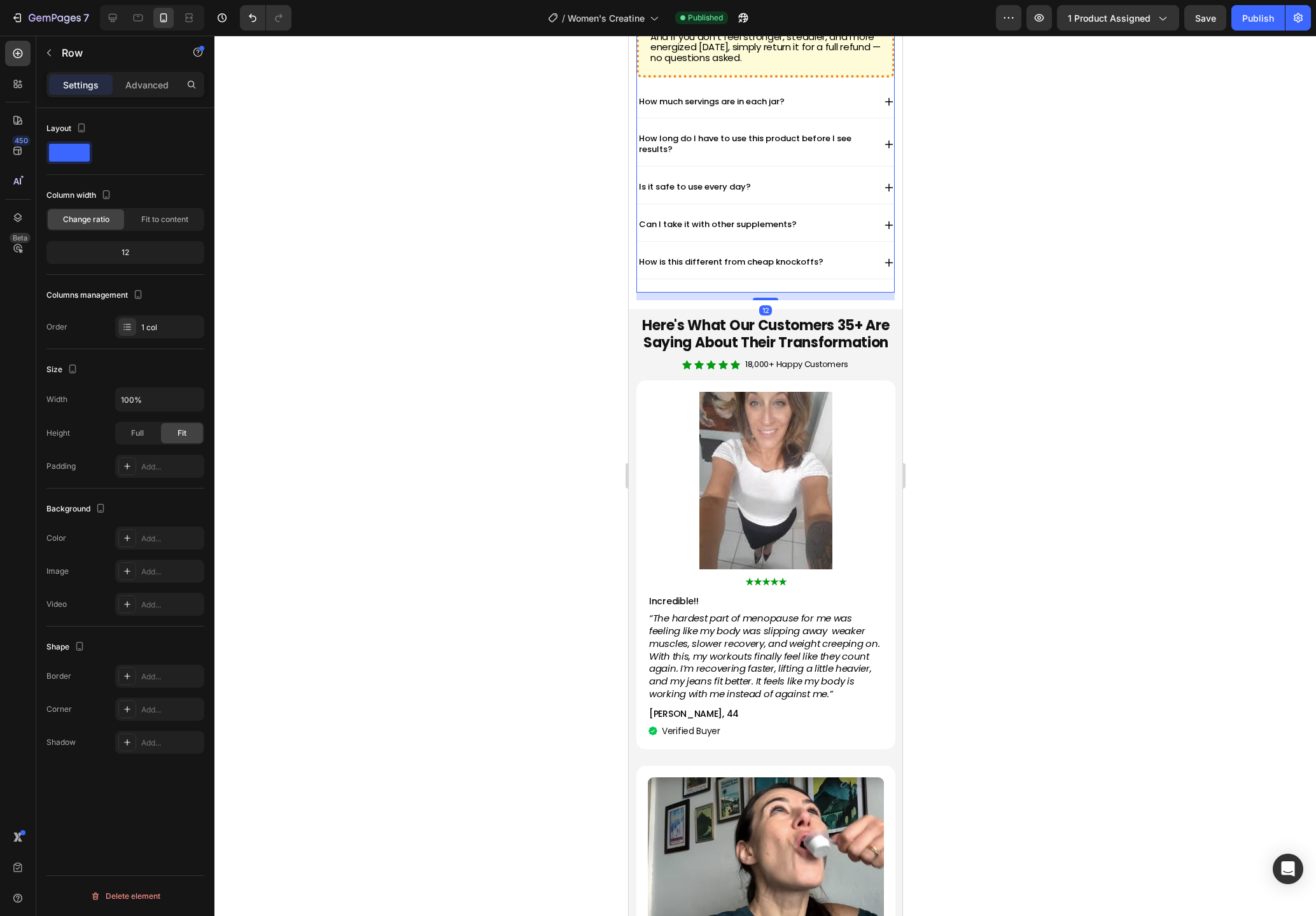
drag, startPoint x: 690, startPoint y: 287, endPoint x: 708, endPoint y: 271, distance: 24.1
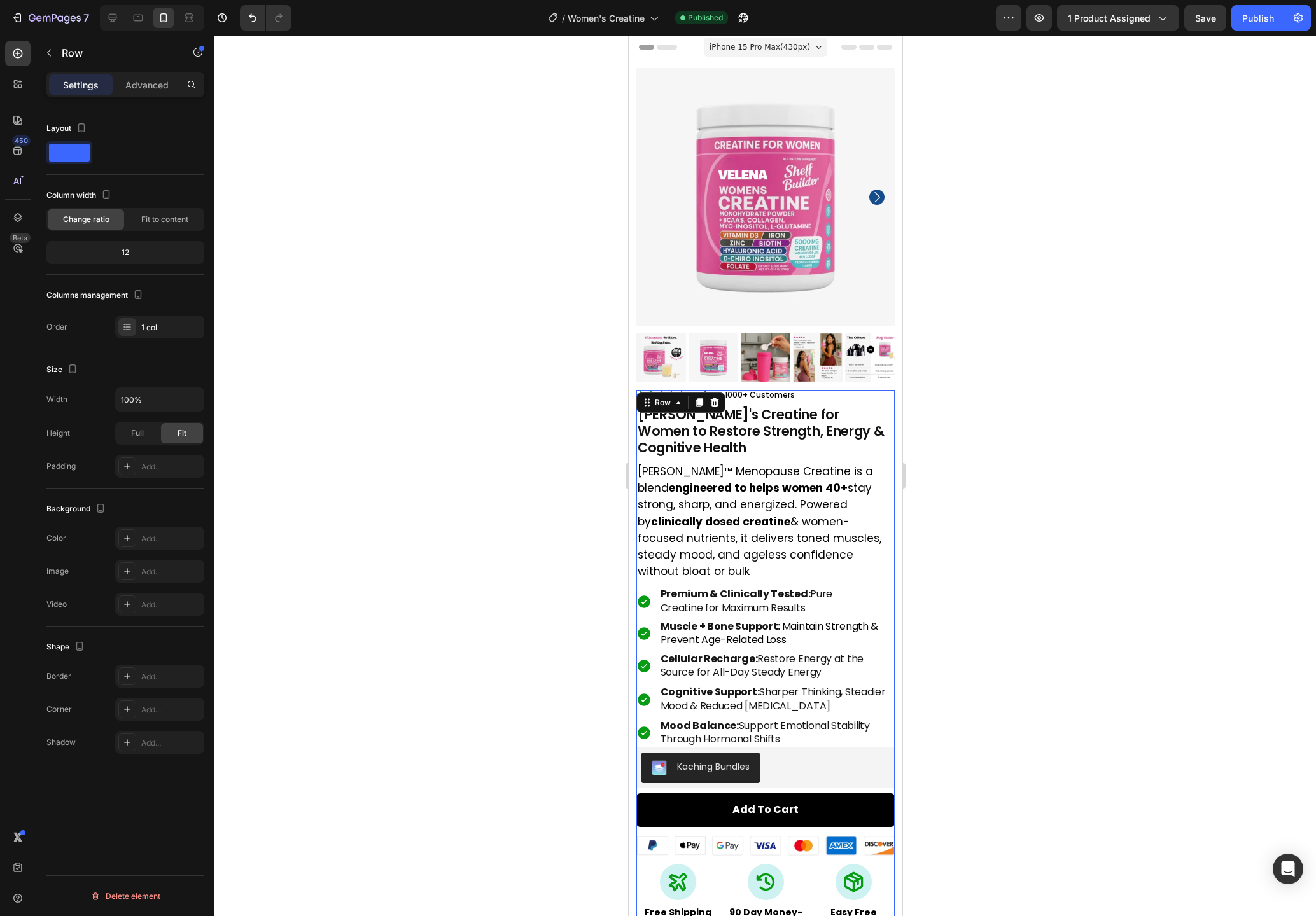
scroll to position [0, 0]
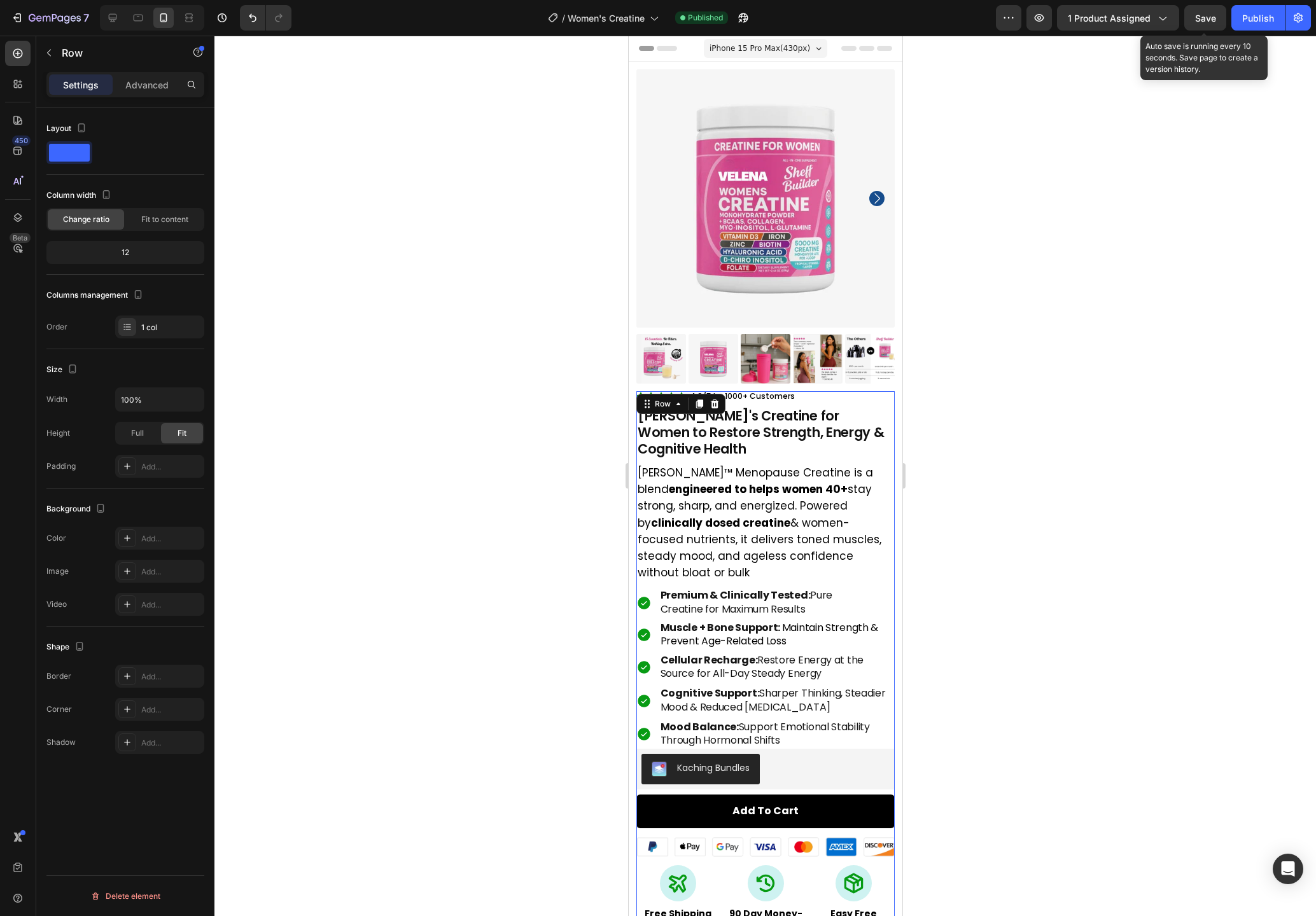
click at [1210, 24] on div "Save" at bounding box center [1205, 18] width 21 height 13
click at [1238, 20] on button "Publish" at bounding box center [1257, 18] width 53 height 25
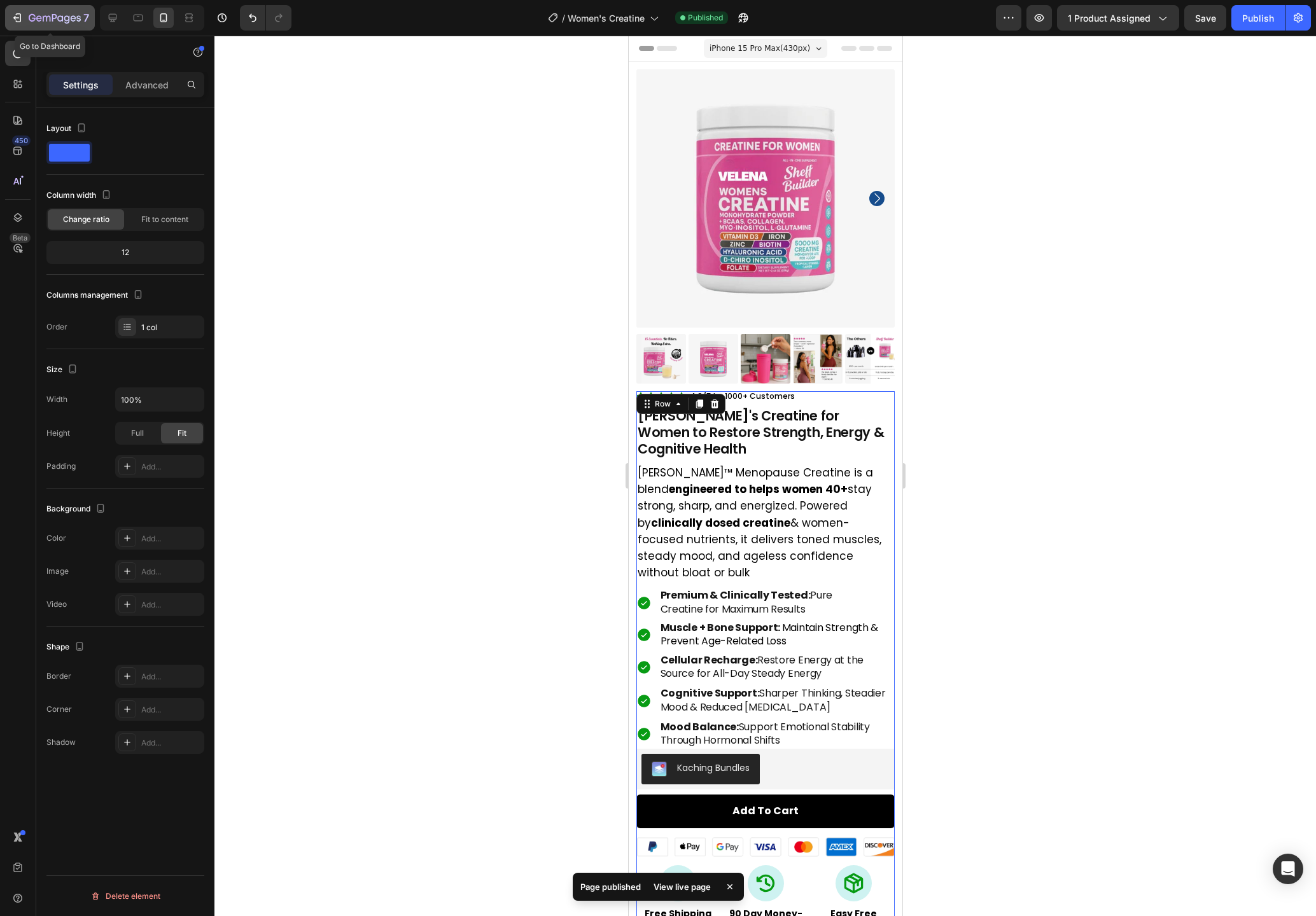
click at [56, 12] on div "7" at bounding box center [59, 18] width 60 height 15
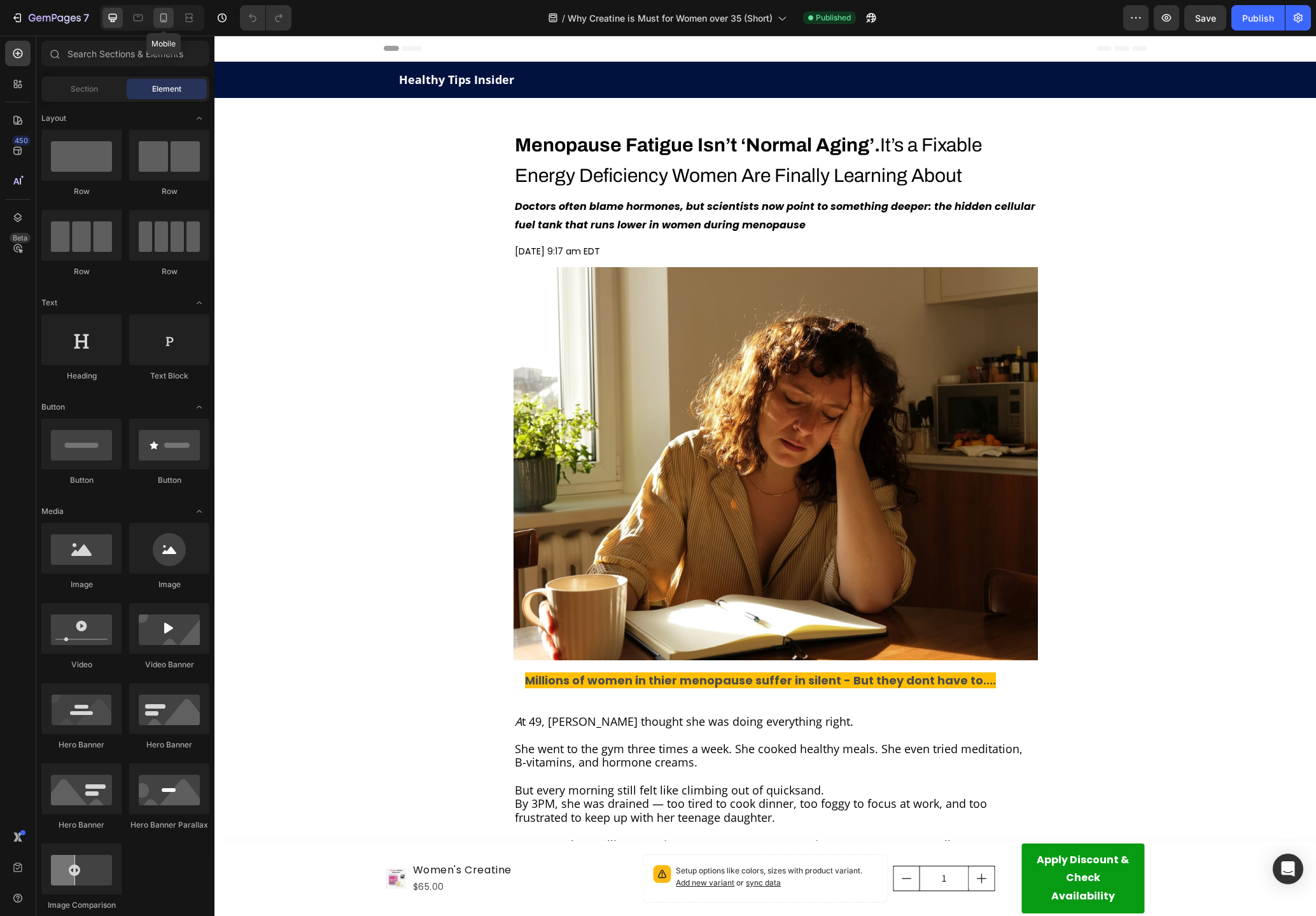
click at [154, 19] on div at bounding box center [163, 18] width 20 height 20
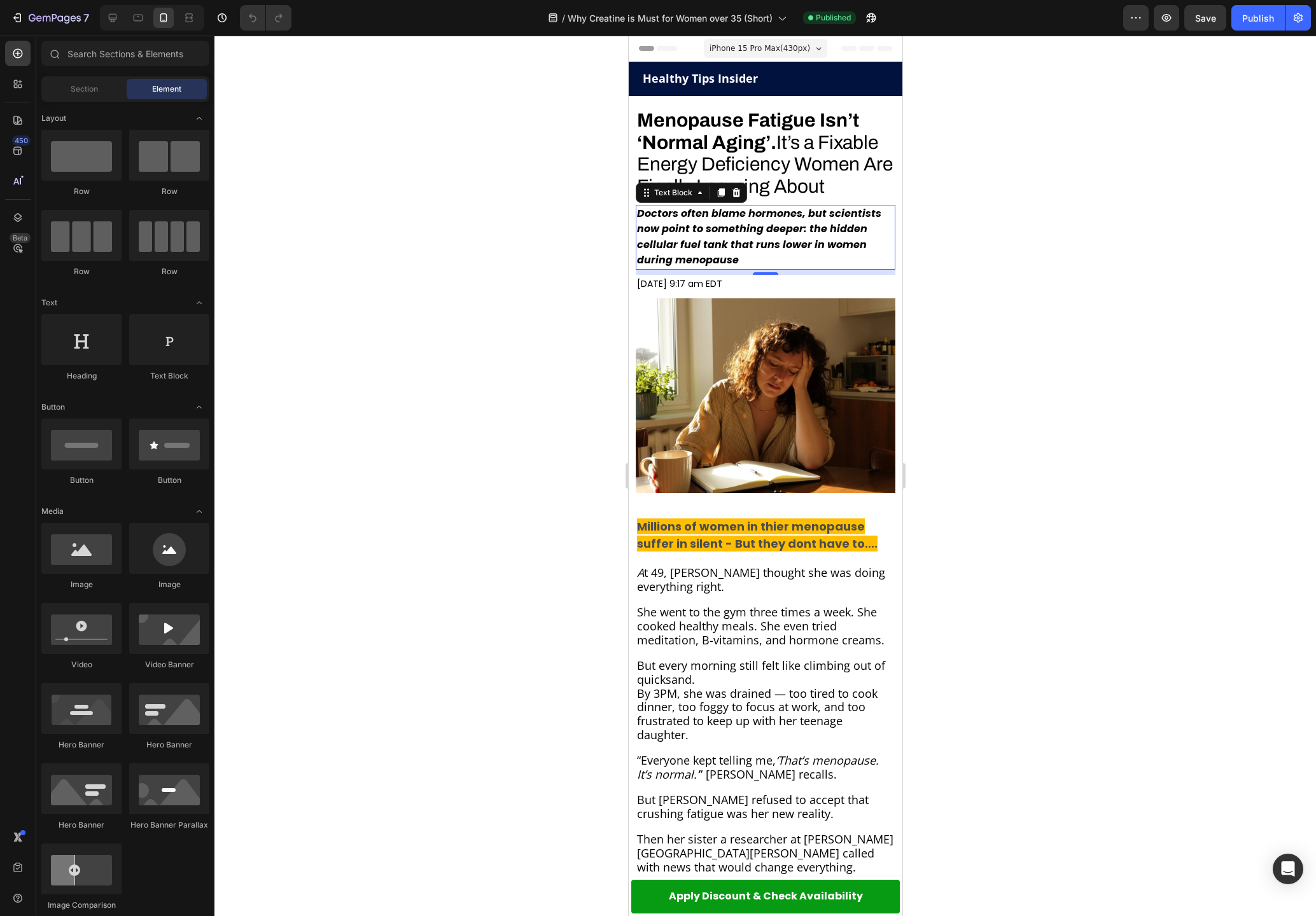
click at [706, 230] on strong "Doctors often blame hormones, but scientists now point to something deeper: the…" at bounding box center [758, 236] width 244 height 61
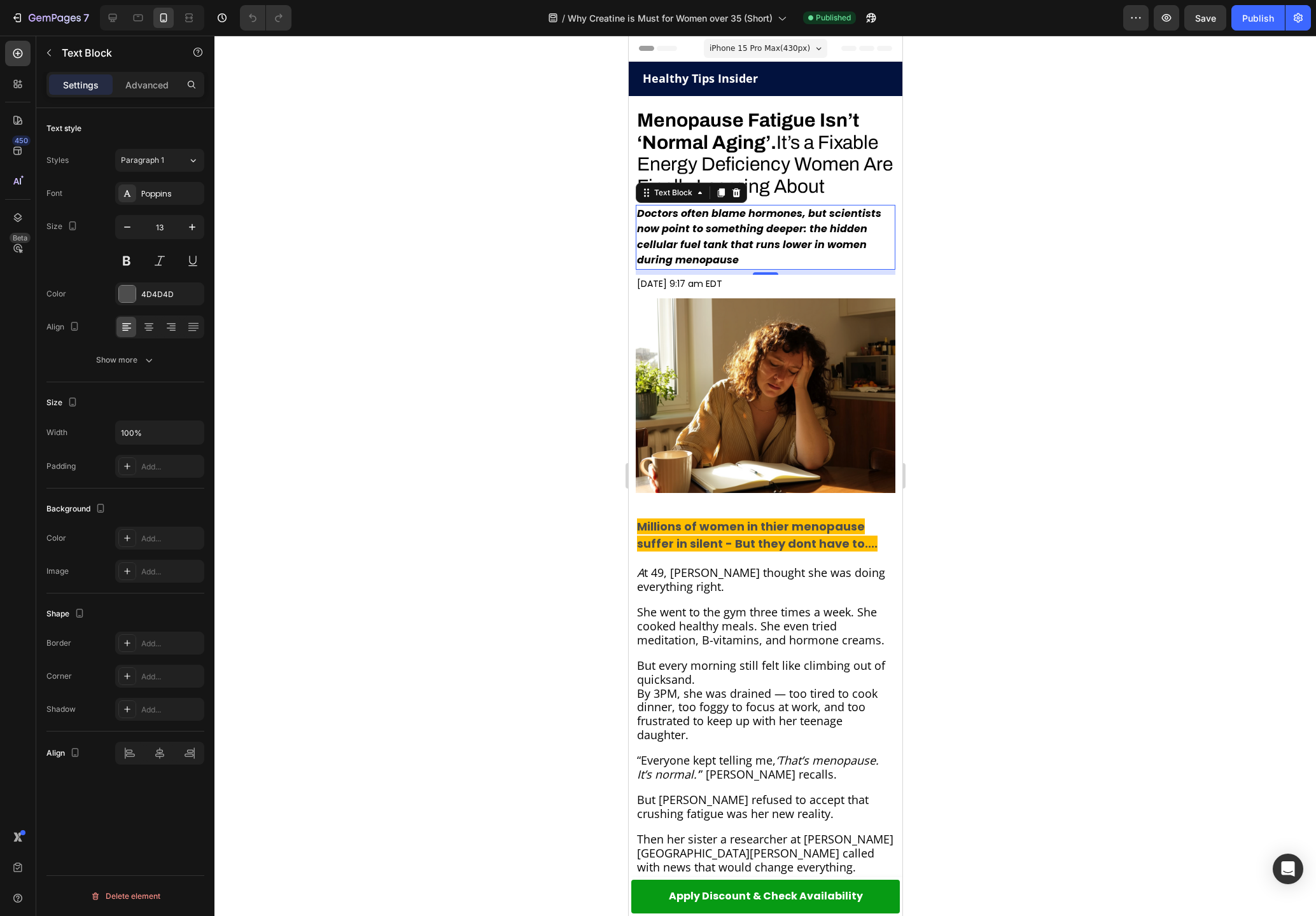
click at [706, 230] on strong "Doctors often blame hormones, but scientists now point to something deeper: the…" at bounding box center [758, 236] width 244 height 61
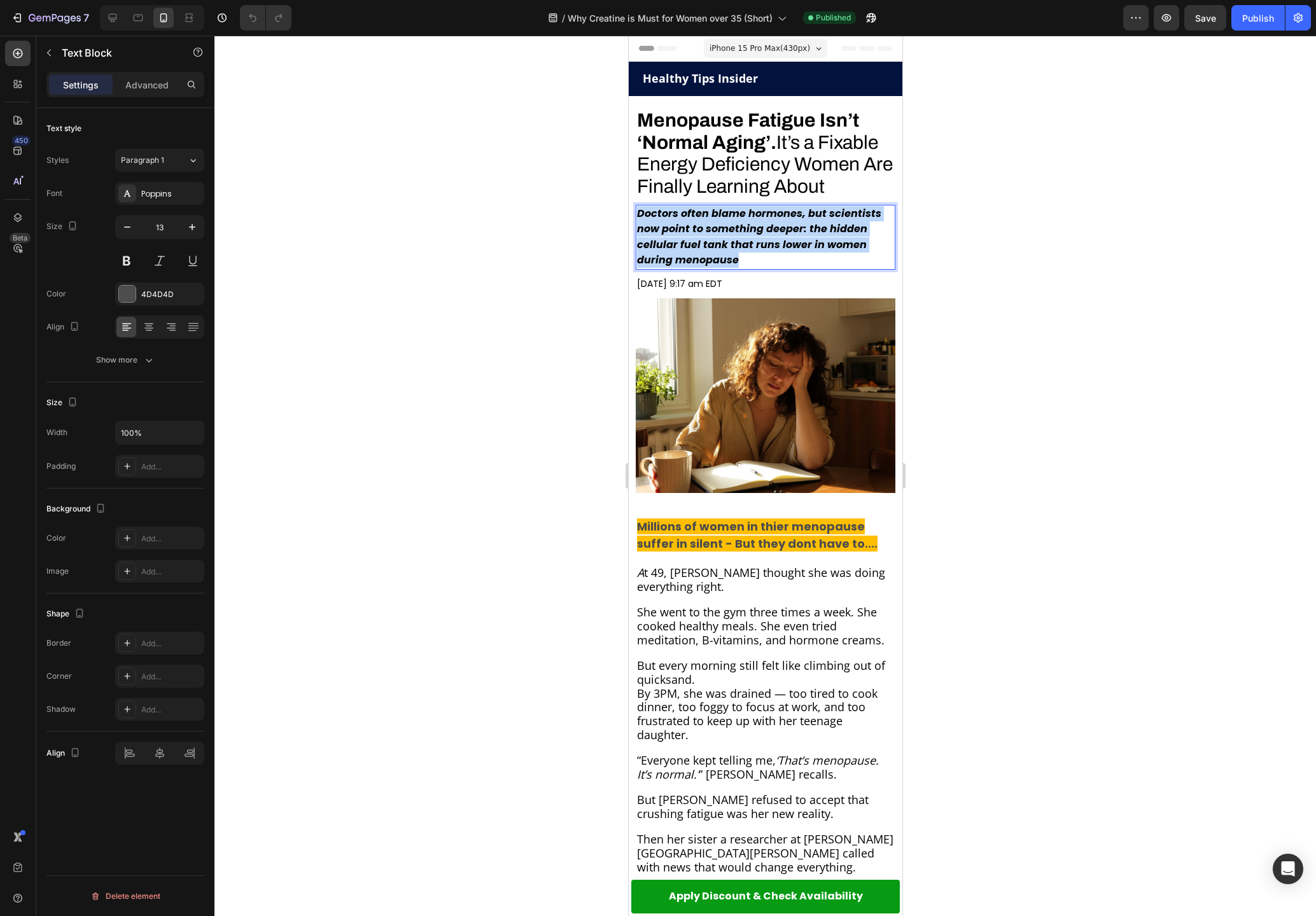
click at [706, 230] on strong "Doctors often blame hormones, but scientists now point to something deeper: the…" at bounding box center [758, 236] width 244 height 61
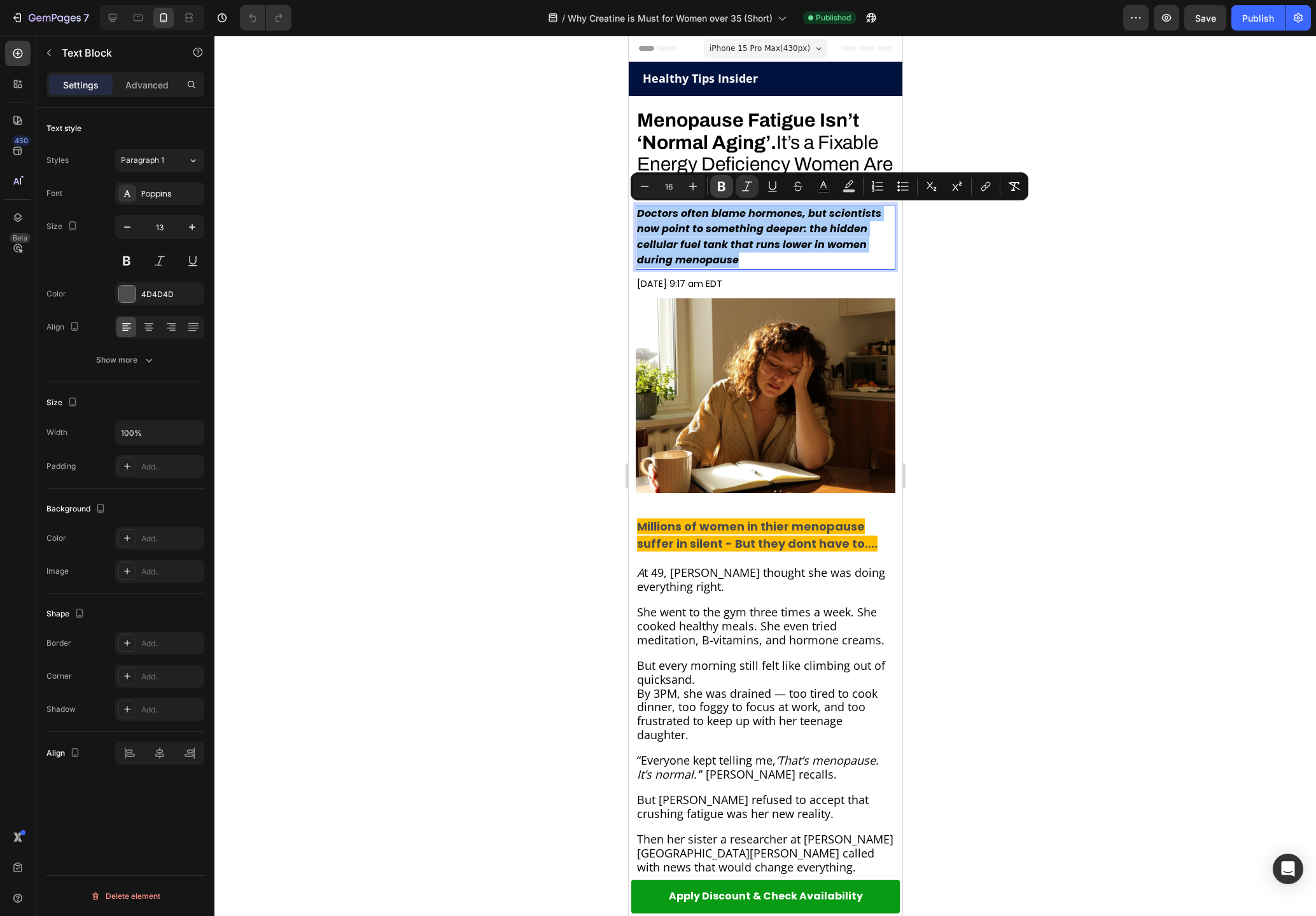
click at [720, 180] on icon "Editor contextual toolbar" at bounding box center [722, 187] width 13 height 13
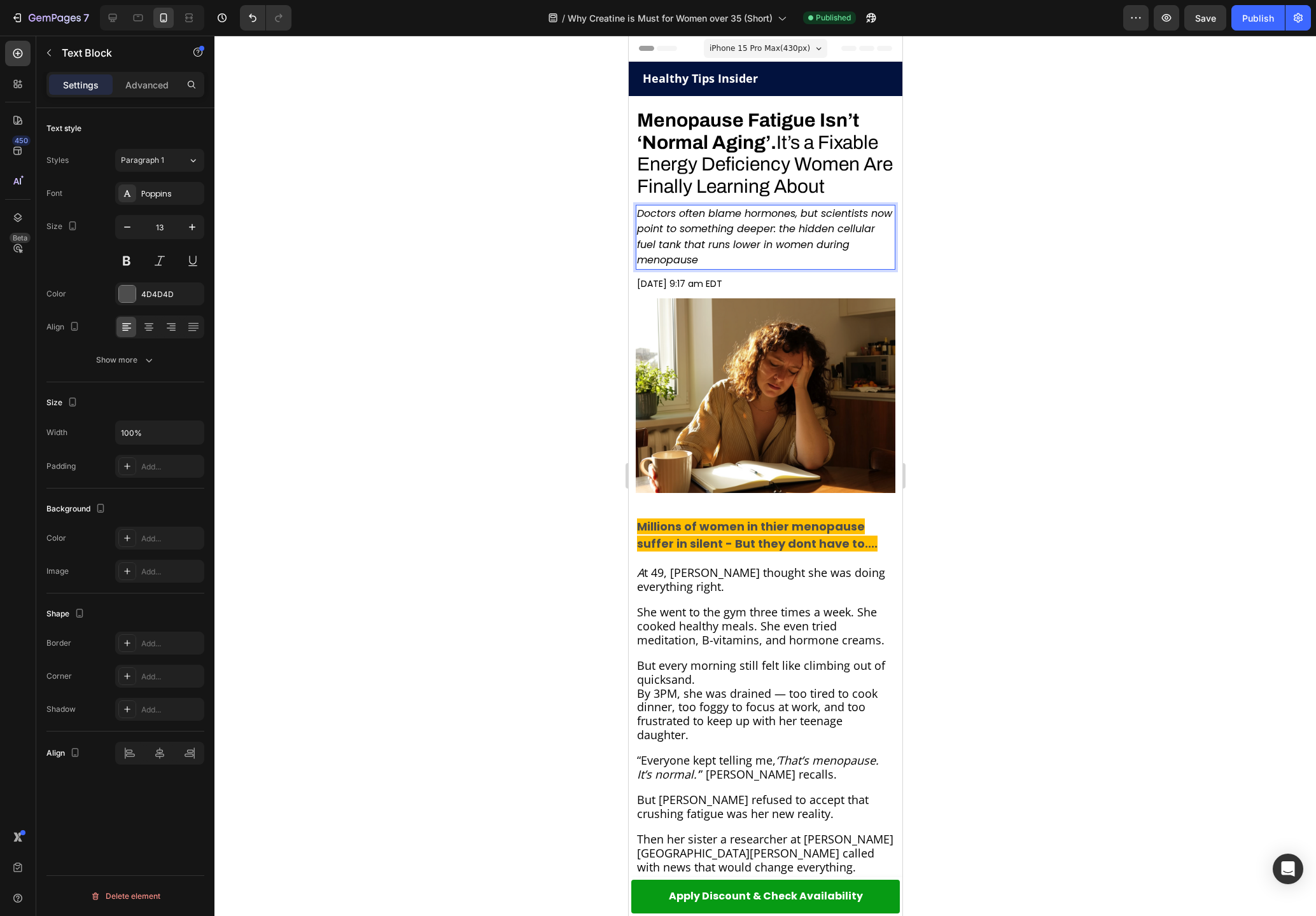
click at [523, 288] on div at bounding box center [765, 476] width 1101 height 881
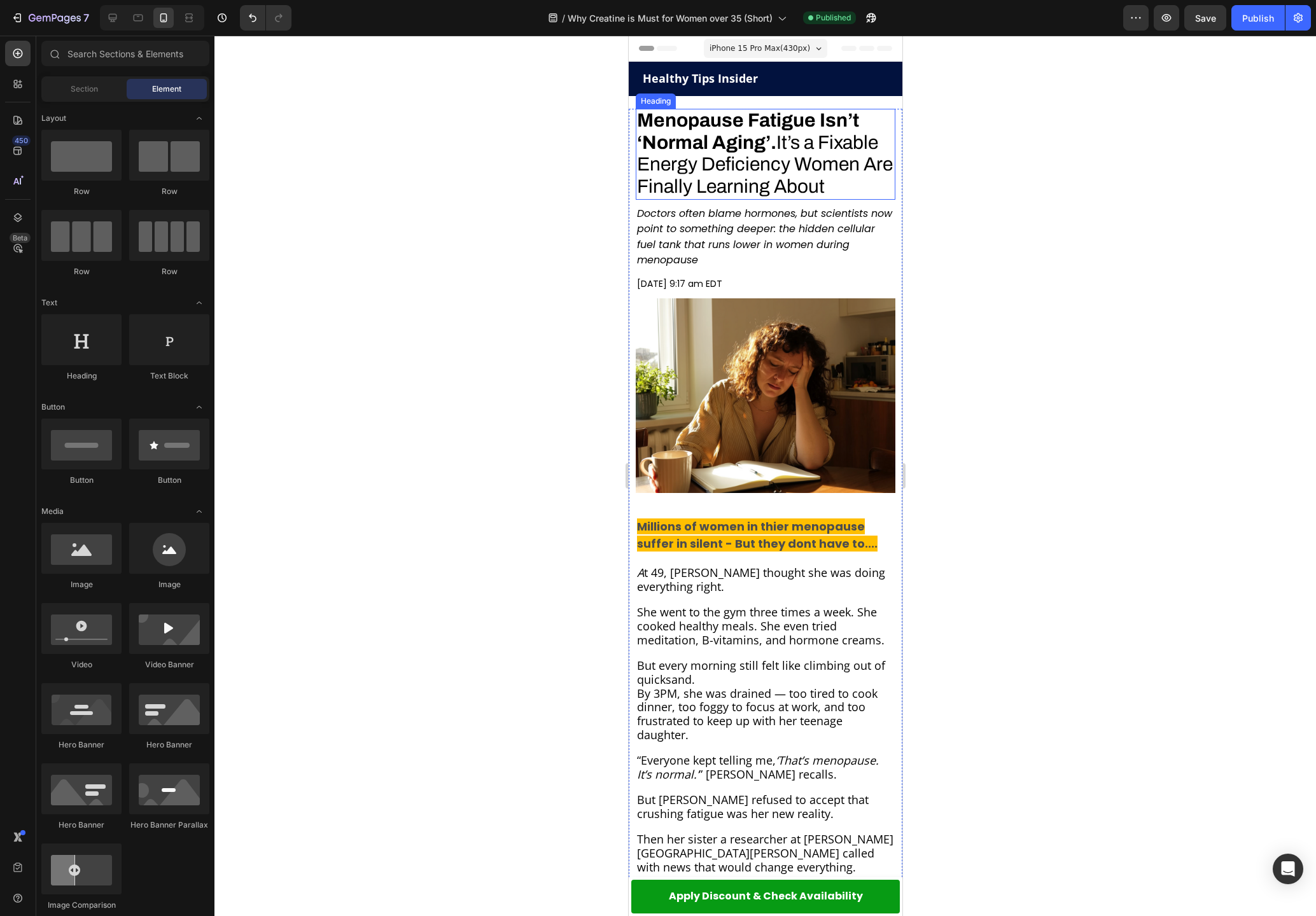
click at [801, 149] on span "Menopause Fatigue Isn’t ‘Normal Aging’. It’s a Fixable Energy Deficiency Women …" at bounding box center [764, 153] width 256 height 86
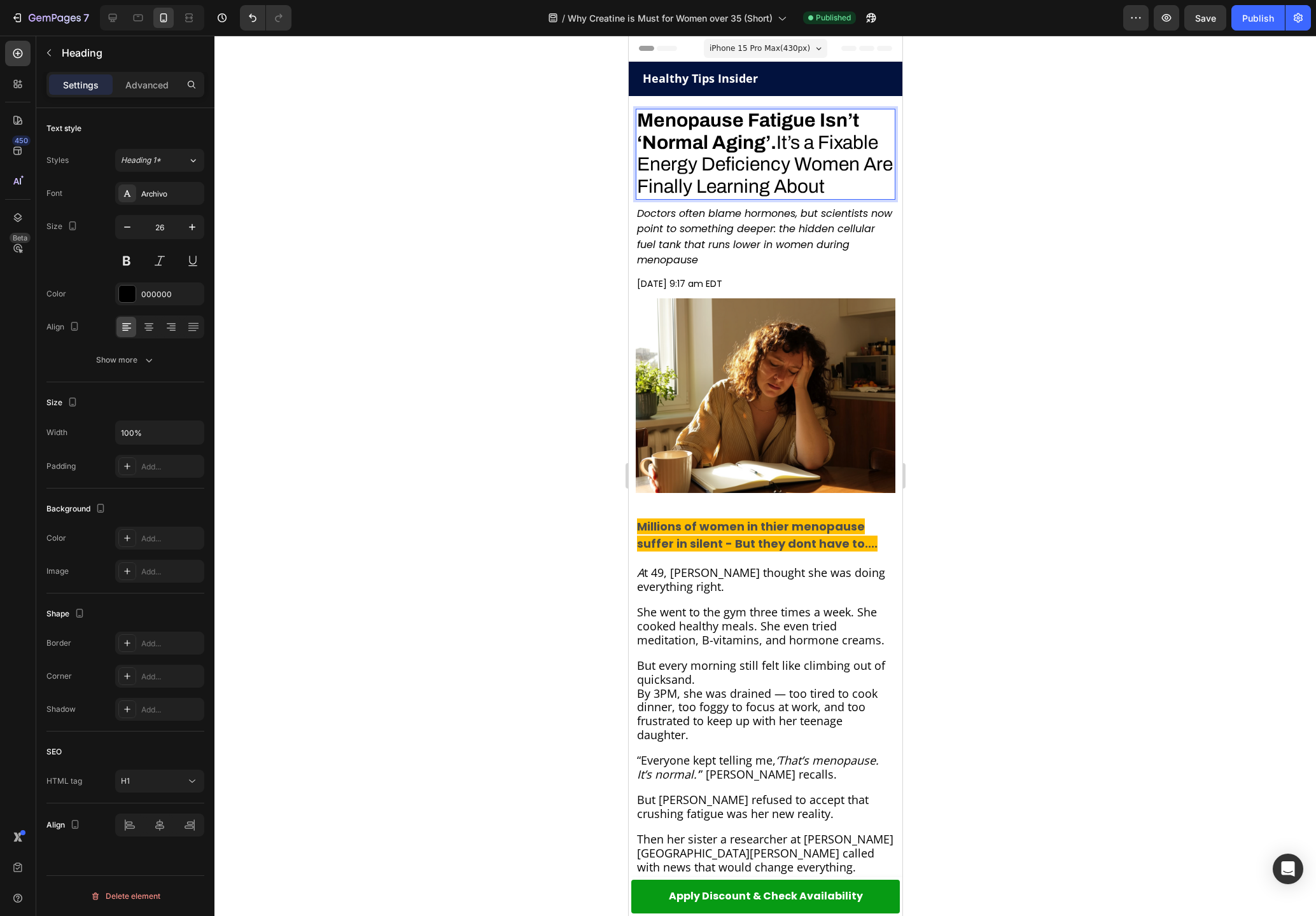
click at [785, 143] on span "Menopause Fatigue Isn’t ‘Normal Aging’. It’s a Fixable Energy Deficiency Women …" at bounding box center [764, 153] width 256 height 86
click at [507, 282] on div at bounding box center [765, 476] width 1101 height 881
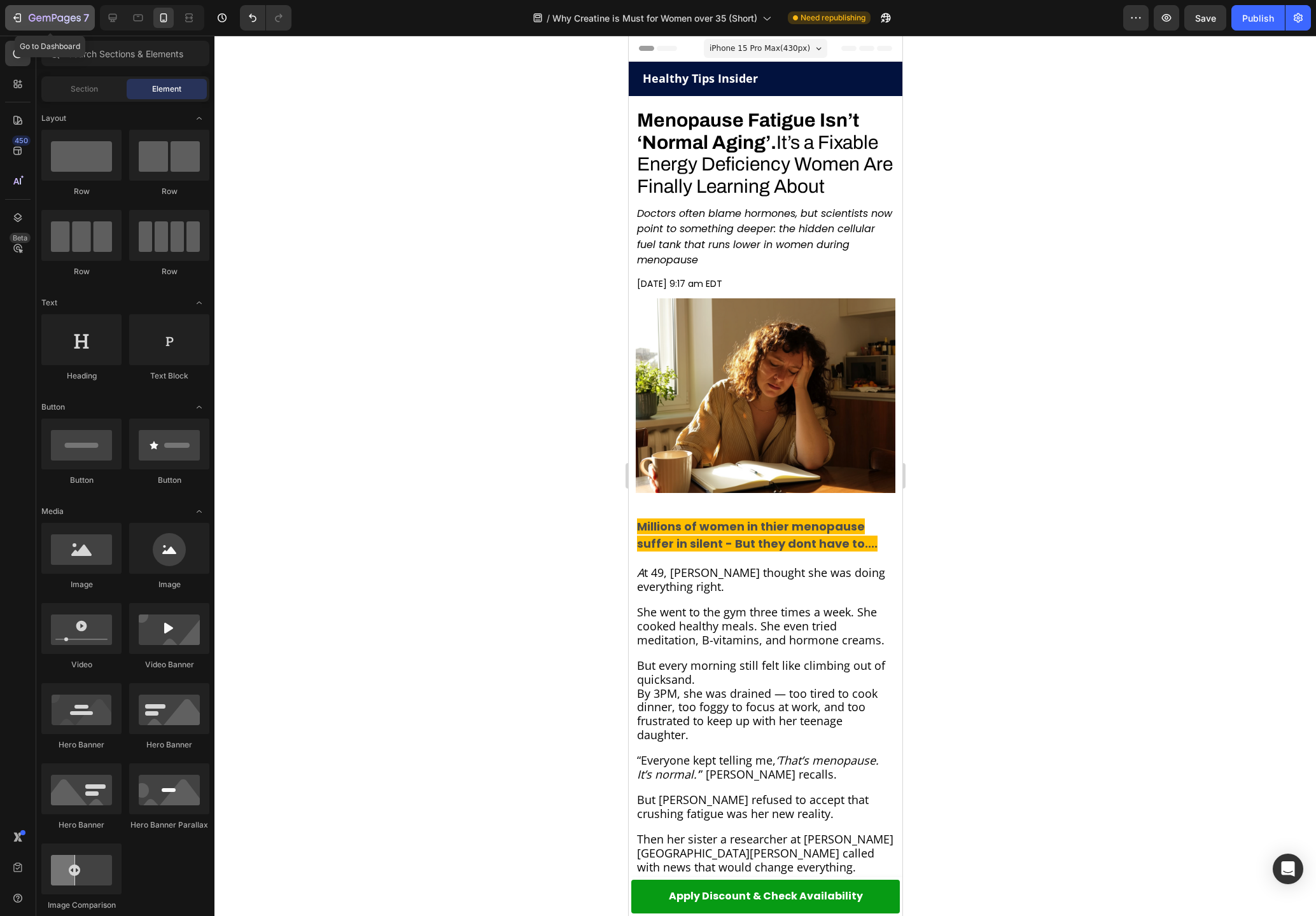
click at [70, 24] on icon "button" at bounding box center [55, 19] width 52 height 11
